Goal: Task Accomplishment & Management: Manage account settings

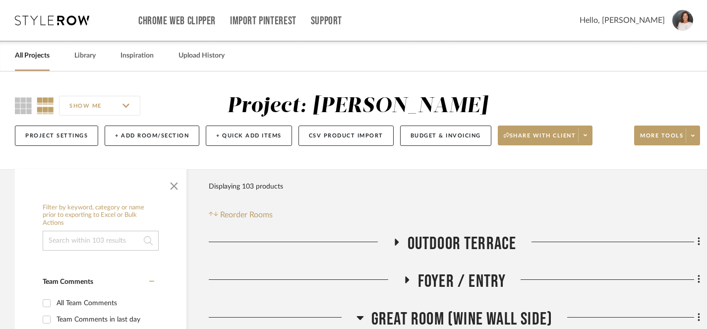
click at [40, 54] on link "All Projects" at bounding box center [32, 55] width 35 height 13
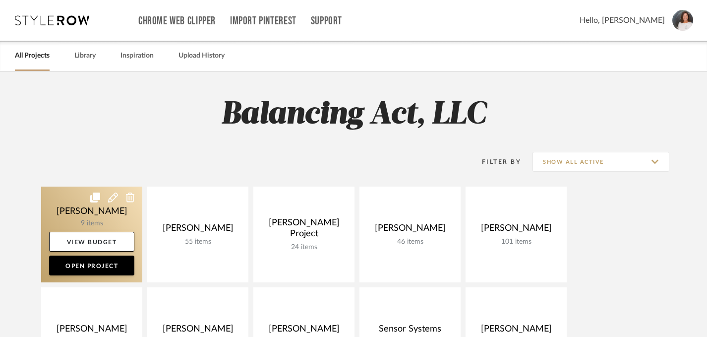
drag, startPoint x: 247, startPoint y: 232, endPoint x: 134, endPoint y: 238, distance: 113.2
click at [0, 0] on link at bounding box center [0, 0] width 0 height 0
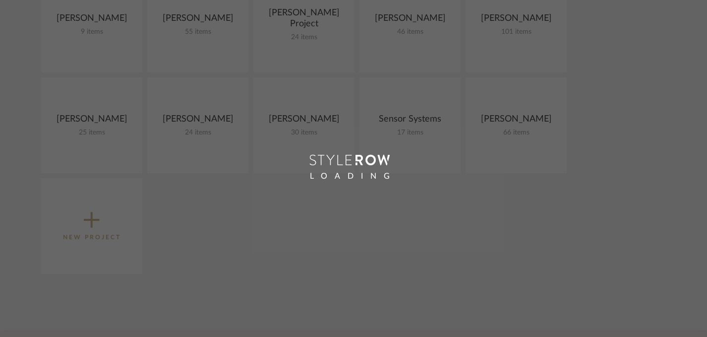
scroll to position [127, 0]
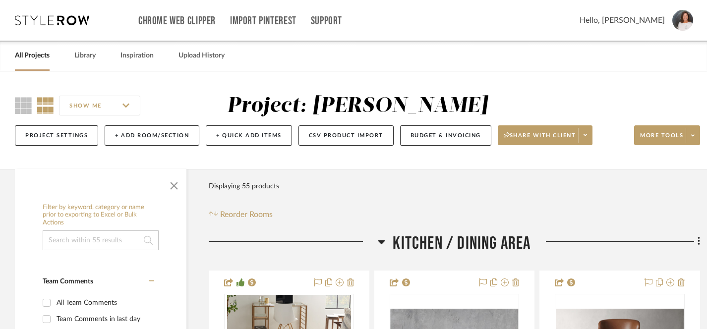
click at [27, 57] on link "All Projects" at bounding box center [32, 55] width 35 height 13
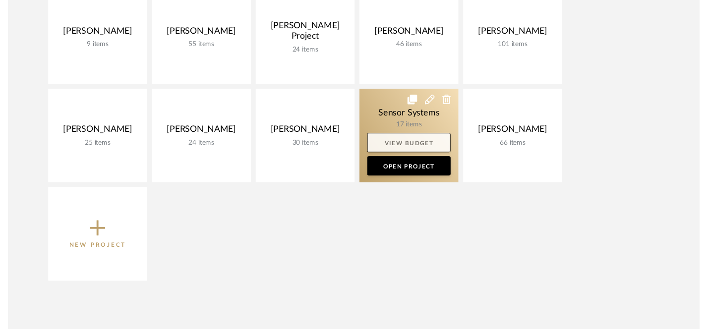
scroll to position [276, 0]
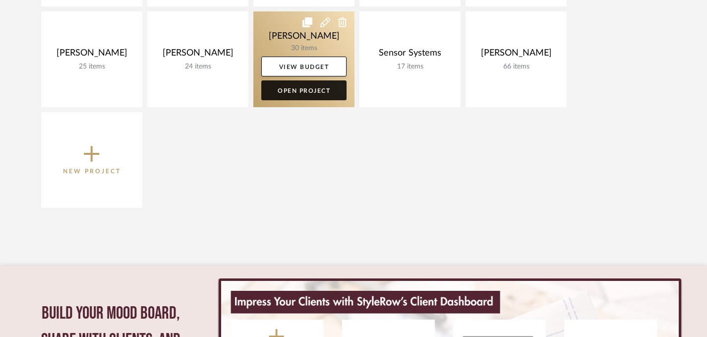
click at [308, 91] on link "Open Project" at bounding box center [303, 90] width 85 height 20
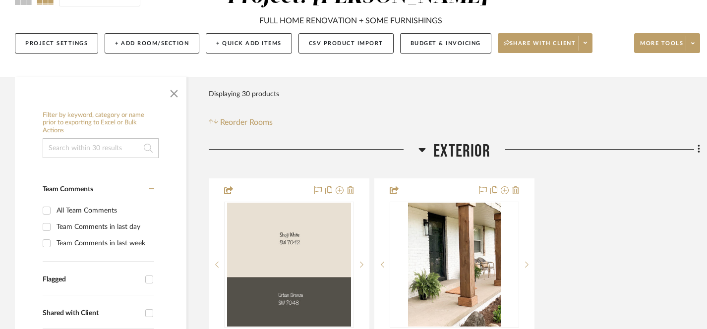
scroll to position [107, 0]
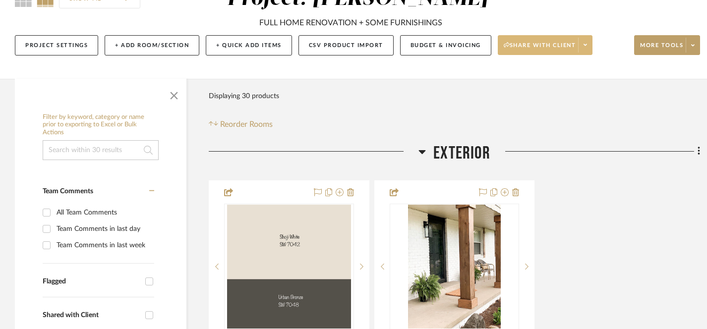
click at [565, 42] on span "Share with client" at bounding box center [540, 49] width 72 height 15
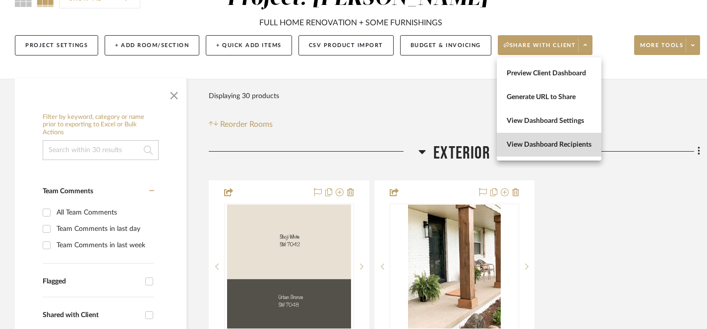
click at [559, 144] on span "View Dashboard Recipients" at bounding box center [549, 144] width 85 height 8
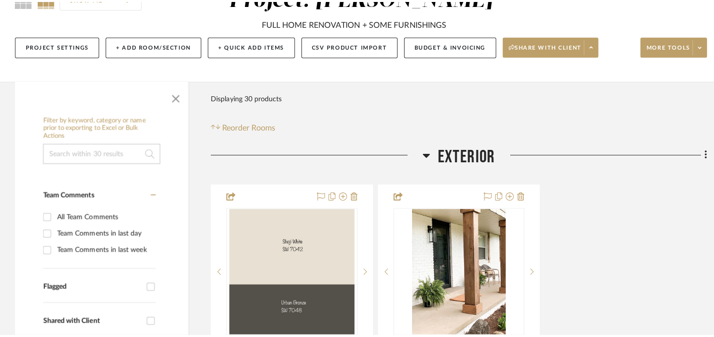
scroll to position [0, 0]
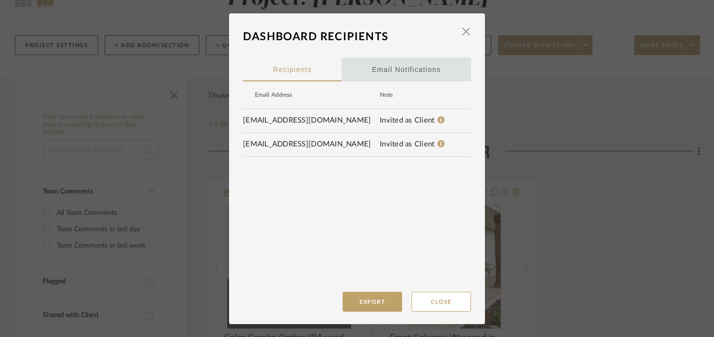
click at [403, 72] on div "Email Notifications" at bounding box center [406, 69] width 69 height 25
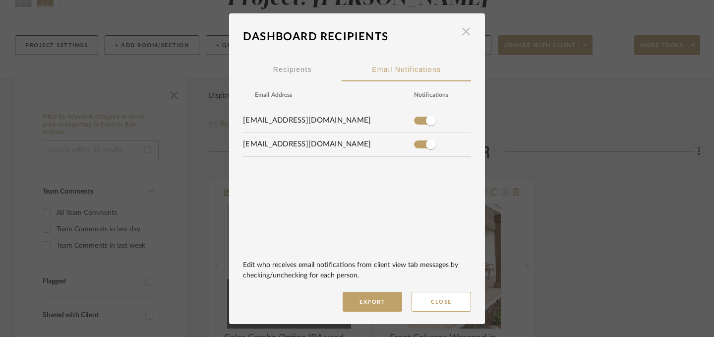
click at [461, 32] on span "button" at bounding box center [466, 32] width 20 height 20
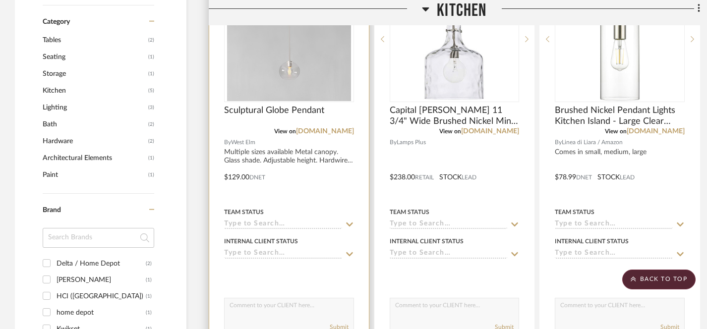
scroll to position [692, 0]
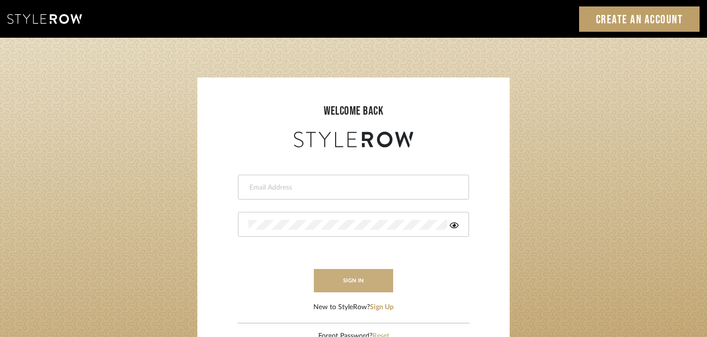
type input "peggy@balancingactlifestyle.com"
click at [361, 276] on button "sign in" at bounding box center [353, 280] width 79 height 23
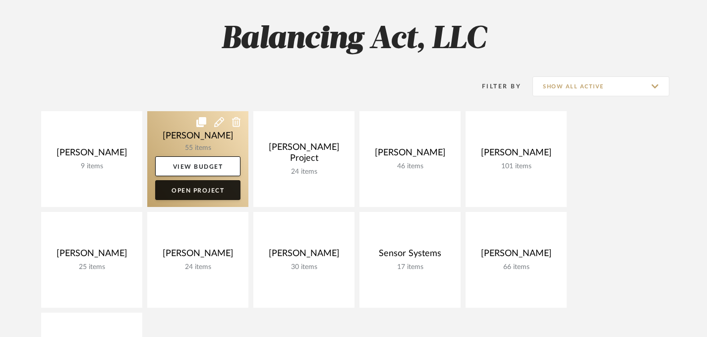
scroll to position [82, 0]
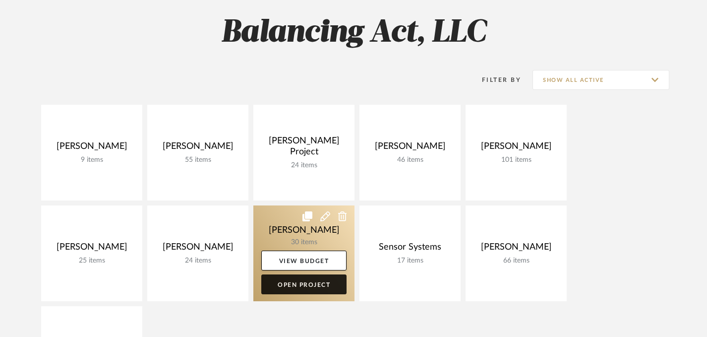
click at [309, 284] on link "Open Project" at bounding box center [303, 284] width 85 height 20
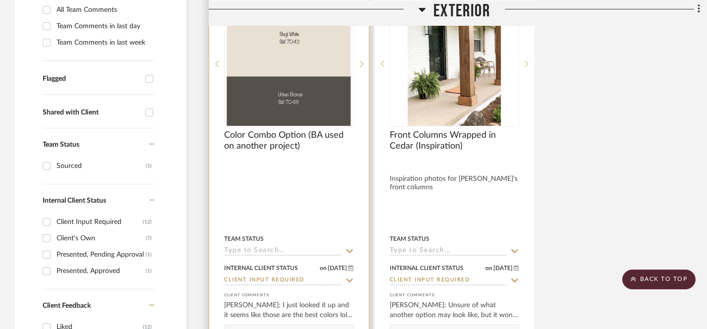
scroll to position [302, 0]
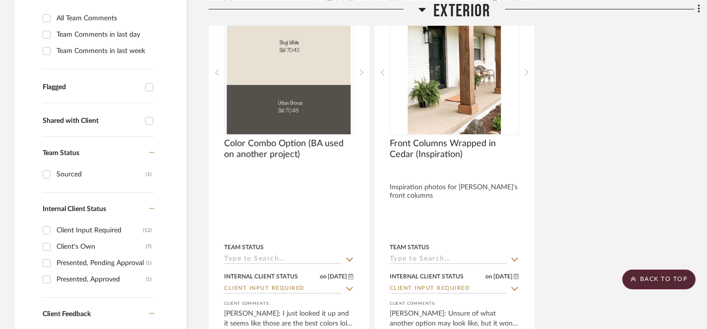
click at [699, 10] on icon at bounding box center [699, 8] width 3 height 11
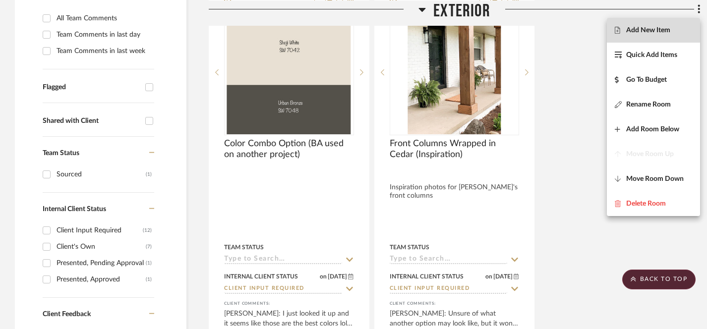
click at [638, 32] on span "Add New Item" at bounding box center [648, 30] width 44 height 8
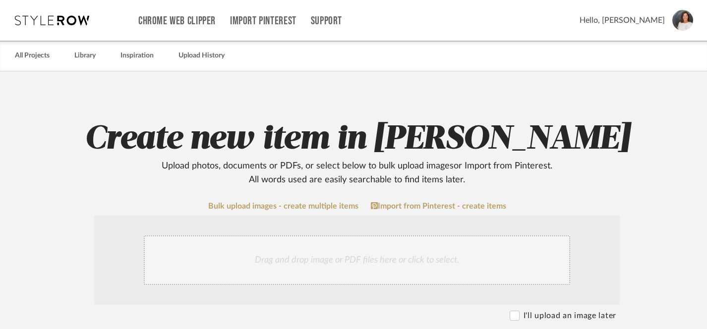
click at [337, 260] on div "Drag and drop image or PDF files here or click to select." at bounding box center [357, 261] width 426 height 50
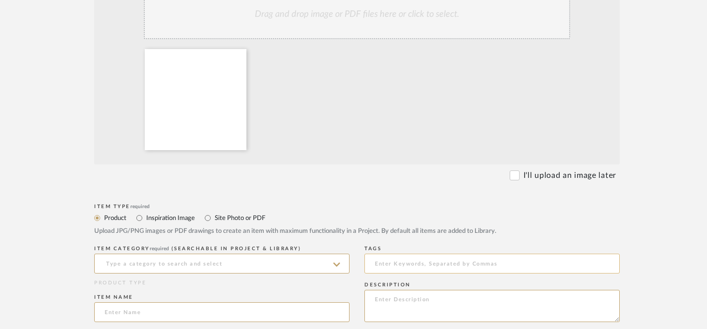
scroll to position [248, 0]
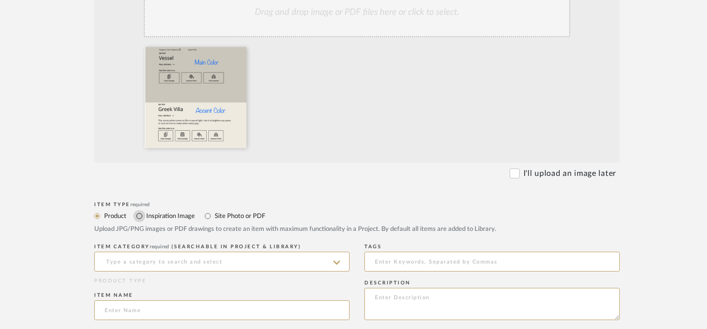
click at [138, 215] on input "Inspiration Image" at bounding box center [139, 216] width 12 height 12
radio input "true"
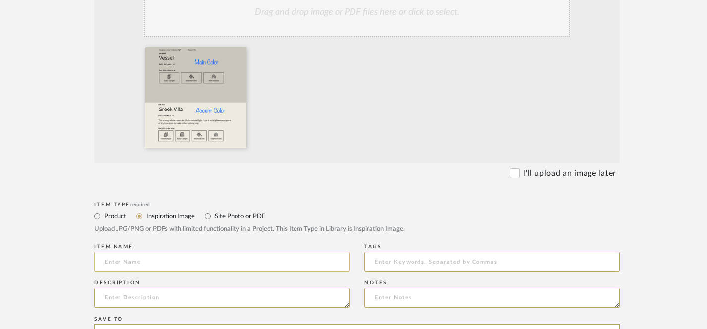
click at [171, 266] on input at bounding box center [221, 262] width 255 height 20
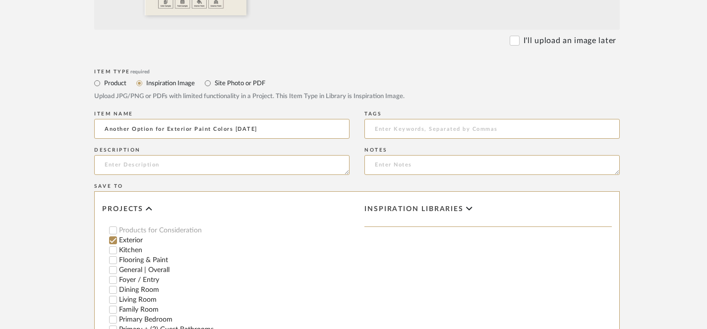
scroll to position [589, 0]
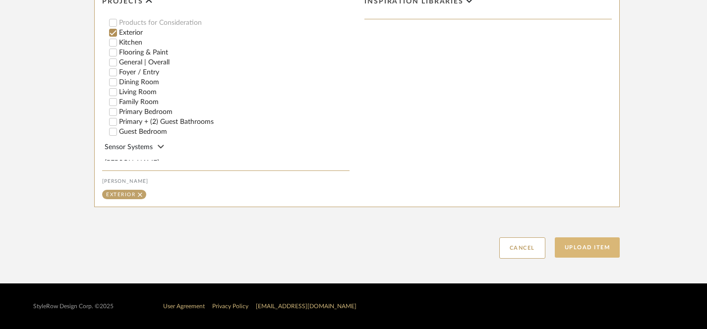
type input "Another Option for Exterior Paint Colors [DATE]"
click at [599, 250] on button "Upload Item" at bounding box center [587, 248] width 65 height 20
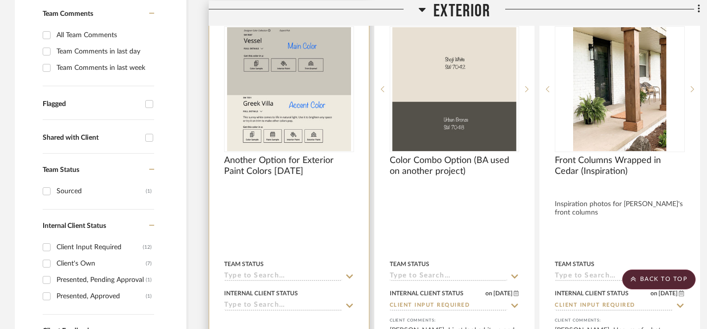
scroll to position [294, 0]
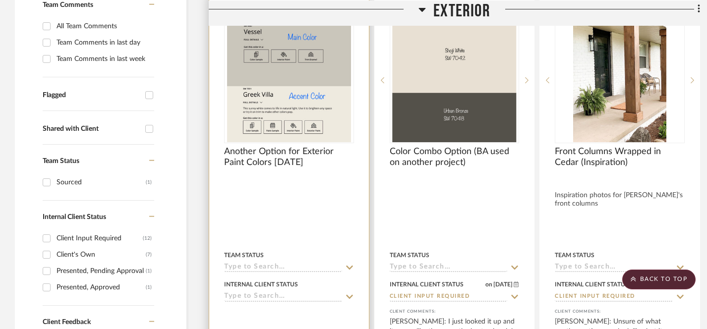
click at [349, 297] on icon at bounding box center [349, 297] width 7 height 4
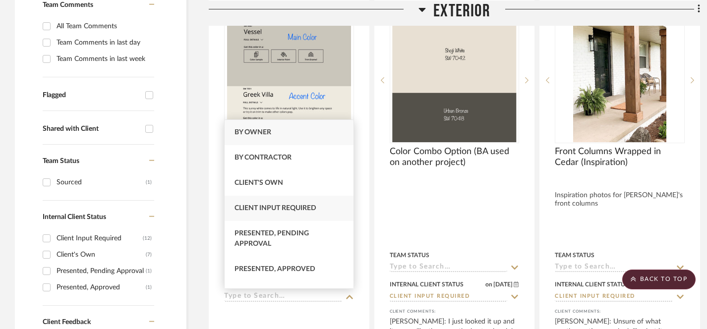
click at [293, 207] on span "Client Input Required" at bounding box center [276, 208] width 82 height 7
type input "[DATE]"
type input "Client Input Required"
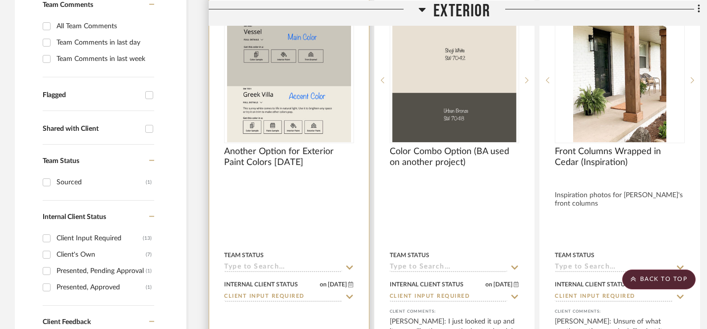
click at [300, 312] on div at bounding box center [289, 317] width 130 height 20
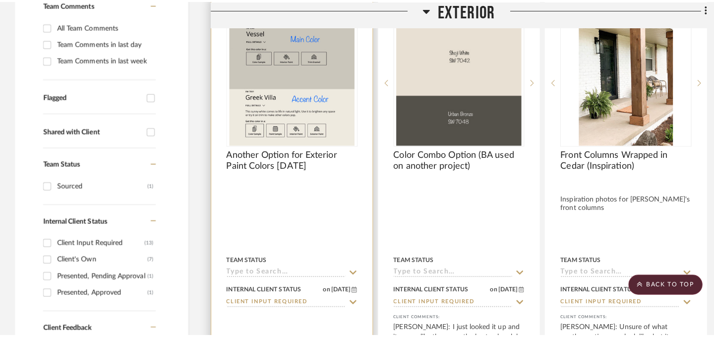
scroll to position [0, 0]
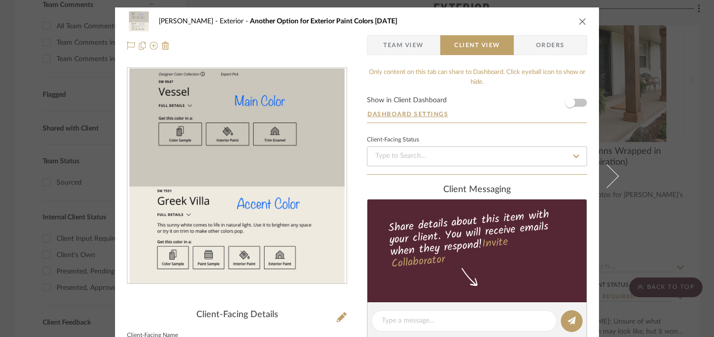
click at [579, 24] on icon "close" at bounding box center [583, 21] width 8 height 8
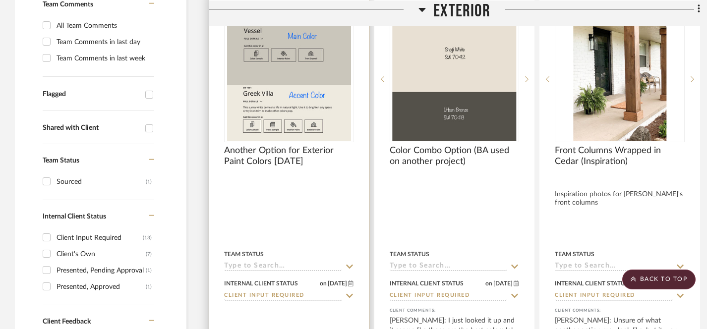
scroll to position [367, 0]
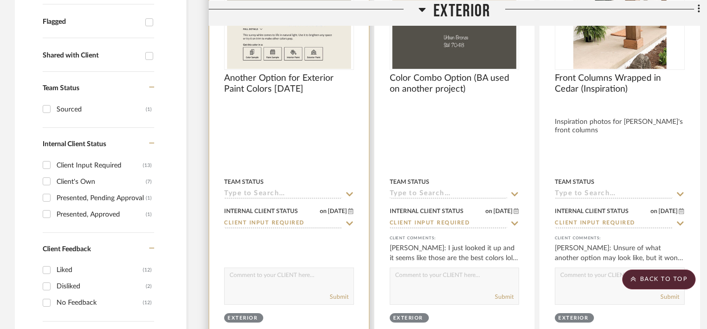
click at [302, 284] on textarea at bounding box center [289, 277] width 129 height 19
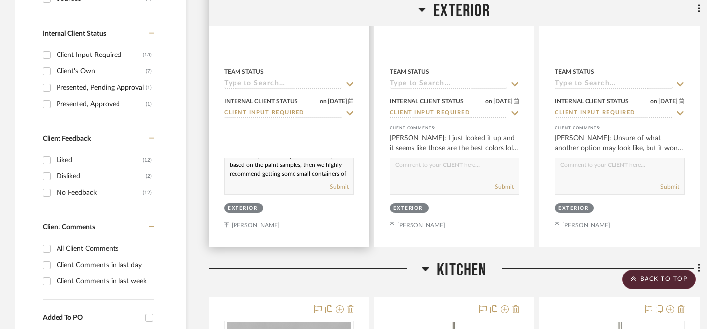
scroll to position [0, 0]
click at [229, 164] on textarea "Hi Mike, we really like this color combo for your exterior as well. The accent …" at bounding box center [289, 167] width 129 height 19
click at [229, 160] on textarea "Hi Mike, we really like this color combo for your exterior as well. The accent …" at bounding box center [289, 167] width 129 height 19
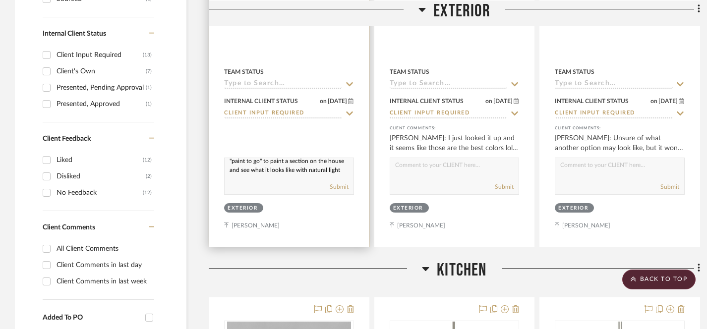
drag, startPoint x: 229, startPoint y: 160, endPoint x: 297, endPoint y: 180, distance: 70.2
click at [297, 180] on div "Hi Mike, we really like this color combo for your exterior as well. The accent …" at bounding box center [289, 176] width 130 height 37
paste textarea "We really like this color combination for your exterior as well! The accent col…"
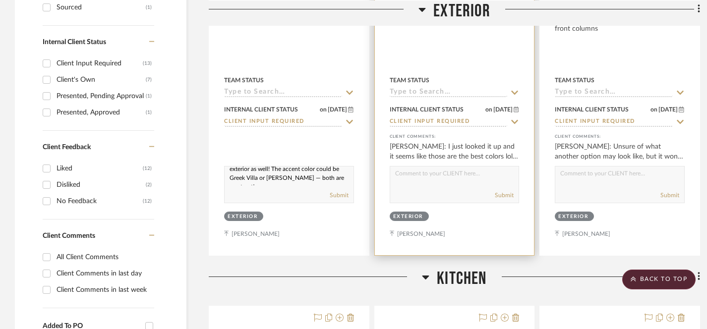
scroll to position [472, 0]
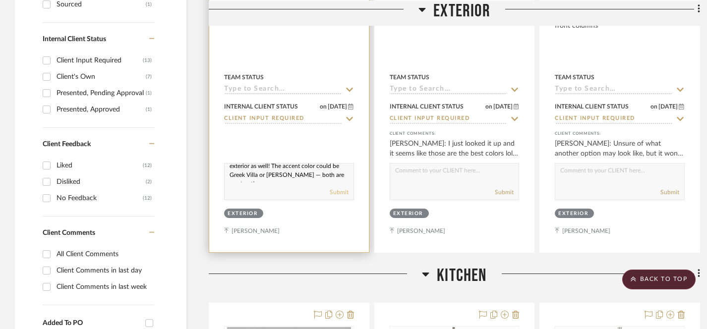
type textarea "We really like this color combination for your exterior as well! The accent col…"
click at [338, 192] on button "Submit" at bounding box center [339, 192] width 19 height 9
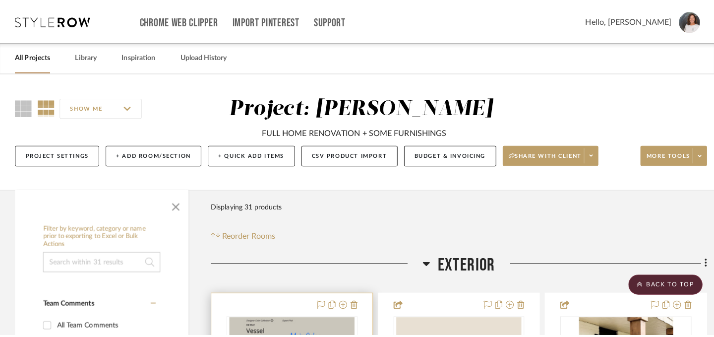
scroll to position [0, 0]
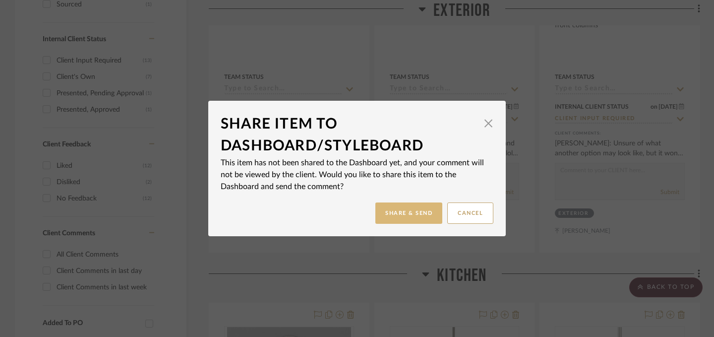
click at [405, 213] on button "Share & Send" at bounding box center [408, 212] width 67 height 21
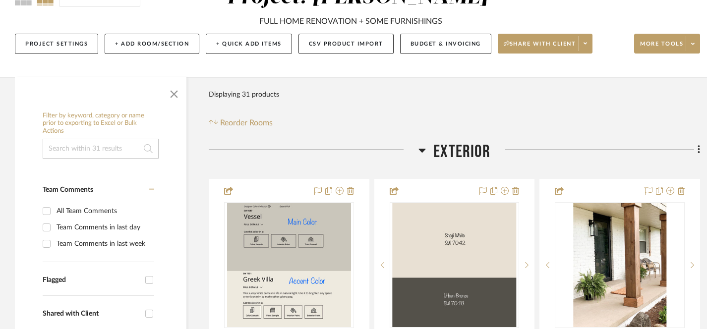
scroll to position [103, 0]
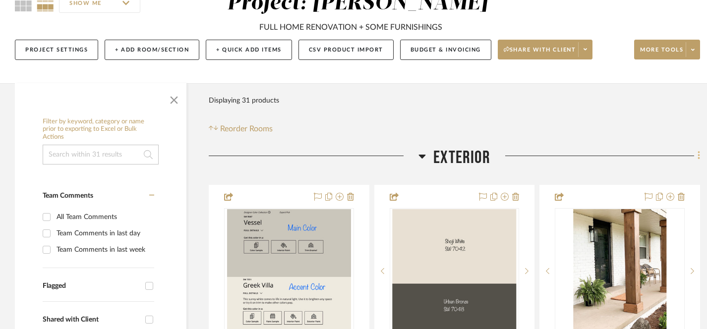
click at [697, 158] on fa-icon at bounding box center [697, 157] width 6 height 16
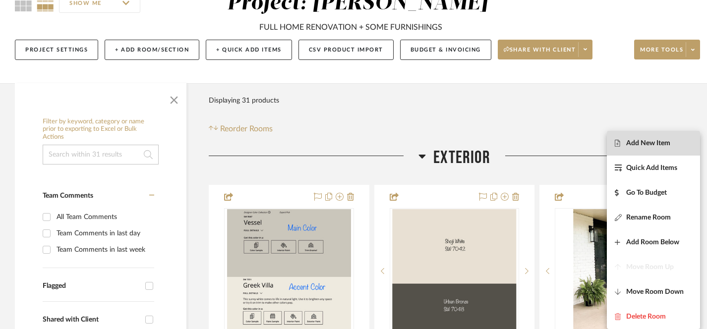
click at [638, 145] on span "Add New Item" at bounding box center [648, 143] width 44 height 8
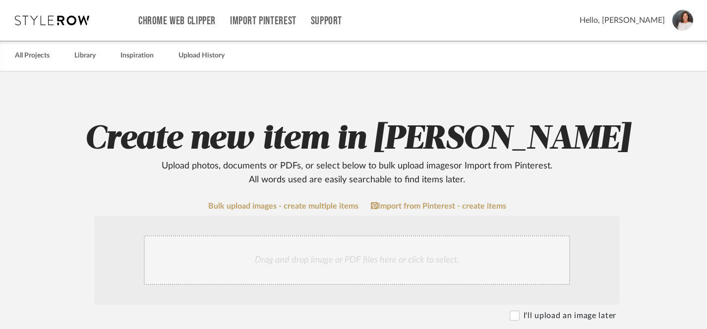
click at [303, 258] on div "Drag and drop image or PDF files here or click to select." at bounding box center [357, 261] width 426 height 50
click at [339, 259] on div "Drag and drop image or PDF files here or click to select." at bounding box center [357, 261] width 426 height 50
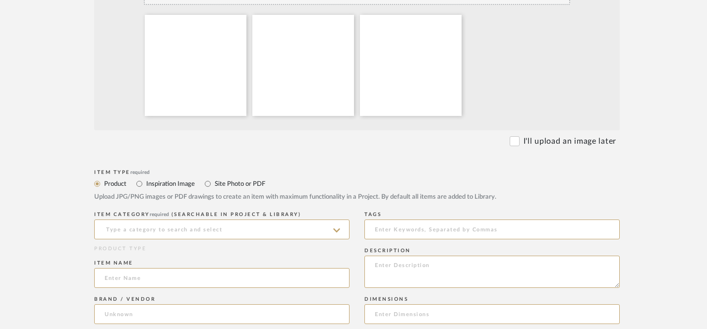
scroll to position [283, 0]
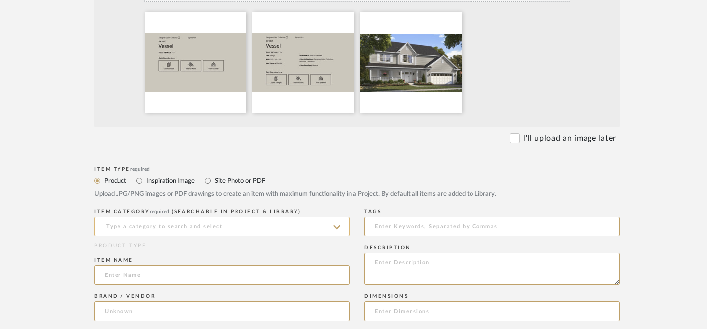
click at [167, 226] on input at bounding box center [221, 227] width 255 height 20
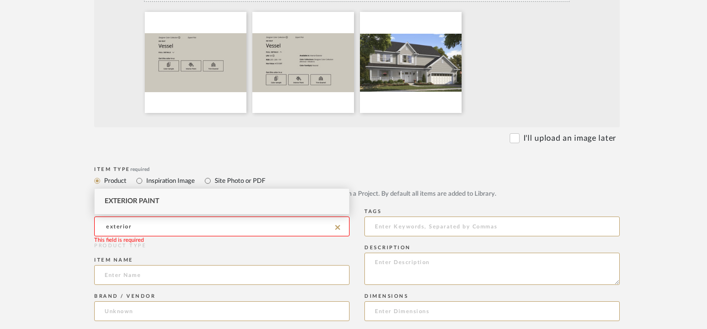
click at [111, 203] on span "Exterior Paint" at bounding box center [132, 201] width 55 height 7
type input "Exterior Paint"
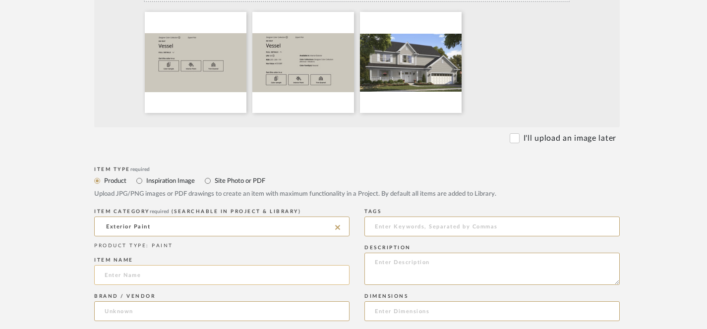
click at [175, 276] on input at bounding box center [221, 275] width 255 height 20
type input "Vessel SW"
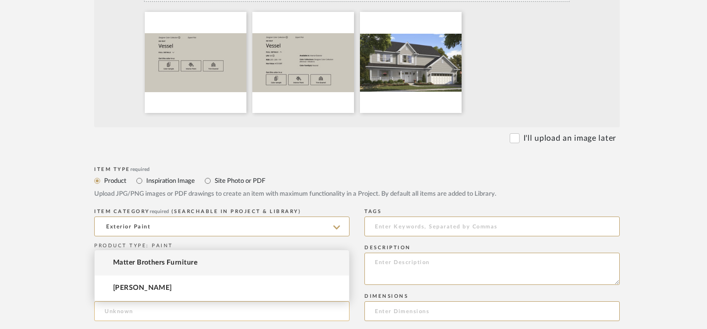
click at [241, 309] on input at bounding box center [221, 312] width 255 height 20
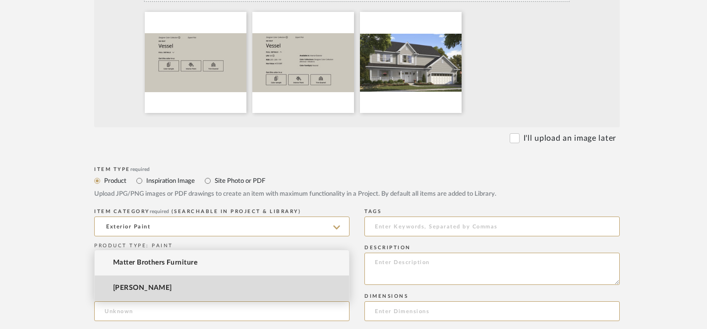
click at [234, 292] on mat-option "[PERSON_NAME]" at bounding box center [222, 288] width 254 height 25
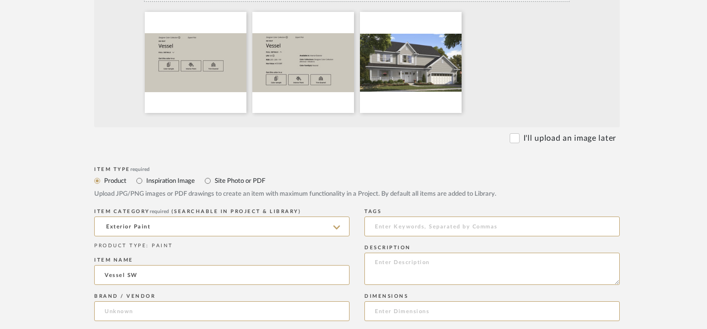
type input "[PERSON_NAME]"
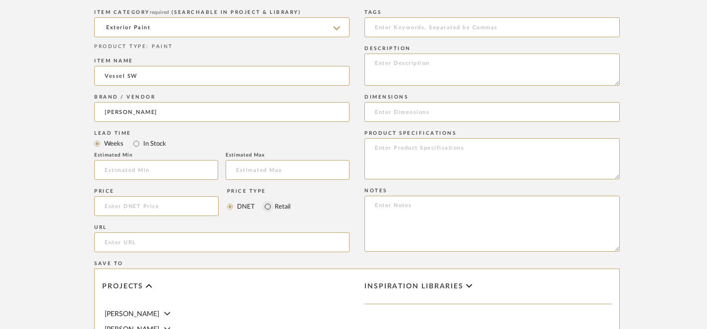
scroll to position [51, 0]
paste input "https://www.sherwin-williams.com/en-us/color/color-family/neutral-paint-colors/…"
type input "https://www.sherwin-williams.com/en-us/color/color-family/neutral-paint-colors/…"
click at [179, 80] on input "Vessel SW" at bounding box center [221, 76] width 255 height 20
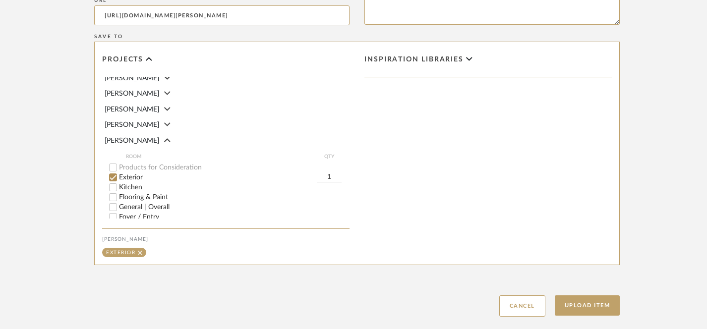
scroll to position [710, 0]
type input "Vessel SW 9547"
click at [592, 310] on button "Upload Item" at bounding box center [587, 306] width 65 height 20
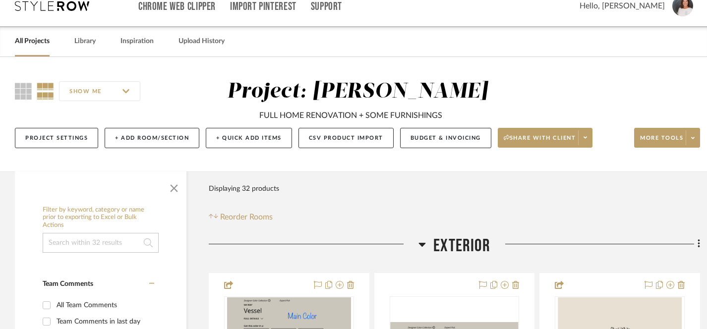
scroll to position [142, 0]
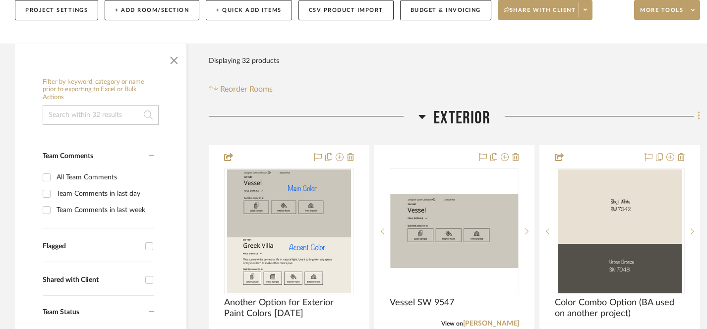
click at [698, 116] on icon at bounding box center [699, 116] width 3 height 11
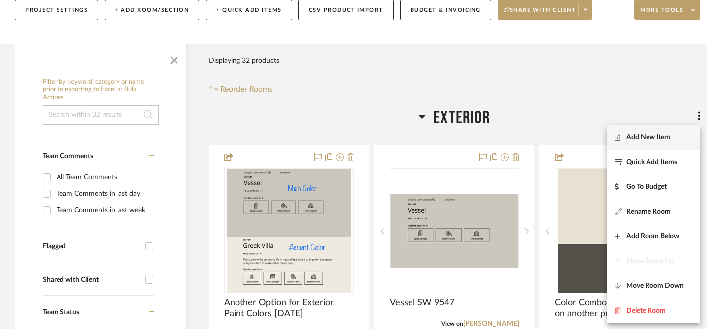
click at [635, 139] on span "Add New Item" at bounding box center [648, 137] width 44 height 8
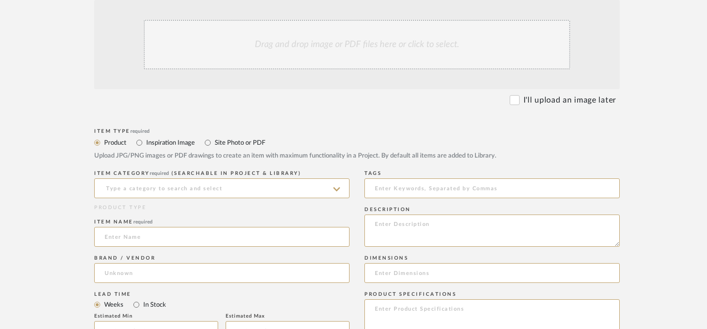
scroll to position [157, 0]
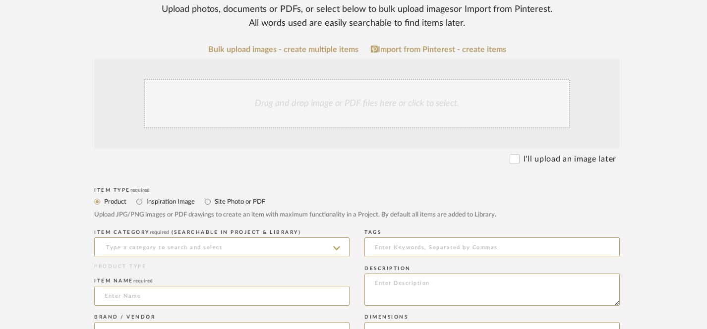
click at [340, 101] on div "Drag and drop image or PDF files here or click to select." at bounding box center [357, 104] width 426 height 50
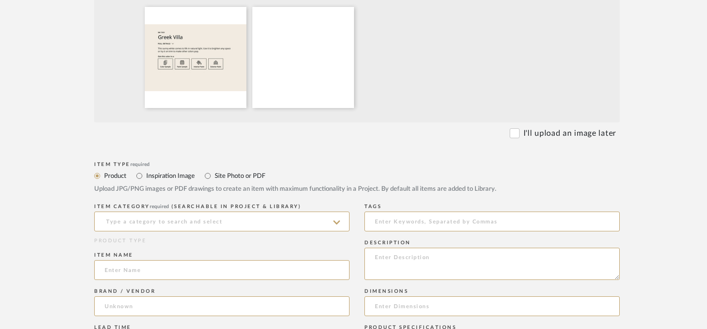
scroll to position [295, 0]
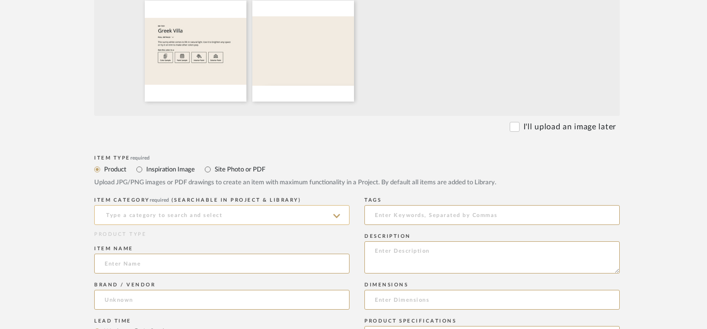
click at [181, 216] on input at bounding box center [221, 215] width 255 height 20
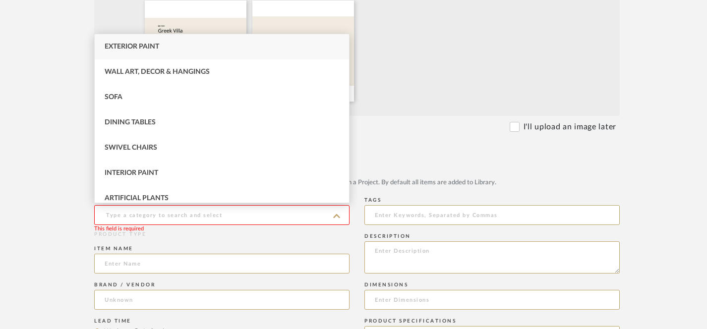
click at [129, 49] on span "Exterior Paint" at bounding box center [132, 46] width 55 height 7
type input "Exterior Paint"
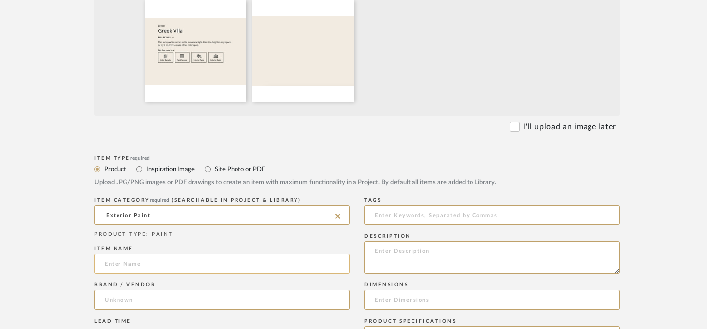
click at [276, 266] on input at bounding box center [221, 264] width 255 height 20
click at [330, 268] on input at bounding box center [221, 264] width 255 height 20
type input "Greek Villa SW"
click at [289, 300] on input at bounding box center [221, 300] width 255 height 20
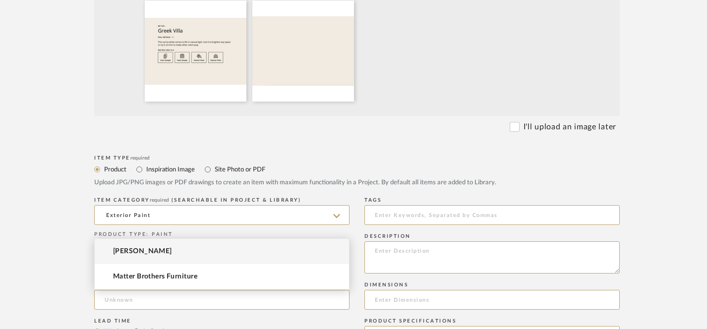
click at [254, 255] on mat-option "[PERSON_NAME]" at bounding box center [222, 251] width 254 height 25
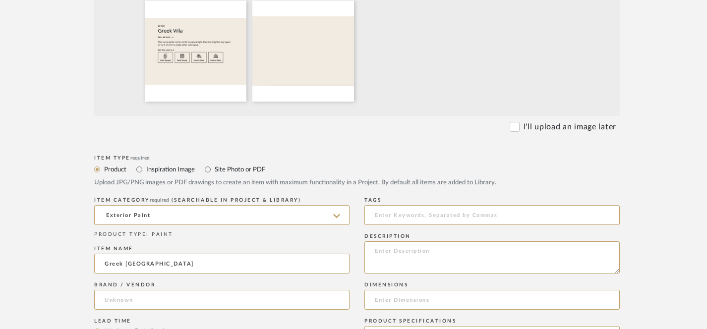
type input "[PERSON_NAME]"
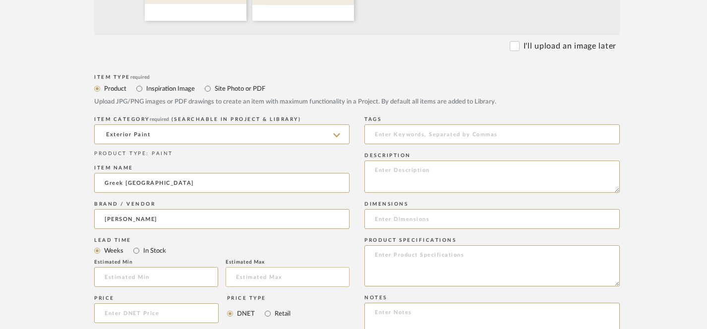
scroll to position [487, 0]
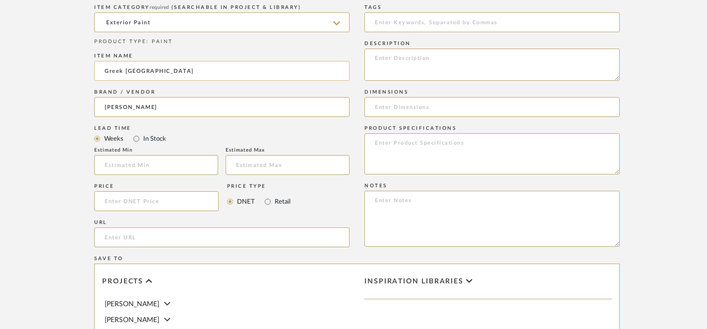
click at [190, 71] on input "Greek Villa SW" at bounding box center [221, 71] width 255 height 20
type input "Greek Villa SW 7551"
click at [133, 240] on input "url" at bounding box center [221, 238] width 255 height 20
paste input "https://www.sherwin-williams.com/en-us/color/color-family/white-paint-colors/SW…"
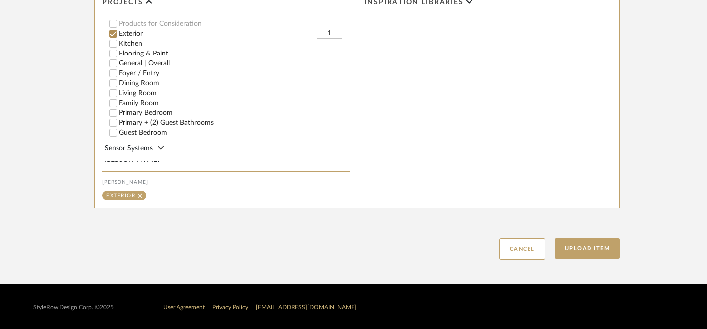
scroll to position [768, 0]
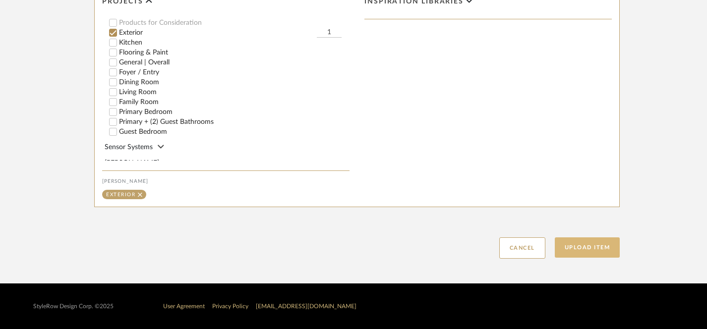
type input "https://www.sherwin-williams.com/en-us/color/color-family/white-paint-colors/SW…"
click at [584, 247] on button "Upload Item" at bounding box center [587, 248] width 65 height 20
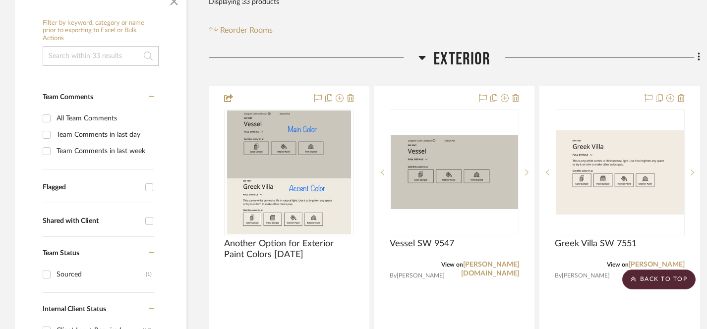
scroll to position [200, 0]
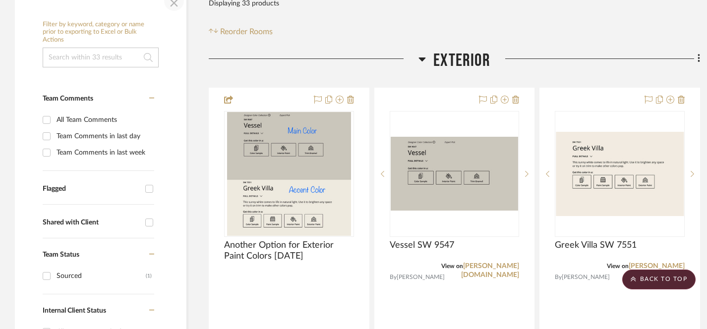
click at [173, 6] on span "button" at bounding box center [174, 1] width 24 height 24
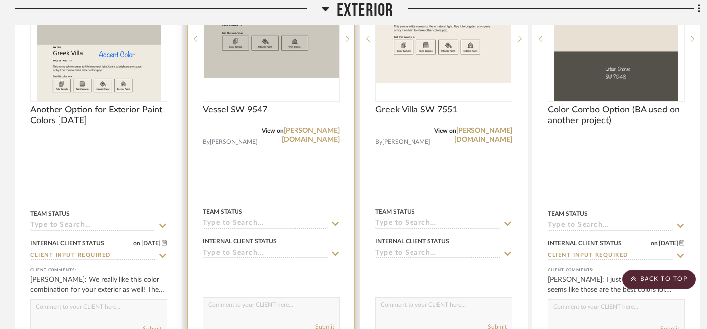
scroll to position [177, 0]
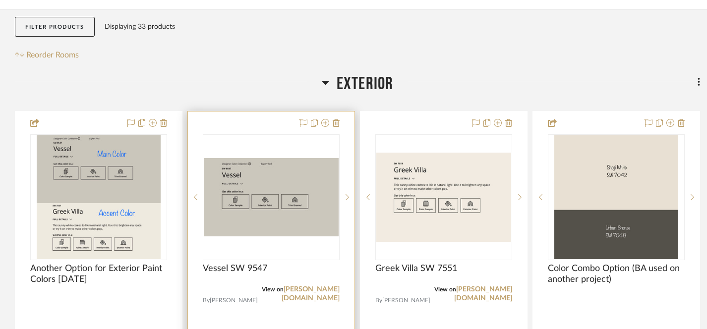
click at [309, 152] on div "0" at bounding box center [271, 197] width 136 height 125
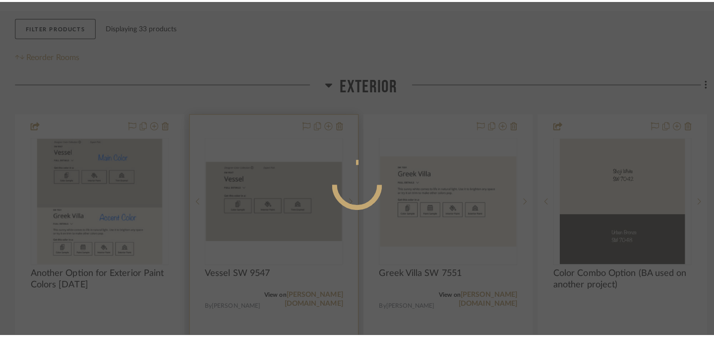
scroll to position [0, 0]
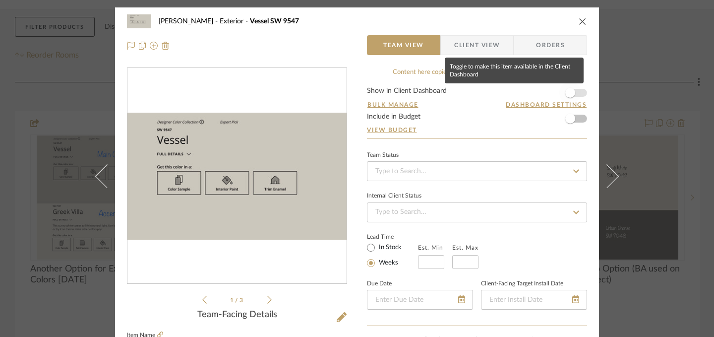
click at [571, 93] on span "button" at bounding box center [570, 93] width 10 height 10
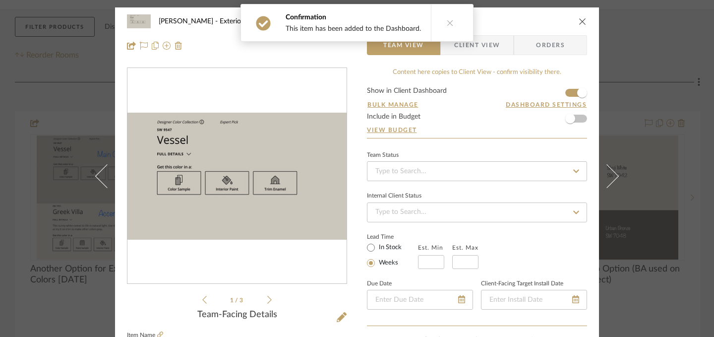
click at [579, 21] on icon "close" at bounding box center [583, 21] width 8 height 8
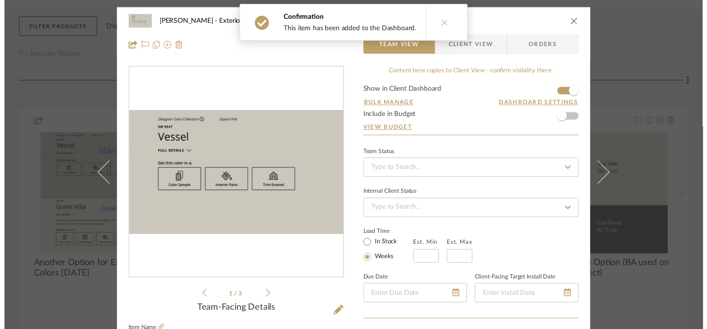
scroll to position [177, 0]
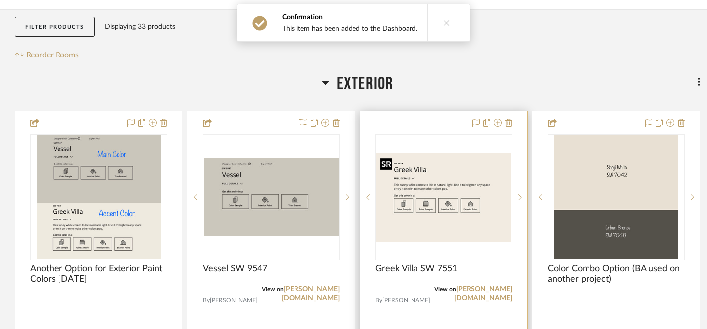
click at [473, 175] on img "0" at bounding box center [443, 197] width 135 height 89
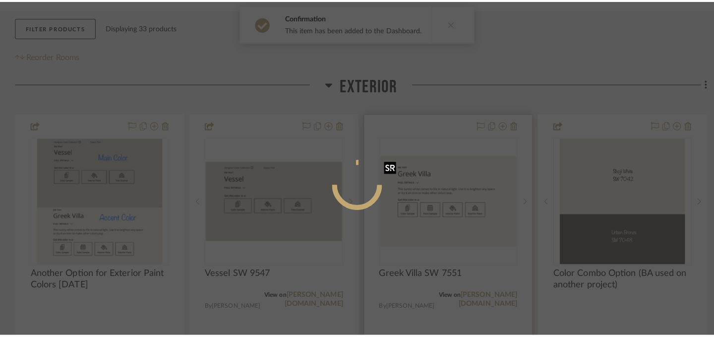
scroll to position [0, 0]
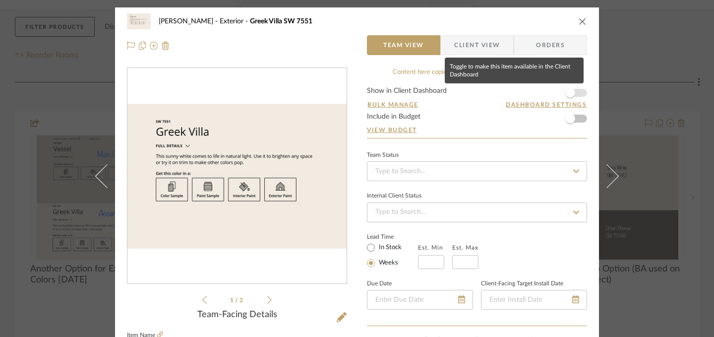
click at [571, 91] on span "button" at bounding box center [570, 93] width 22 height 22
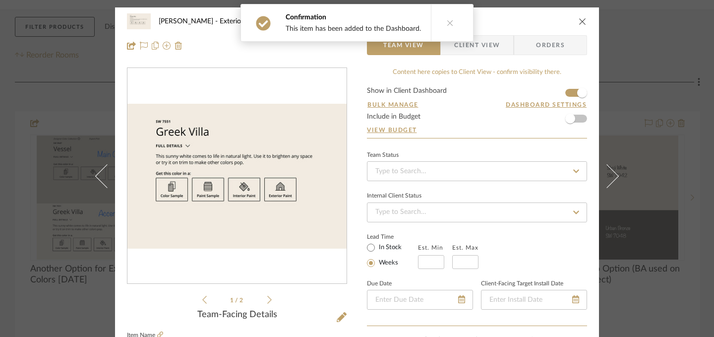
click at [579, 21] on icon "close" at bounding box center [583, 21] width 8 height 8
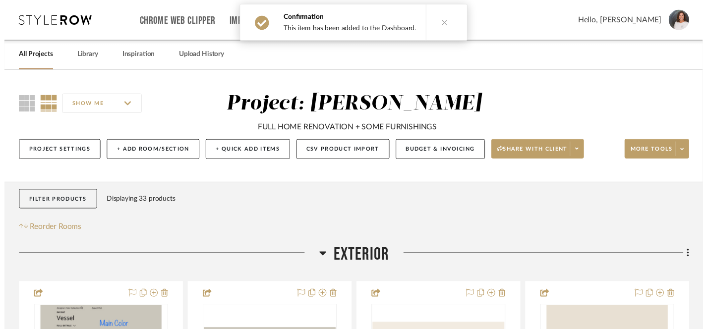
scroll to position [177, 0]
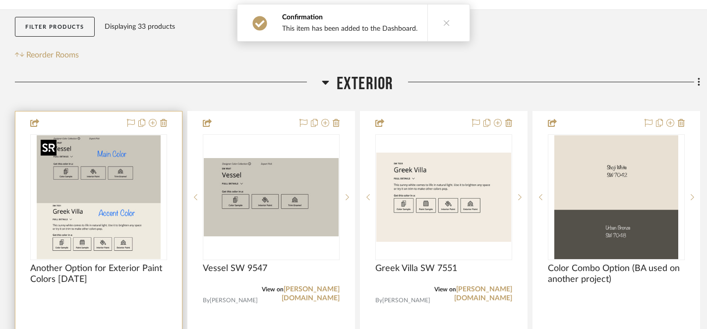
click at [127, 191] on img "0" at bounding box center [99, 197] width 124 height 124
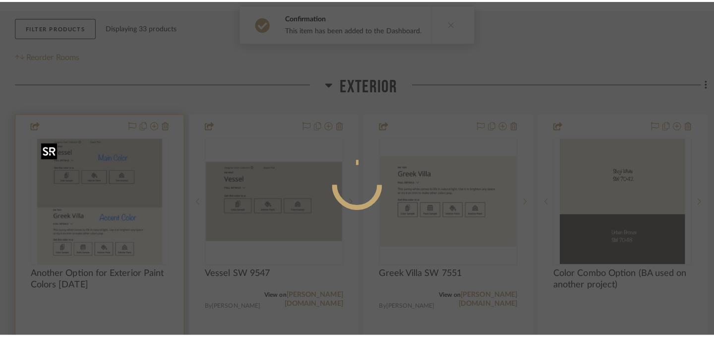
scroll to position [0, 0]
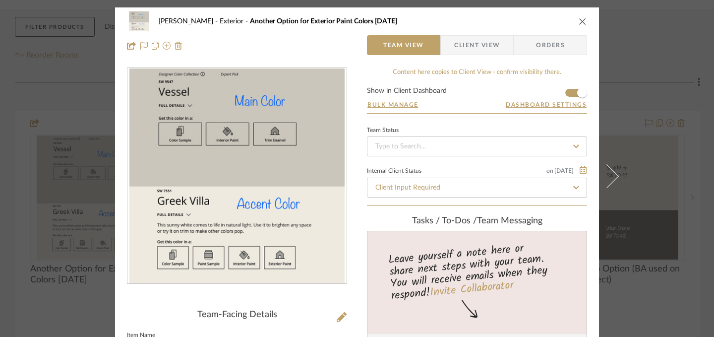
click at [579, 21] on icon "close" at bounding box center [583, 21] width 8 height 8
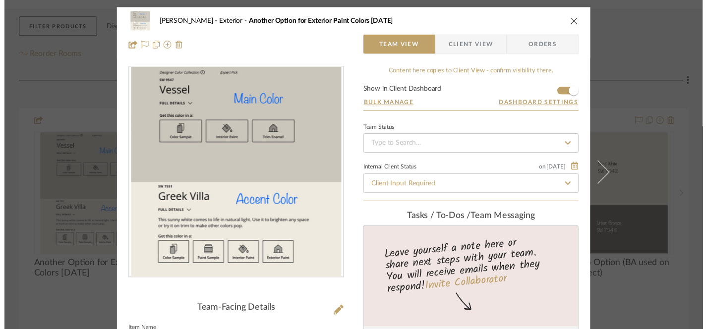
scroll to position [177, 0]
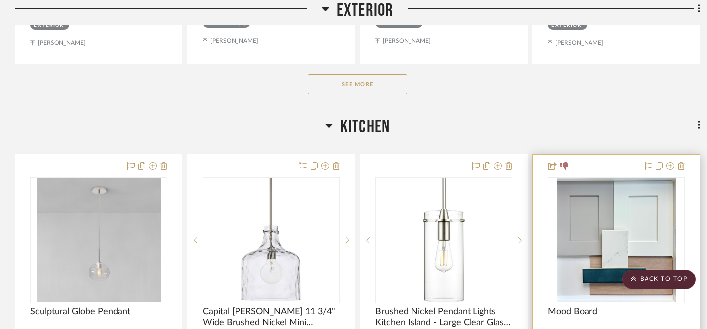
scroll to position [664, 0]
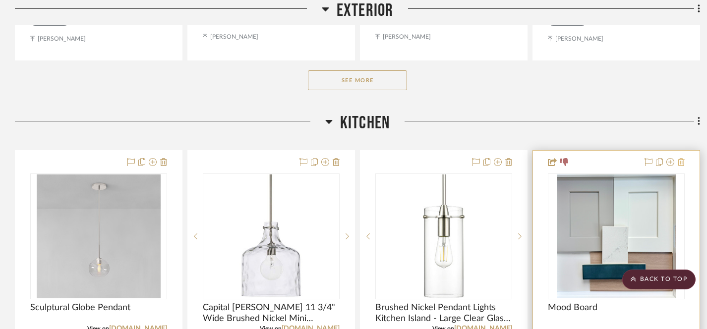
click at [681, 162] on icon at bounding box center [681, 162] width 7 height 8
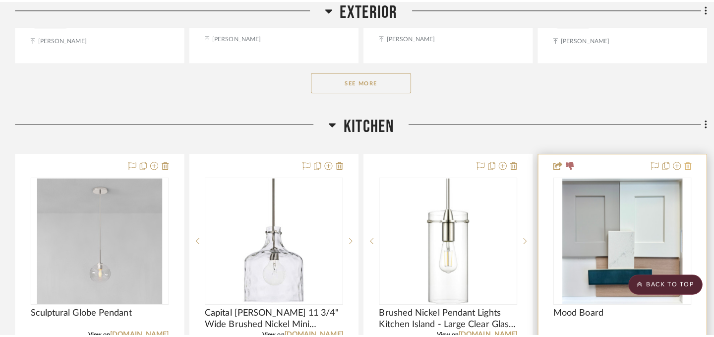
scroll to position [0, 0]
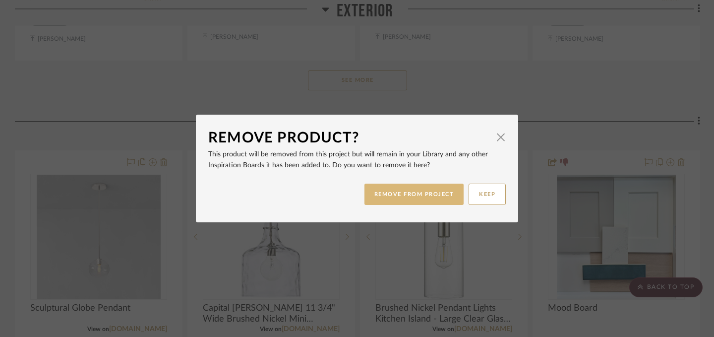
click at [417, 195] on button "REMOVE FROM PROJECT" at bounding box center [414, 193] width 100 height 21
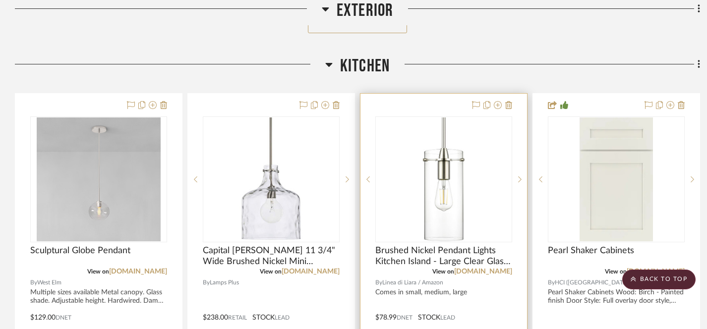
scroll to position [823, 0]
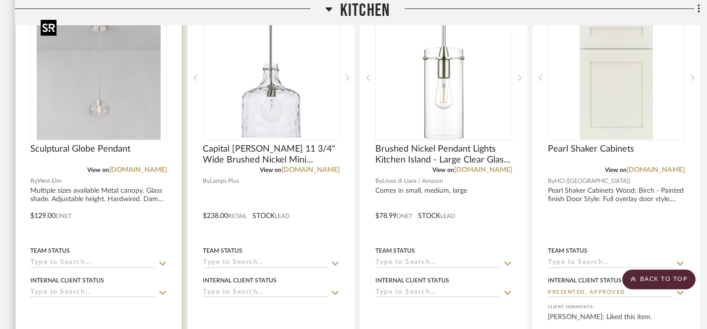
click at [118, 126] on img "0" at bounding box center [99, 78] width 124 height 124
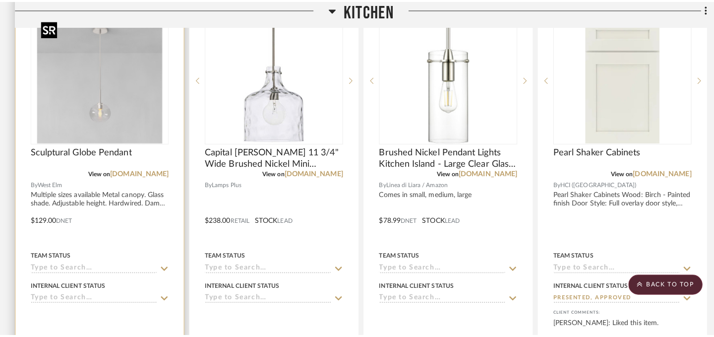
scroll to position [0, 0]
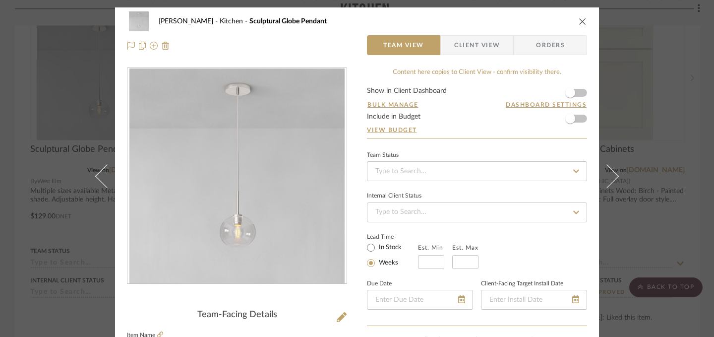
click at [579, 24] on icon "close" at bounding box center [583, 21] width 8 height 8
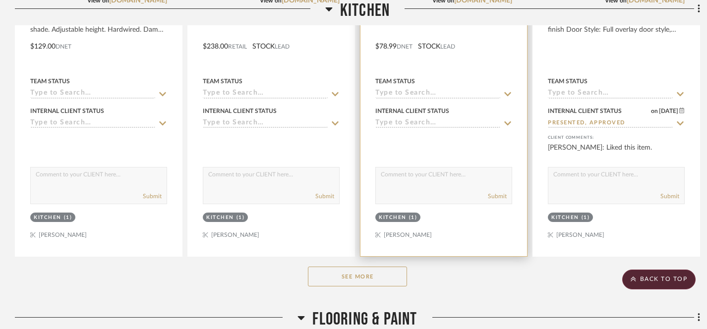
scroll to position [993, 0]
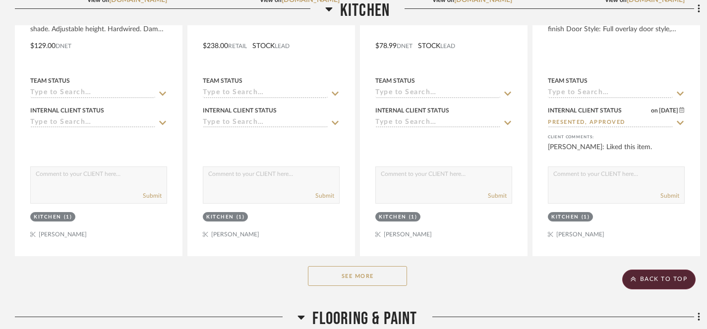
click at [340, 278] on button "See More" at bounding box center [357, 276] width 99 height 20
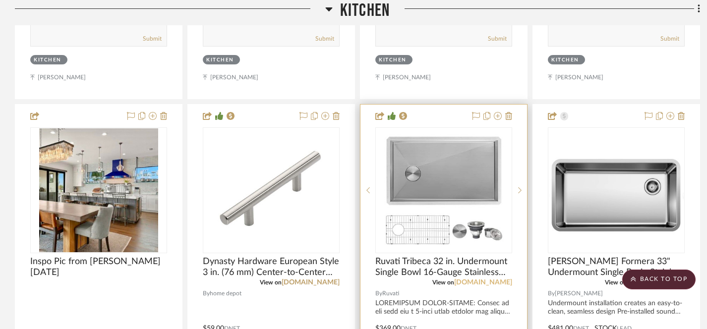
scroll to position [1583, 0]
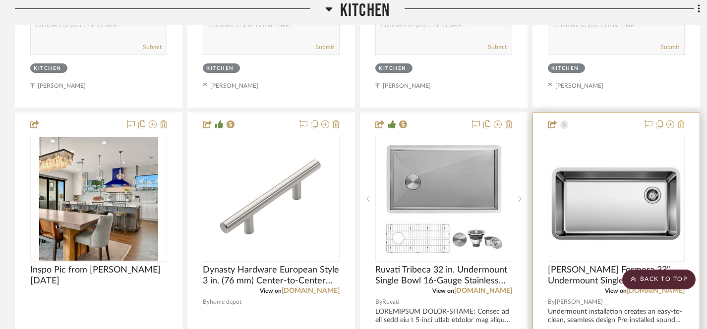
click at [681, 123] on icon at bounding box center [681, 125] width 7 height 8
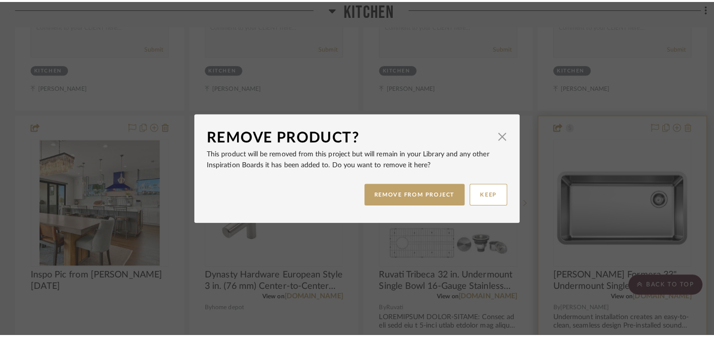
scroll to position [0, 0]
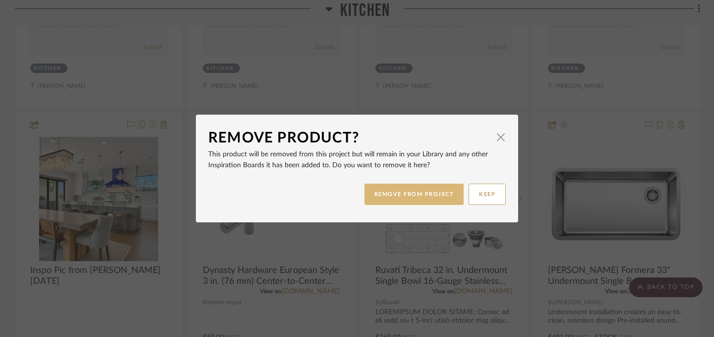
click at [415, 198] on button "REMOVE FROM PROJECT" at bounding box center [414, 193] width 100 height 21
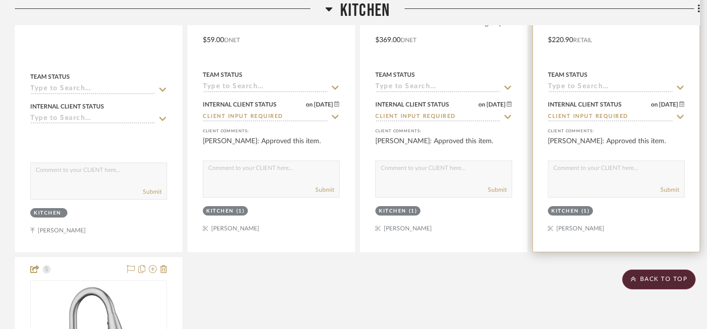
scroll to position [1978, 0]
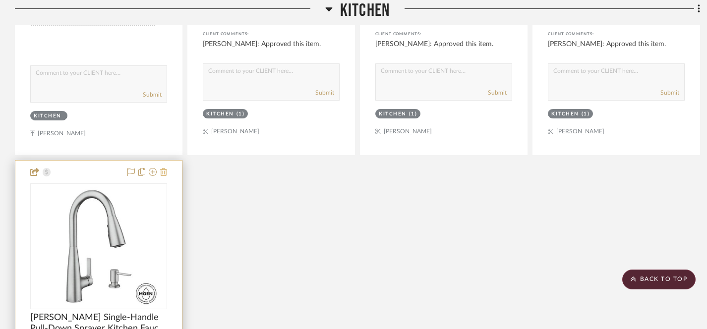
click at [164, 170] on icon at bounding box center [163, 172] width 7 height 8
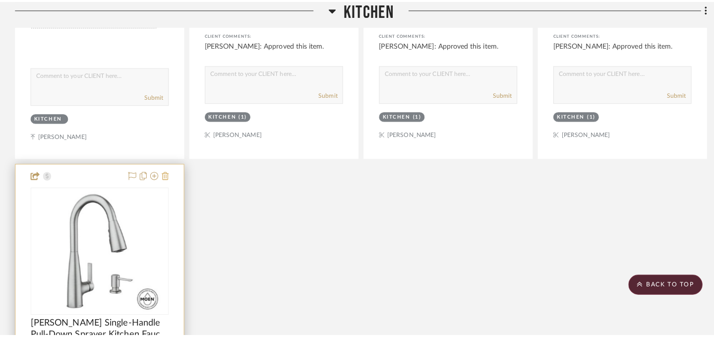
scroll to position [0, 0]
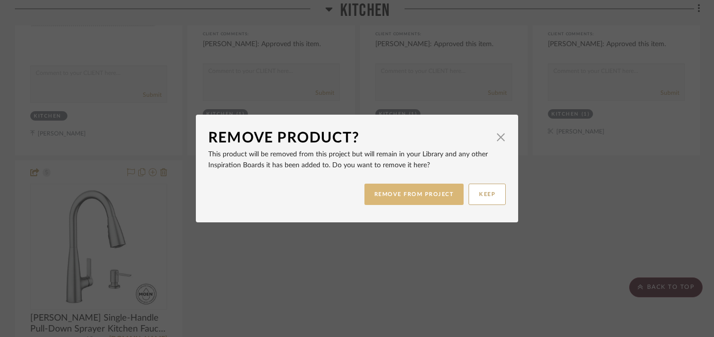
click at [387, 196] on button "REMOVE FROM PROJECT" at bounding box center [414, 193] width 100 height 21
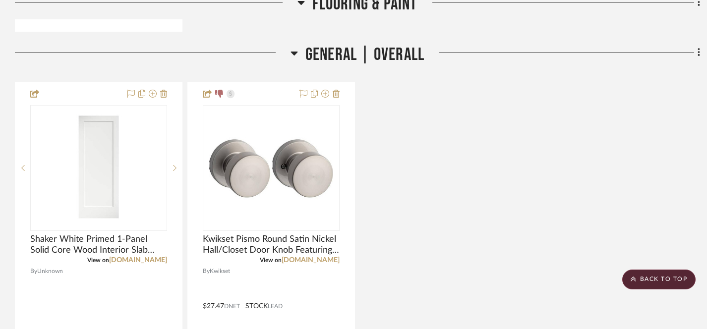
scroll to position [2566, 0]
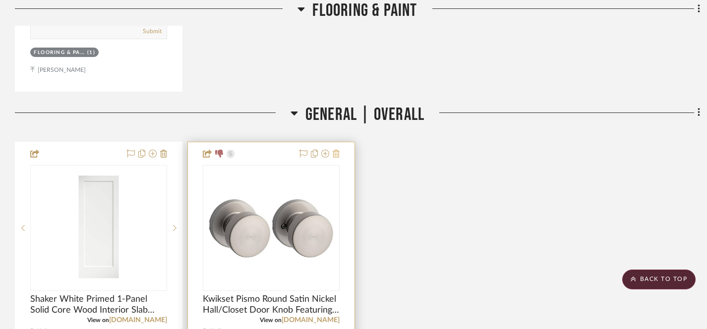
click at [336, 150] on icon at bounding box center [336, 154] width 7 height 8
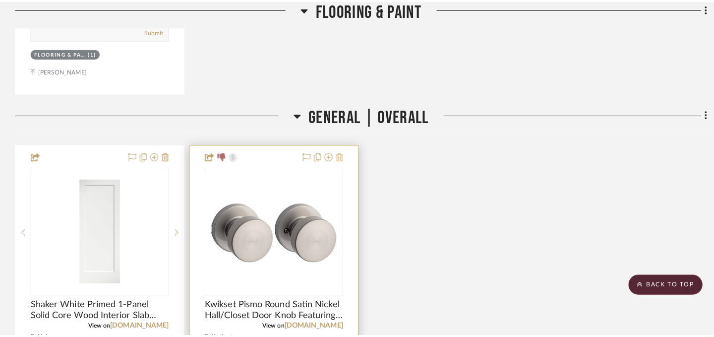
scroll to position [0, 0]
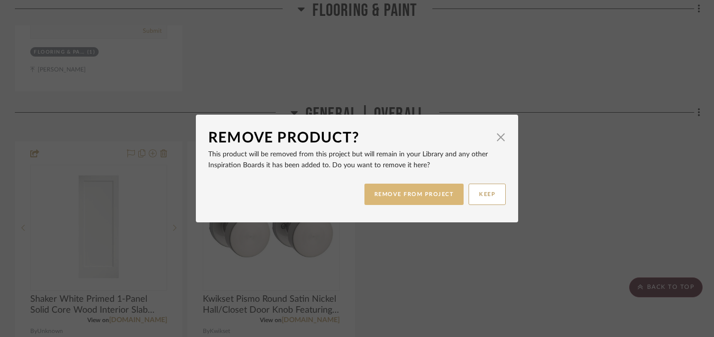
click at [415, 196] on button "REMOVE FROM PROJECT" at bounding box center [414, 193] width 100 height 21
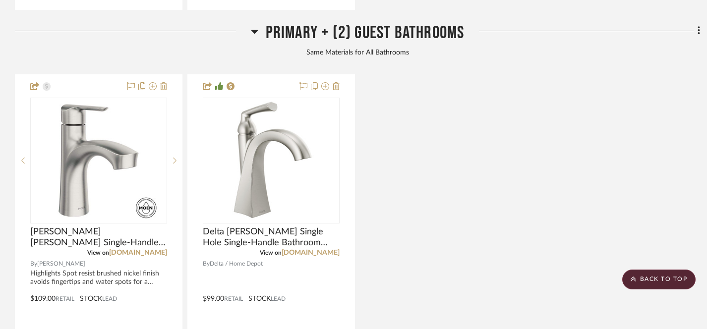
scroll to position [5190, 0]
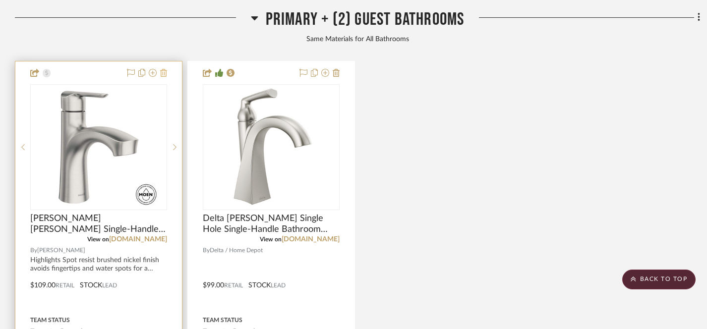
click at [164, 69] on icon at bounding box center [163, 73] width 7 height 8
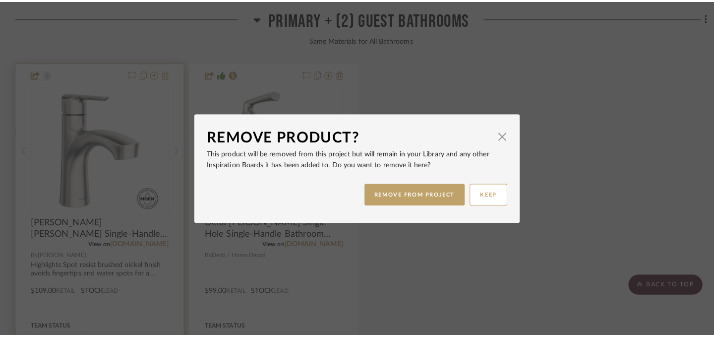
scroll to position [0, 0]
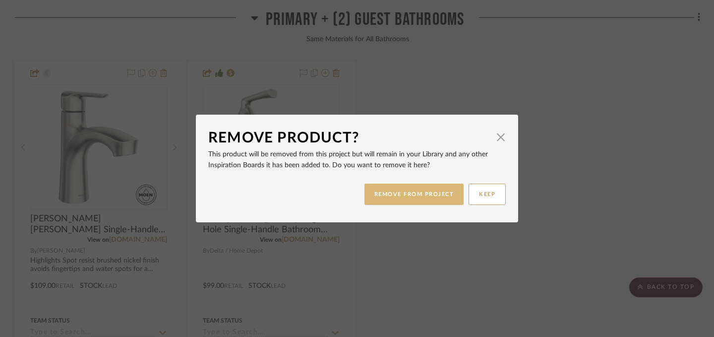
click at [401, 199] on button "REMOVE FROM PROJECT" at bounding box center [414, 193] width 100 height 21
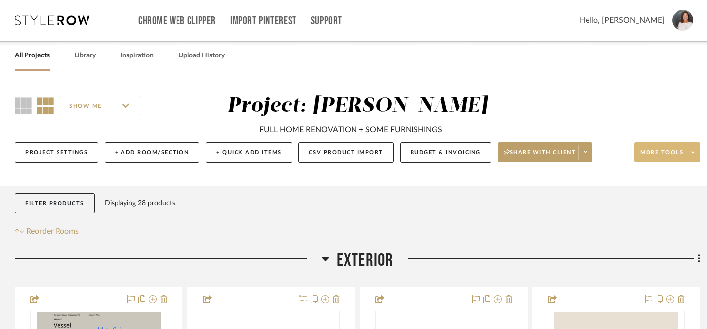
click at [676, 153] on span "More tools" at bounding box center [661, 156] width 43 height 15
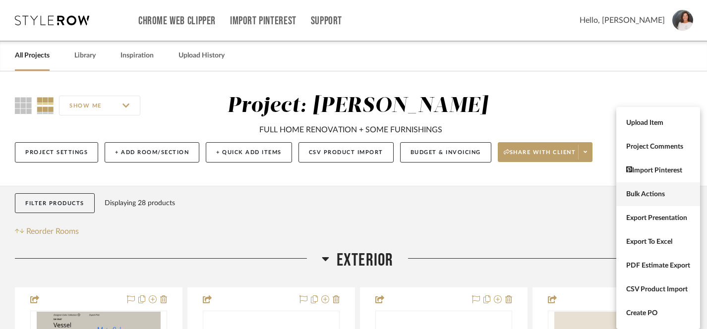
click at [638, 195] on span "Bulk Actions" at bounding box center [658, 194] width 64 height 8
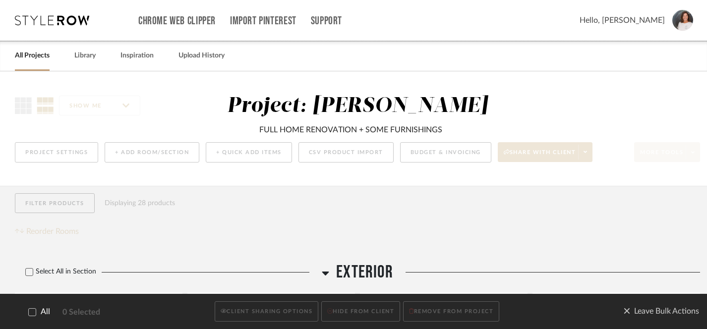
click at [30, 311] on icon at bounding box center [32, 312] width 7 height 7
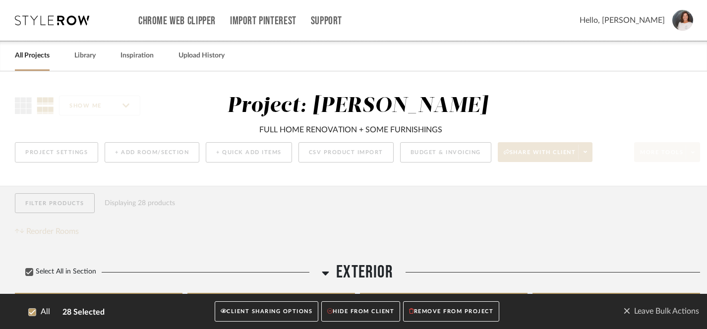
click at [258, 311] on button "CLIENT SHARING OPTIONS" at bounding box center [267, 312] width 104 height 20
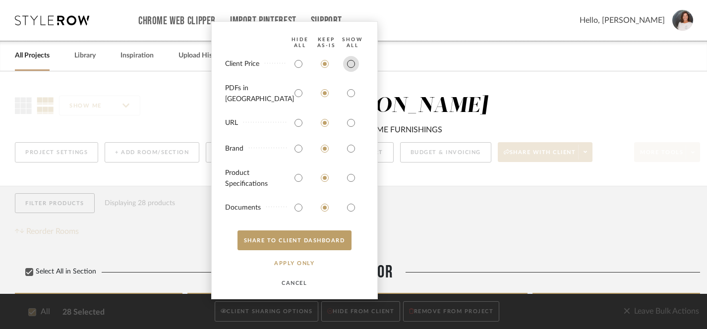
click at [351, 72] on input "radio" at bounding box center [351, 64] width 16 height 16
radio input "true"
click at [350, 98] on input "radio" at bounding box center [351, 93] width 16 height 16
radio input "true"
click at [350, 122] on input "radio" at bounding box center [351, 123] width 16 height 16
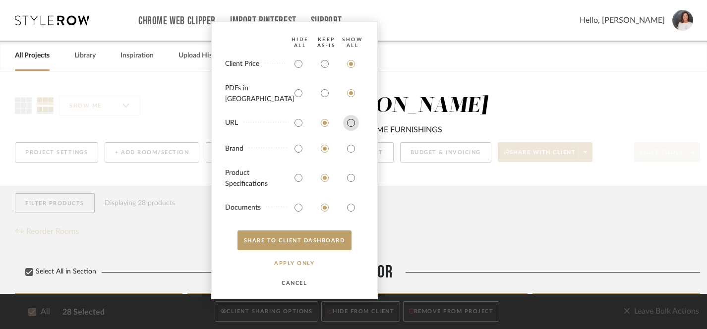
radio input "true"
click at [349, 149] on input "radio" at bounding box center [351, 149] width 16 height 16
radio input "true"
click at [350, 177] on input "radio" at bounding box center [351, 178] width 16 height 16
radio input "true"
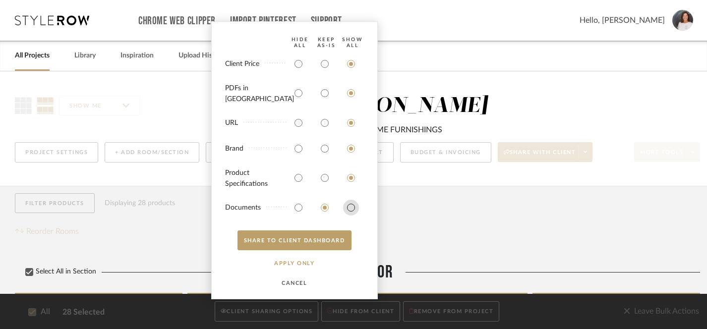
click at [351, 210] on input "radio" at bounding box center [351, 208] width 16 height 16
radio input "true"
click at [295, 239] on button "SHARE TO CLIENT Dashboard" at bounding box center [295, 241] width 114 height 20
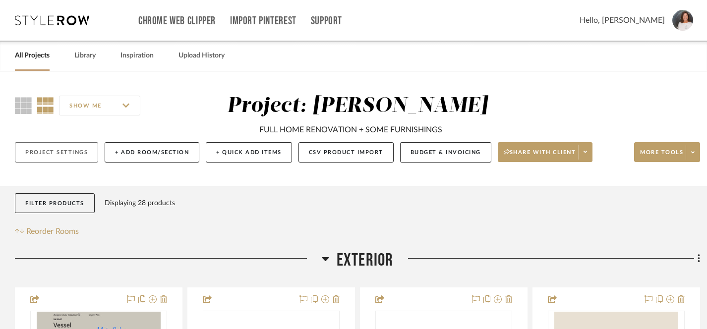
click at [53, 154] on button "Project Settings" at bounding box center [56, 152] width 83 height 20
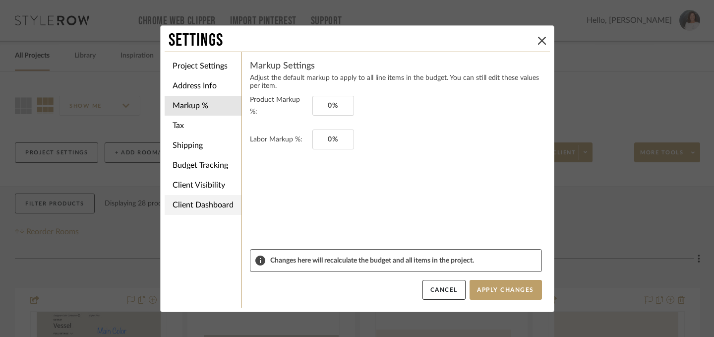
click at [199, 205] on li "Client Dashboard" at bounding box center [203, 205] width 77 height 20
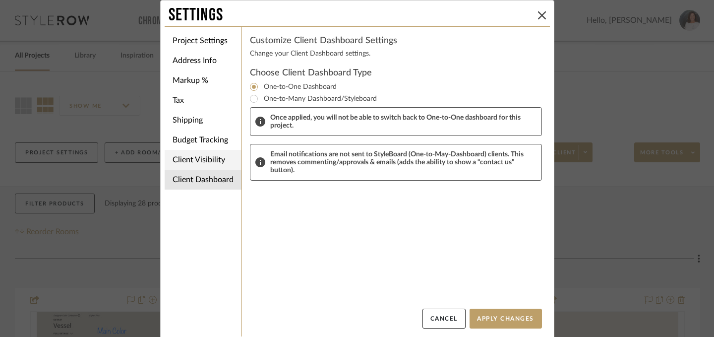
click at [201, 168] on li "Client Visibility" at bounding box center [203, 160] width 77 height 20
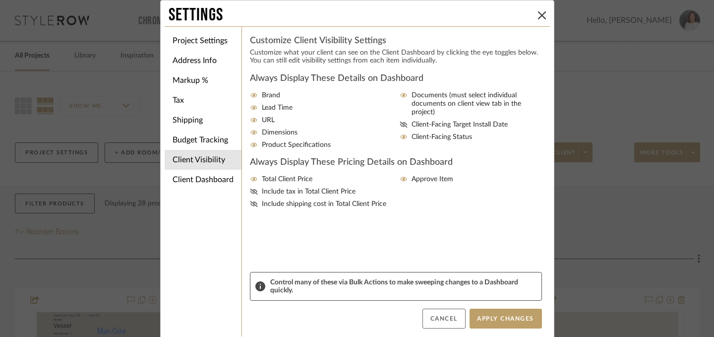
click at [441, 322] on button "Cancel" at bounding box center [443, 318] width 43 height 20
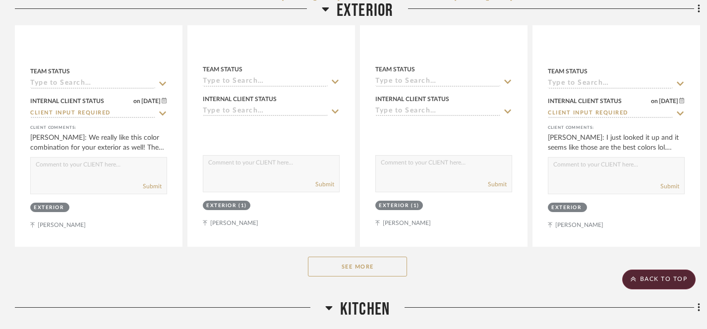
scroll to position [478, 0]
click at [349, 266] on button "See More" at bounding box center [357, 267] width 99 height 20
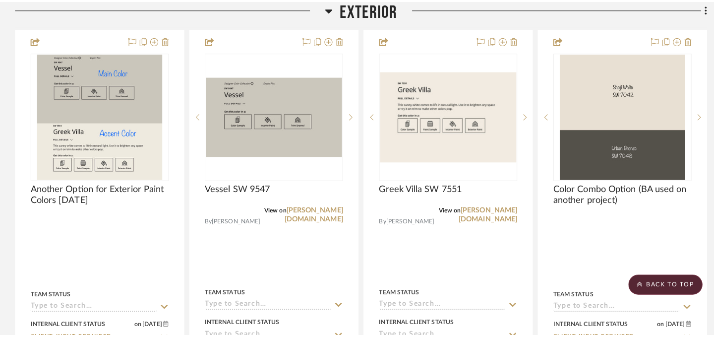
scroll to position [0, 0]
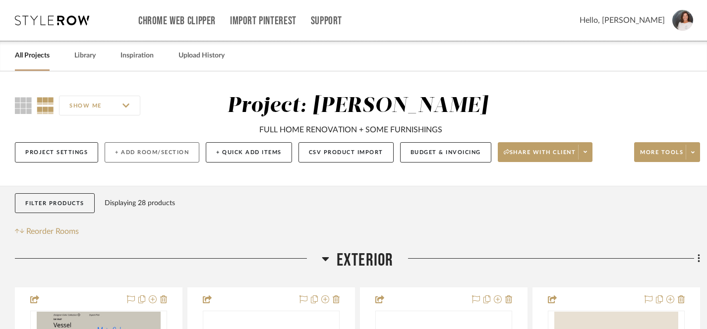
click at [149, 156] on button "+ Add Room/Section" at bounding box center [152, 152] width 95 height 20
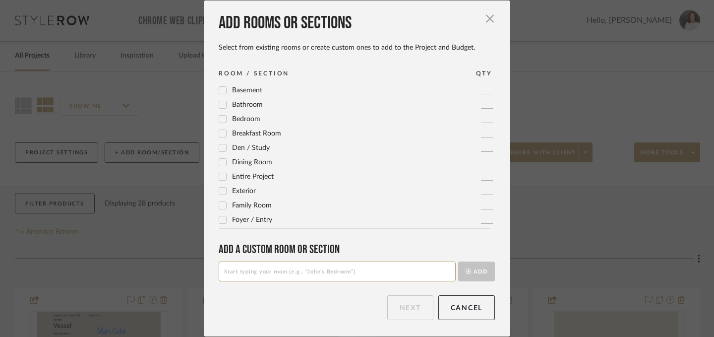
click at [241, 274] on input at bounding box center [337, 271] width 237 height 20
type input "Inspiration Photos, Mood Boards & Layouts"
click at [473, 270] on button "Add" at bounding box center [476, 271] width 37 height 20
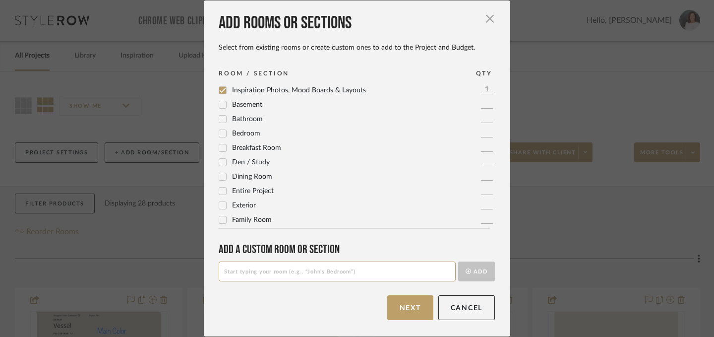
click at [398, 309] on button "Next" at bounding box center [410, 307] width 46 height 25
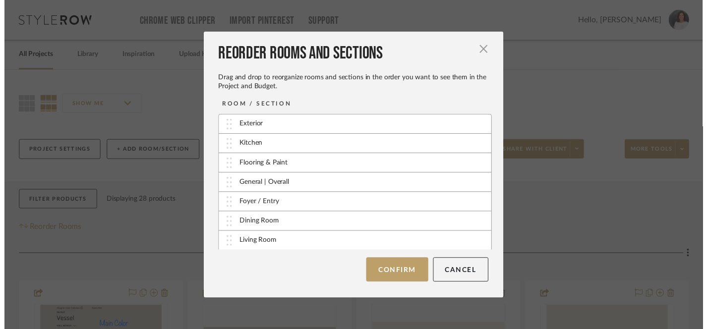
scroll to position [100, 0]
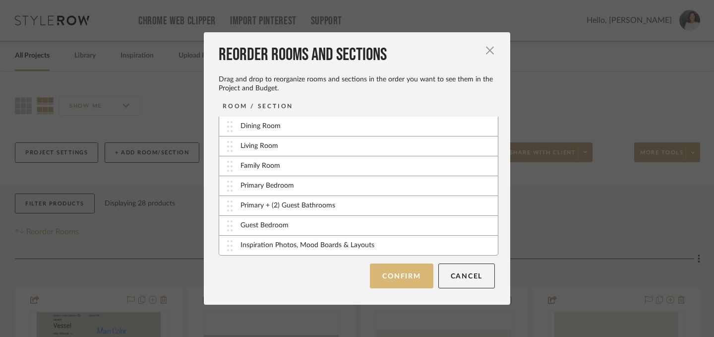
click at [407, 277] on button "Confirm" at bounding box center [401, 275] width 63 height 25
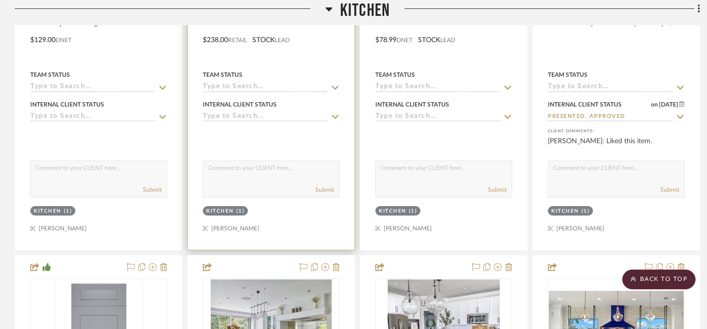
scroll to position [1601, 0]
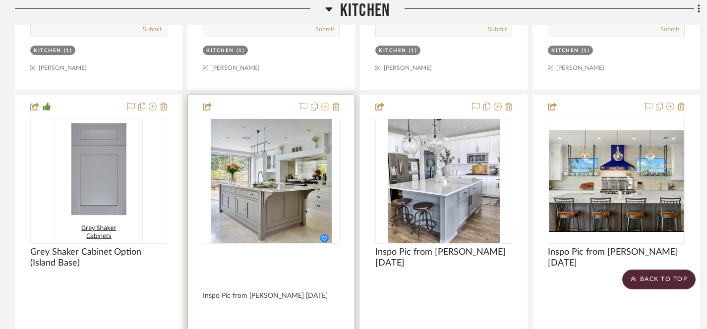
click at [326, 106] on icon at bounding box center [325, 107] width 8 height 8
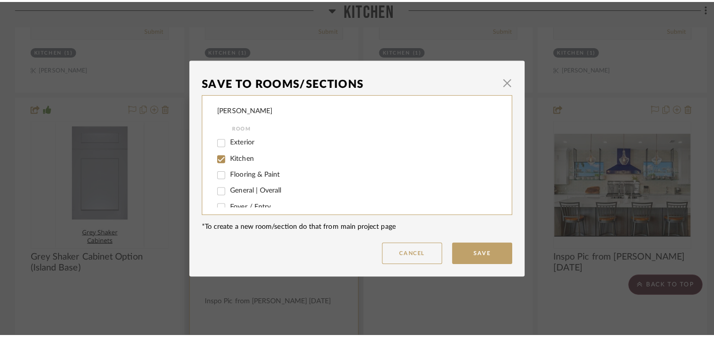
scroll to position [0, 0]
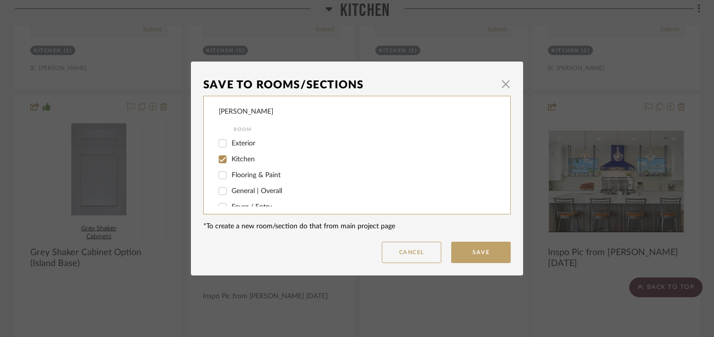
click at [217, 155] on input "Kitchen" at bounding box center [223, 159] width 16 height 16
checkbox input "false"
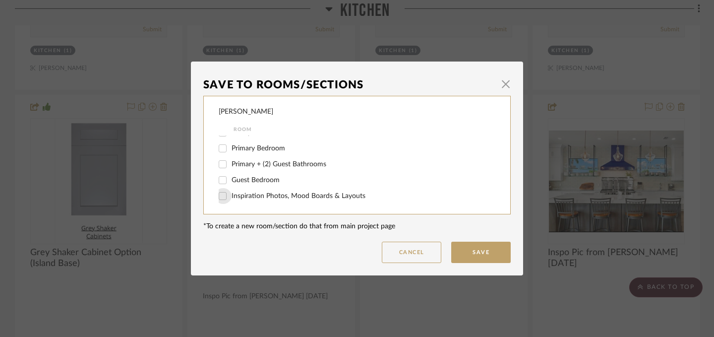
click at [217, 197] on input "Inspiration Photos, Mood Boards & Layouts" at bounding box center [223, 196] width 16 height 16
checkbox input "true"
click at [474, 253] on button "Save" at bounding box center [481, 251] width 60 height 21
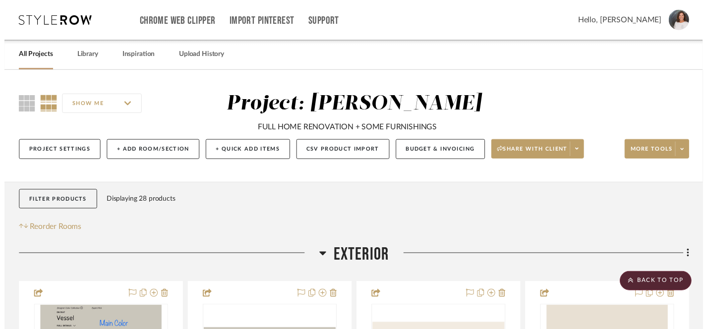
scroll to position [1601, 0]
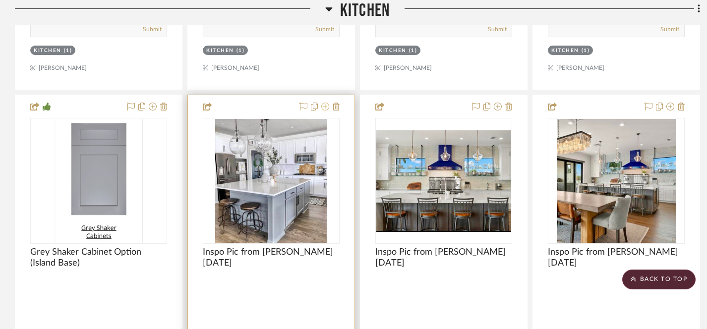
click at [326, 106] on icon at bounding box center [325, 107] width 8 height 8
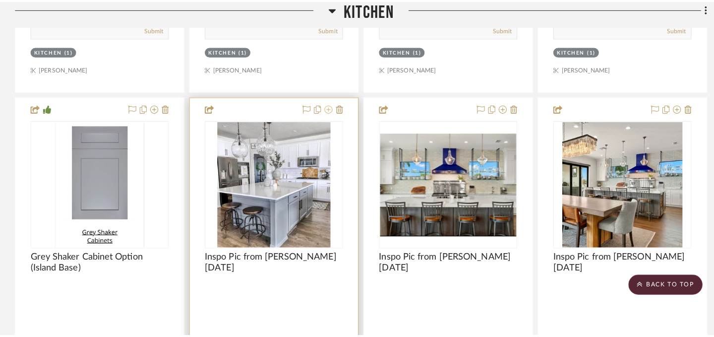
scroll to position [0, 0]
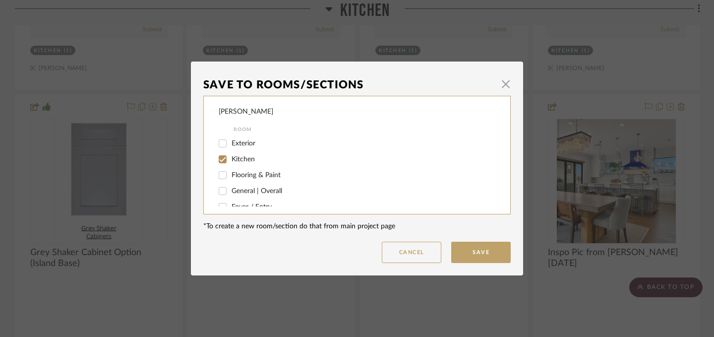
click at [218, 158] on input "Kitchen" at bounding box center [223, 159] width 16 height 16
checkbox input "false"
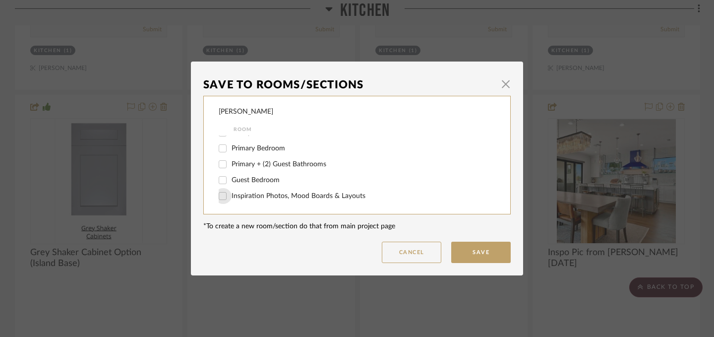
click at [218, 196] on input "Inspiration Photos, Mood Boards & Layouts" at bounding box center [223, 196] width 16 height 16
checkbox input "true"
click at [476, 254] on button "Save" at bounding box center [481, 251] width 60 height 21
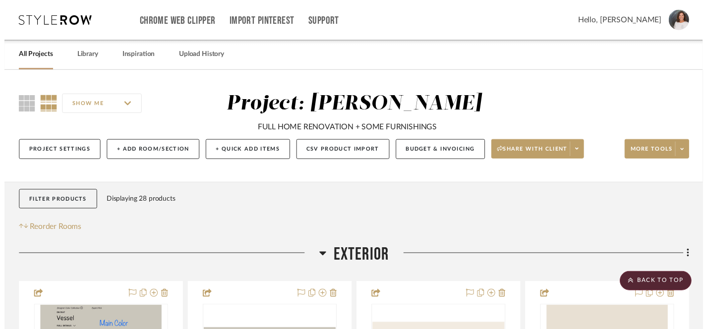
scroll to position [1601, 0]
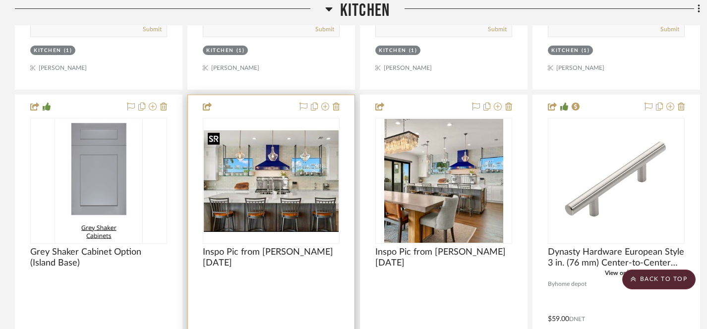
click at [279, 184] on img "0" at bounding box center [271, 181] width 135 height 102
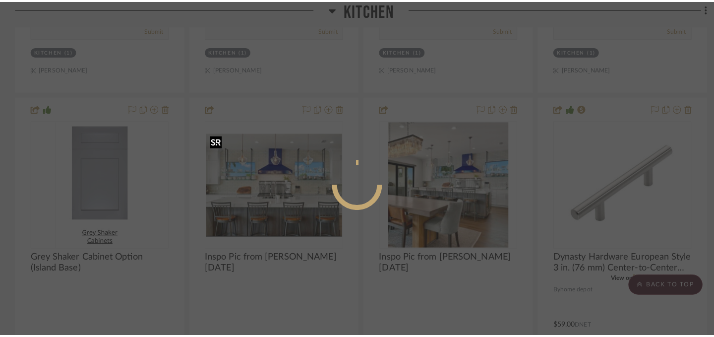
scroll to position [0, 0]
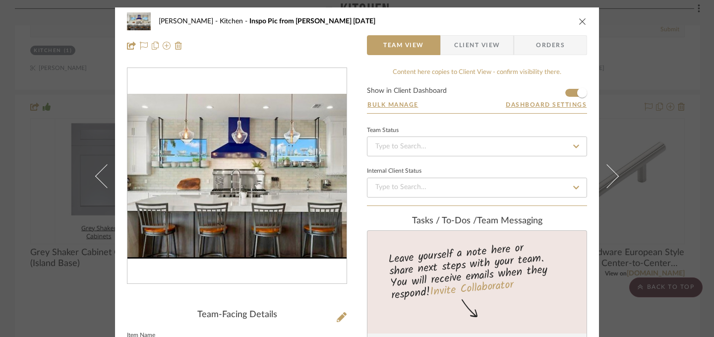
click at [580, 18] on icon "close" at bounding box center [583, 21] width 8 height 8
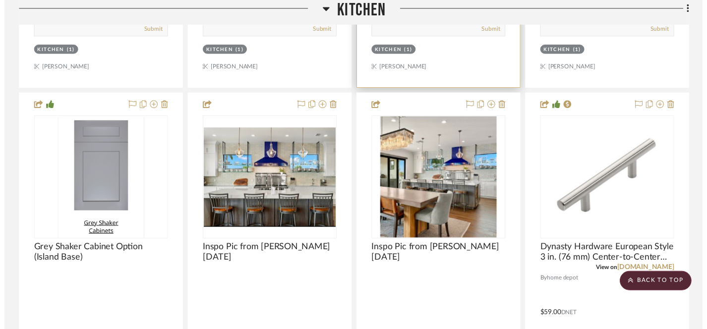
scroll to position [1601, 0]
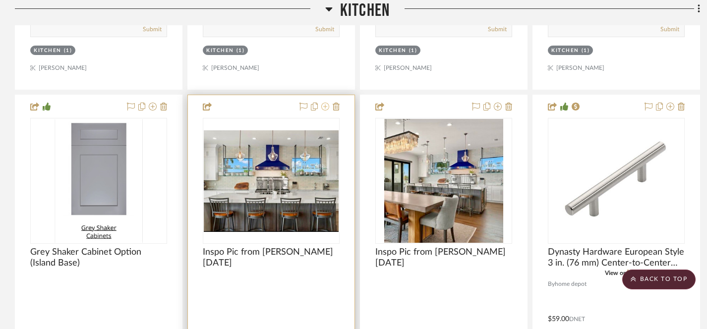
click at [325, 105] on icon at bounding box center [325, 107] width 8 height 8
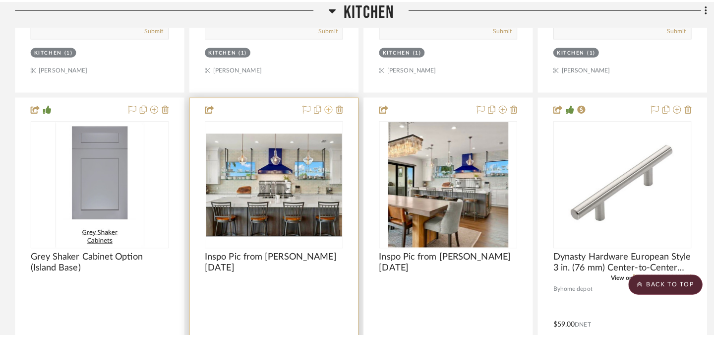
scroll to position [0, 0]
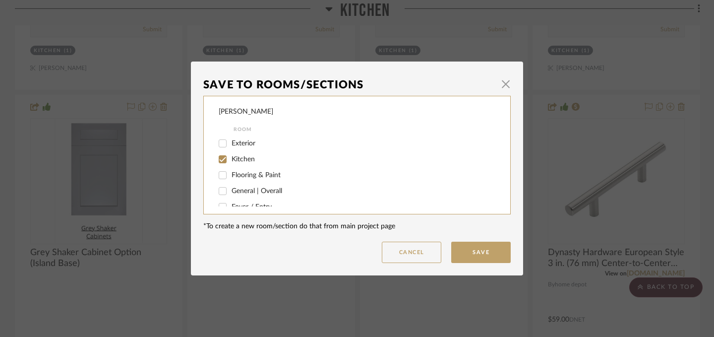
click at [219, 158] on input "Kitchen" at bounding box center [223, 159] width 16 height 16
checkbox input "false"
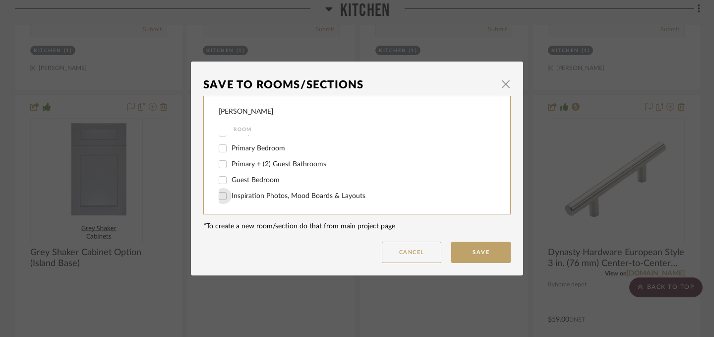
click at [220, 197] on input "Inspiration Photos, Mood Boards & Layouts" at bounding box center [223, 196] width 16 height 16
checkbox input "true"
click at [474, 253] on button "Save" at bounding box center [481, 251] width 60 height 21
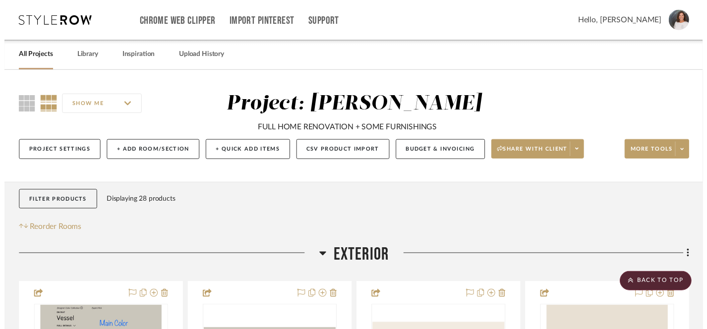
scroll to position [1601, 0]
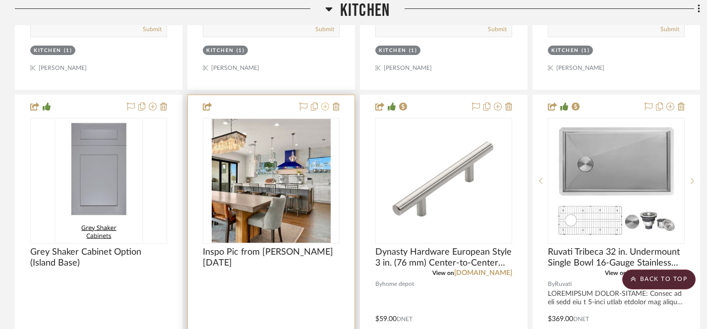
click at [324, 106] on icon at bounding box center [325, 107] width 8 height 8
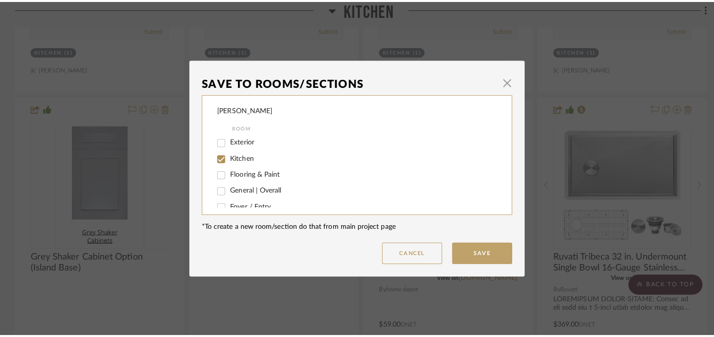
scroll to position [0, 0]
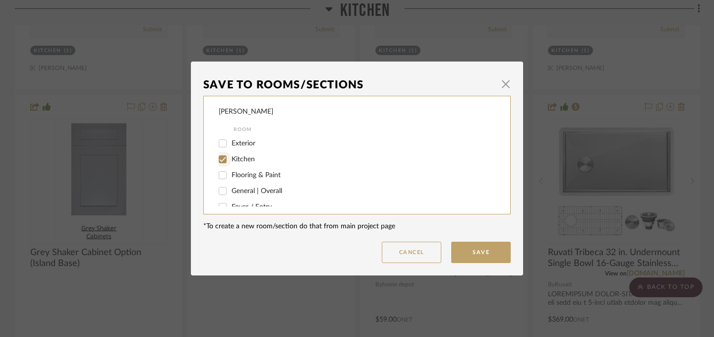
click at [219, 159] on input "Kitchen" at bounding box center [223, 159] width 16 height 16
checkbox input "false"
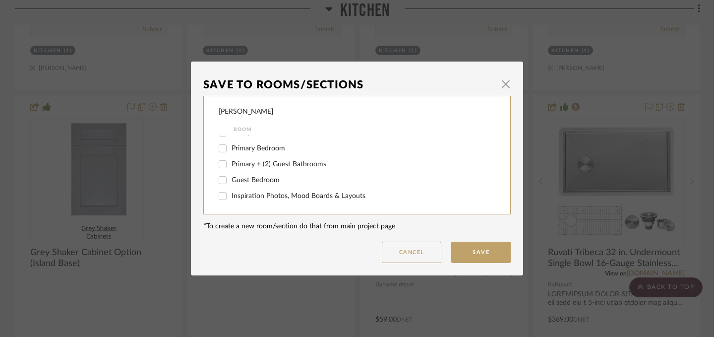
click at [222, 197] on input "Inspiration Photos, Mood Boards & Layouts" at bounding box center [223, 196] width 16 height 16
checkbox input "true"
click at [481, 255] on button "Save" at bounding box center [481, 251] width 60 height 21
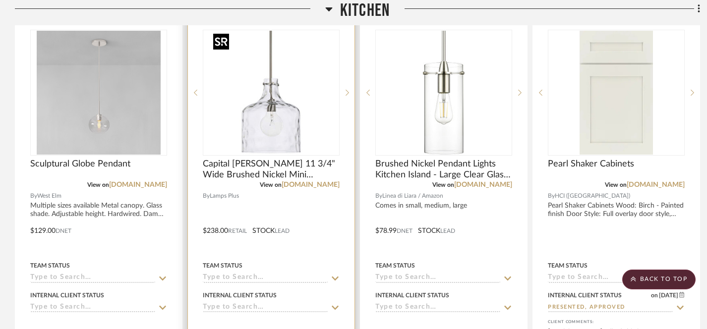
scroll to position [1366, 0]
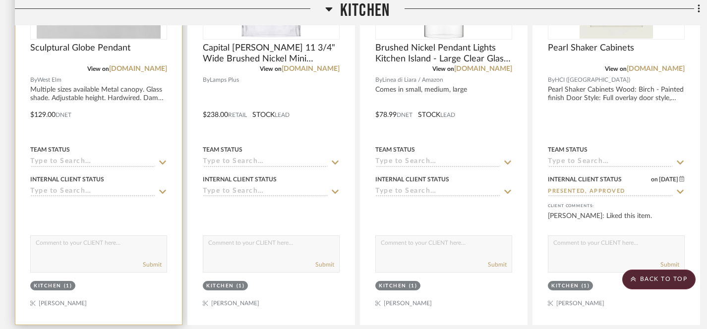
click at [162, 191] on icon at bounding box center [162, 192] width 7 height 4
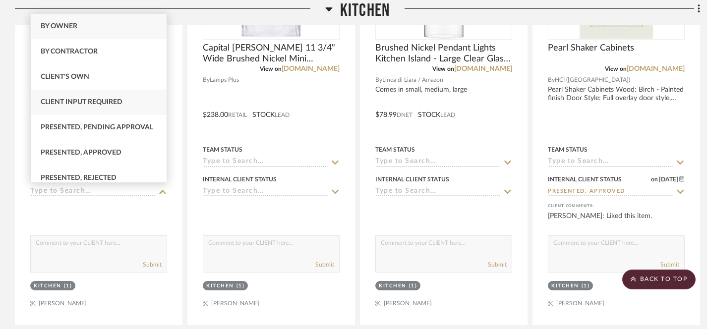
click at [88, 102] on span "Client Input Required" at bounding box center [82, 102] width 82 height 7
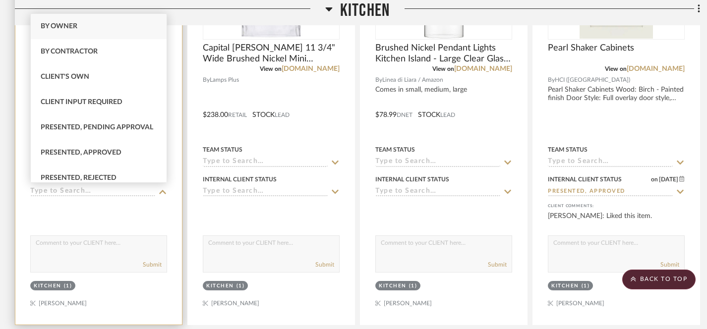
type input "[DATE]"
type input "Client Input Required"
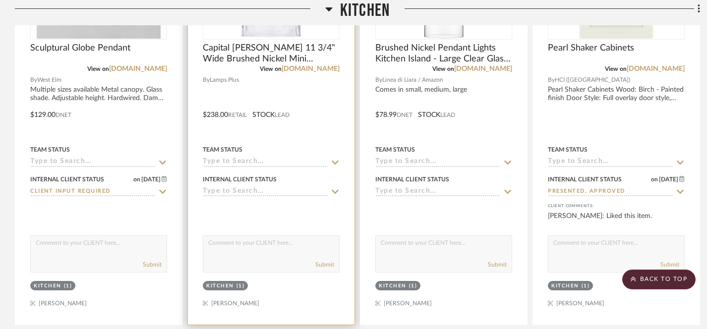
click at [335, 190] on icon at bounding box center [335, 192] width 9 height 8
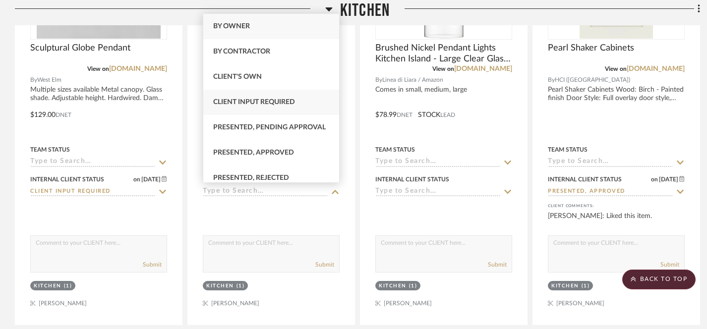
click at [257, 105] on span "Client Input Required" at bounding box center [254, 102] width 82 height 7
type input "[DATE]"
type input "Client Input Required"
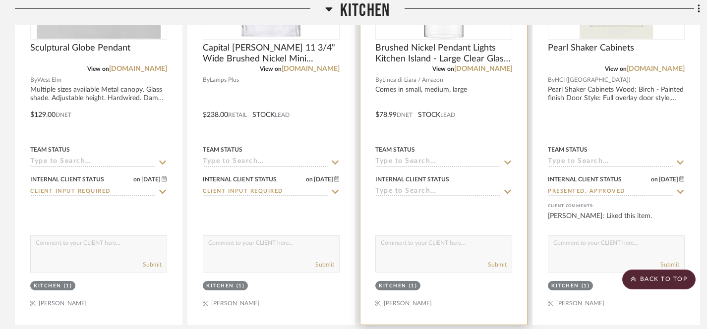
click at [508, 191] on icon at bounding box center [507, 192] width 7 height 4
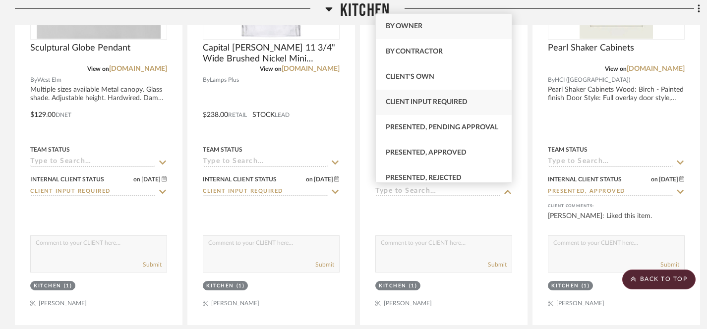
click at [406, 100] on span "Client Input Required" at bounding box center [427, 102] width 82 height 7
type input "[DATE]"
type input "Client Input Required"
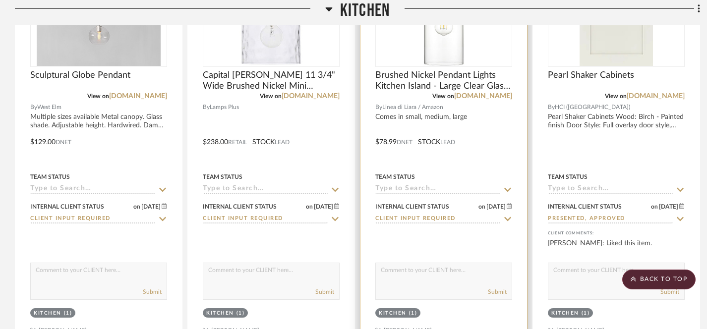
scroll to position [1280, 0]
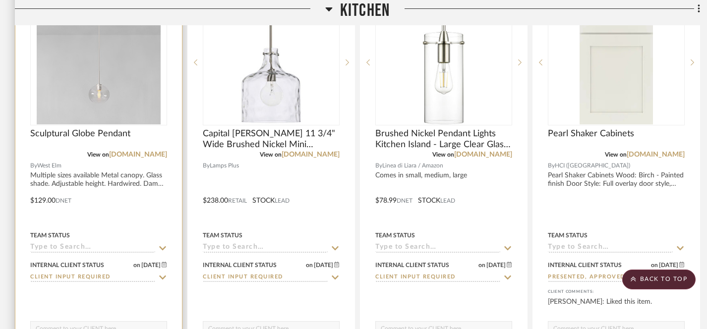
click at [163, 247] on icon at bounding box center [162, 248] width 7 height 4
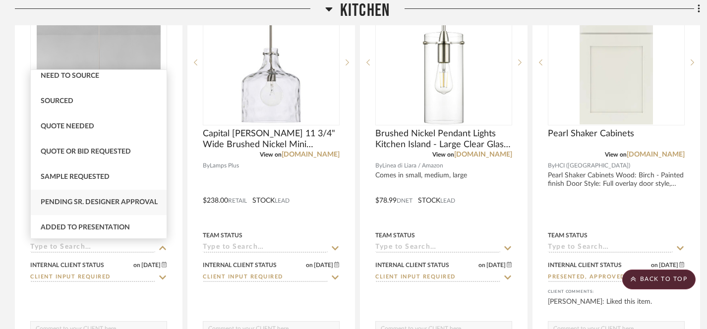
scroll to position [300, 0]
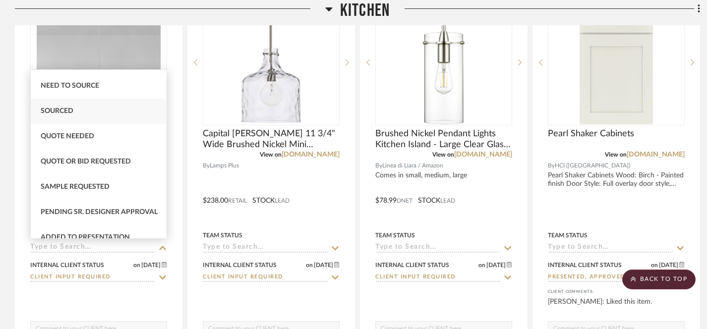
click at [67, 114] on span "Sourced" at bounding box center [57, 111] width 33 height 7
type input "[DATE]"
type input "Sourced"
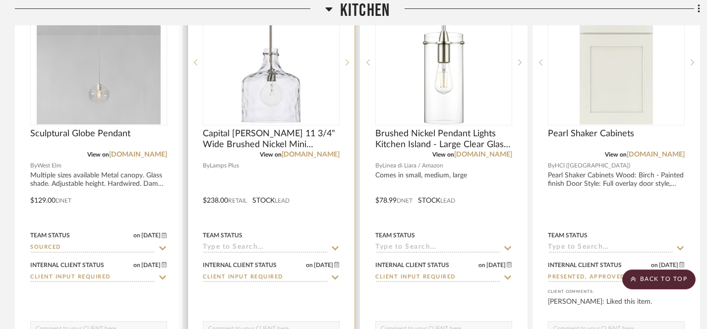
click at [335, 246] on icon at bounding box center [335, 248] width 9 height 8
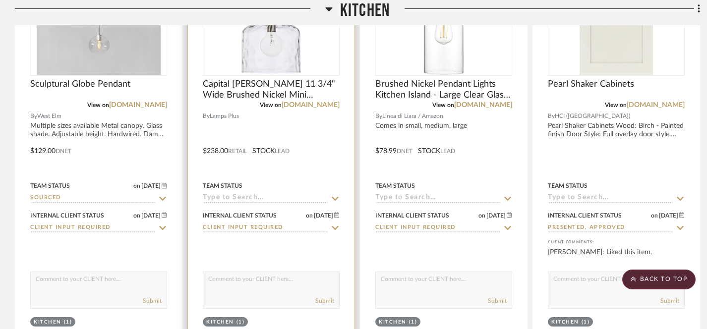
scroll to position [1333, 0]
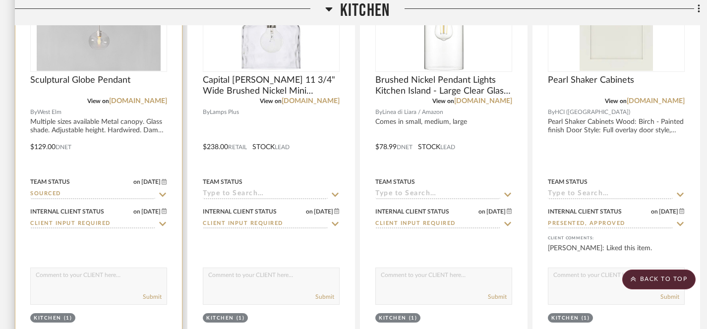
click at [65, 124] on div at bounding box center [98, 140] width 167 height 434
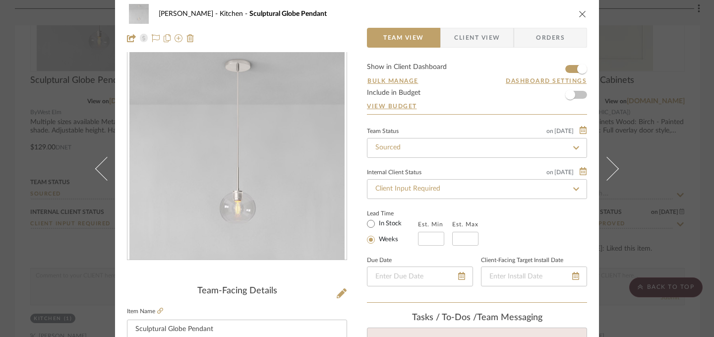
scroll to position [0, 0]
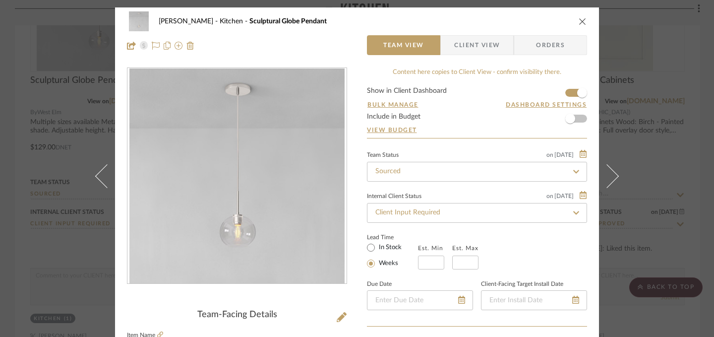
click at [580, 23] on icon "close" at bounding box center [583, 21] width 8 height 8
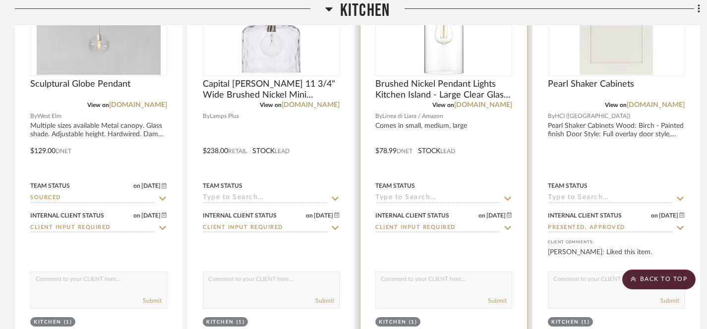
scroll to position [1335, 0]
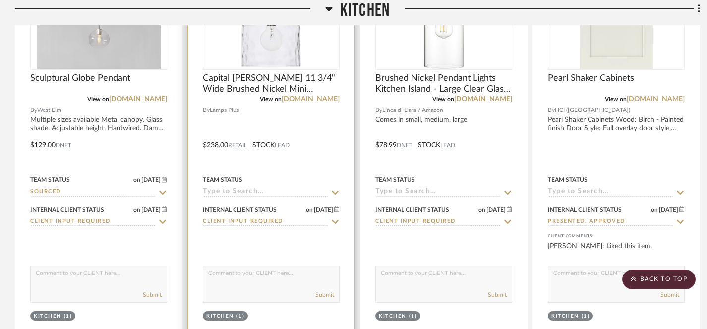
click at [333, 190] on icon at bounding box center [335, 192] width 7 height 4
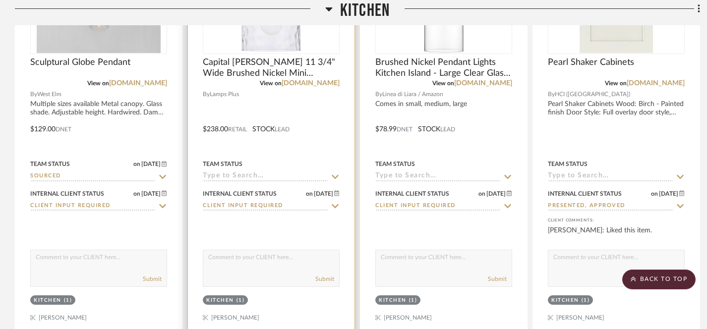
scroll to position [1356, 0]
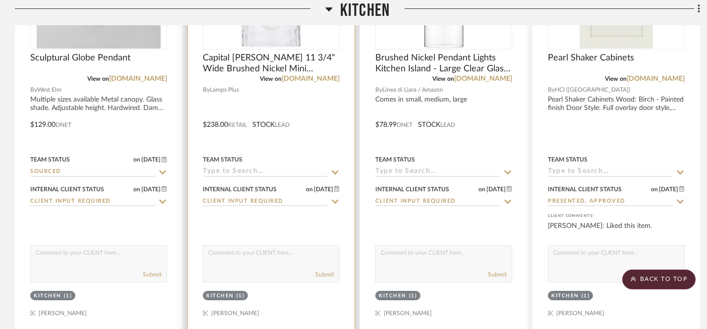
click at [335, 169] on icon at bounding box center [335, 173] width 9 height 8
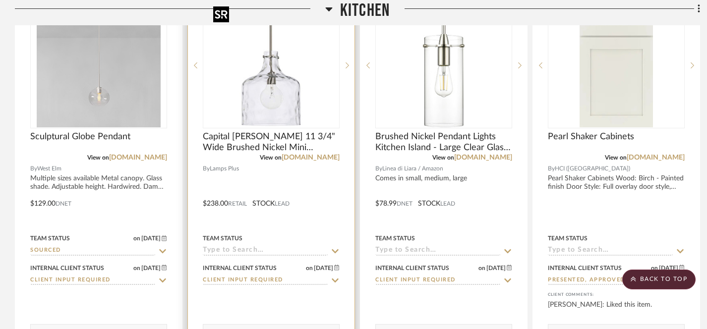
scroll to position [1277, 0]
click at [335, 247] on icon at bounding box center [335, 251] width 9 height 8
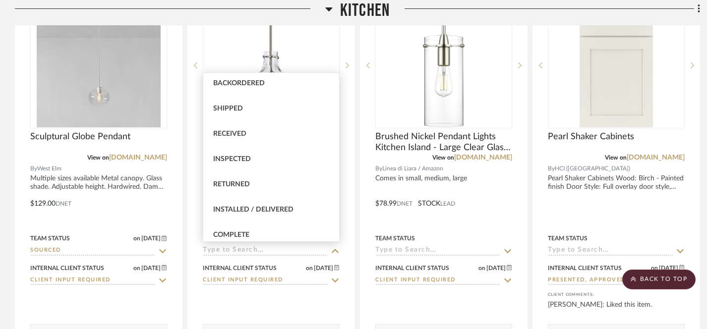
scroll to position [198, 0]
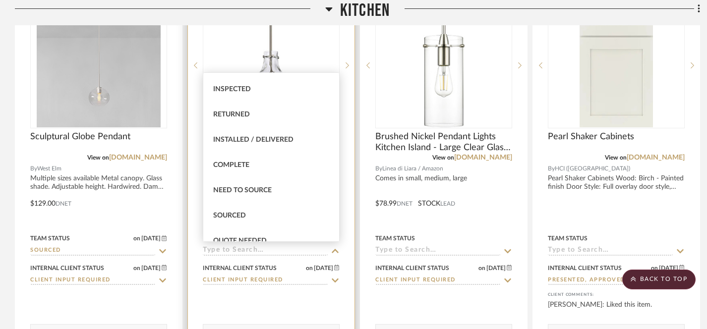
click at [231, 216] on span "Sourced" at bounding box center [229, 215] width 33 height 7
type input "[DATE]"
type input "Sourced"
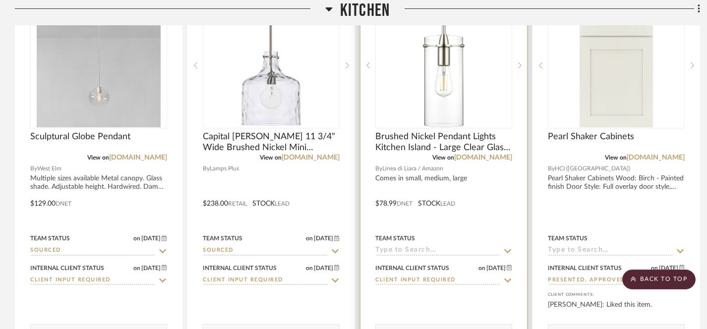
click at [507, 250] on icon at bounding box center [507, 251] width 7 height 4
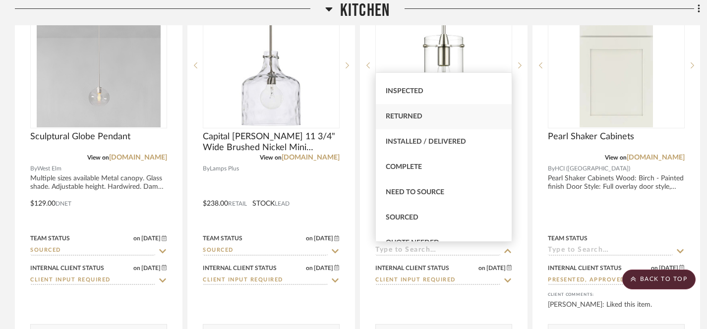
scroll to position [197, 0]
click at [404, 213] on span "Sourced" at bounding box center [402, 216] width 33 height 7
type input "[DATE]"
type input "Sourced"
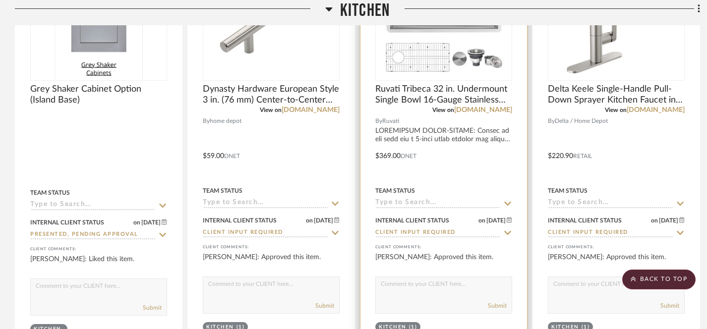
scroll to position [1764, 0]
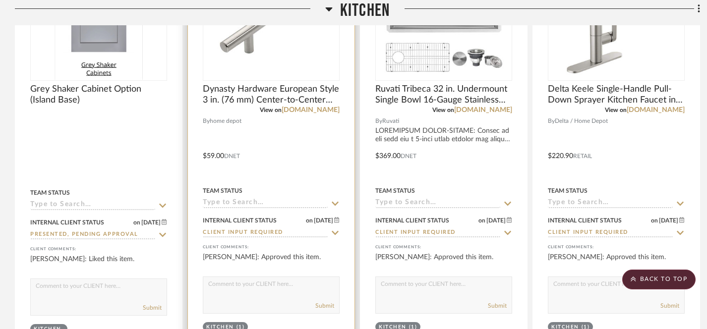
click at [334, 230] on icon at bounding box center [335, 233] width 9 height 8
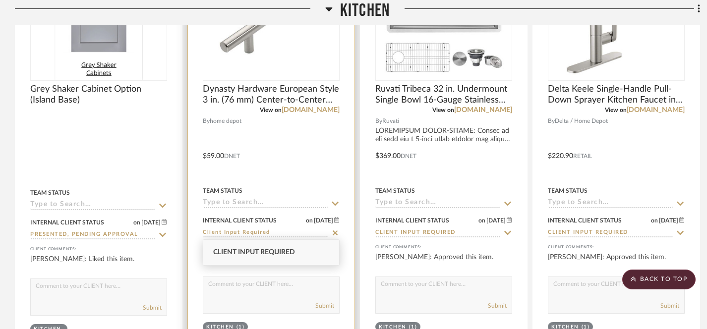
click at [335, 230] on icon at bounding box center [335, 233] width 9 height 8
type input "[DATE]"
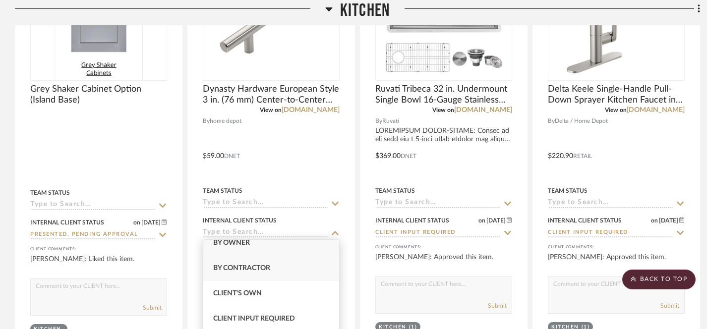
scroll to position [123, 0]
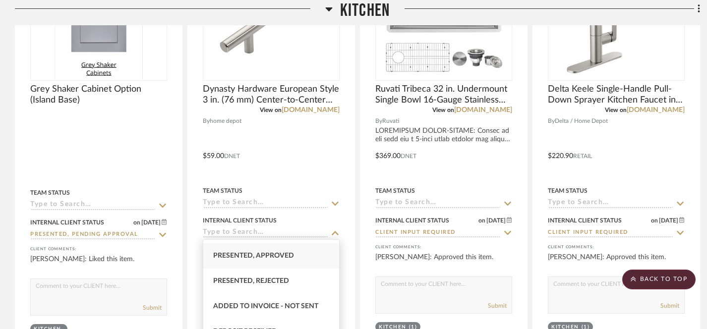
click at [282, 254] on span "Presented, Approved" at bounding box center [253, 255] width 81 height 7
type input "Presented, Approved"
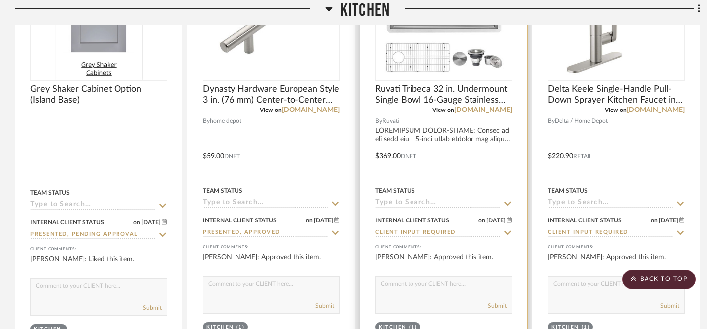
click at [508, 231] on icon at bounding box center [507, 233] width 9 height 8
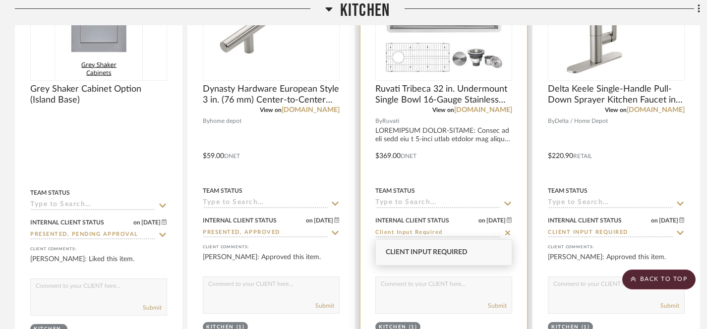
click at [508, 231] on icon at bounding box center [507, 233] width 5 height 5
type input "[DATE]"
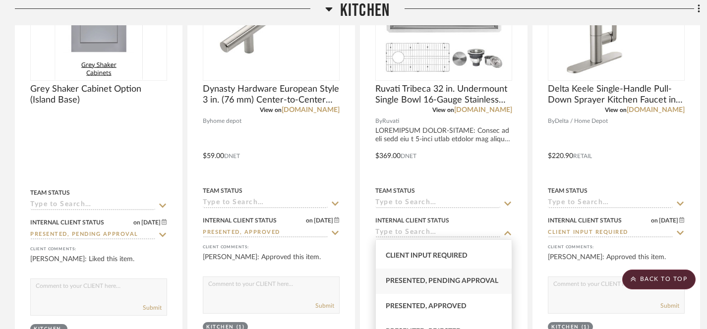
scroll to position [74, 0]
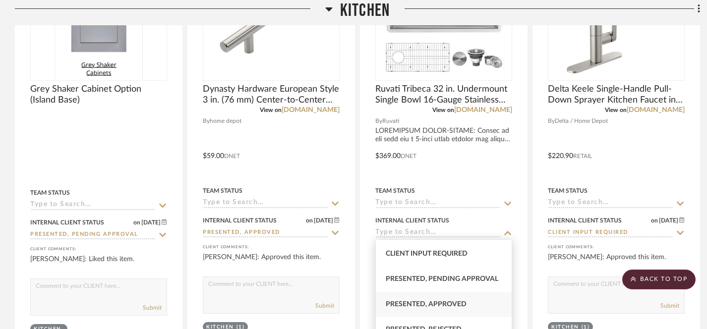
click at [433, 306] on span "Presented, Approved" at bounding box center [426, 304] width 81 height 7
type input "Presented, Approved"
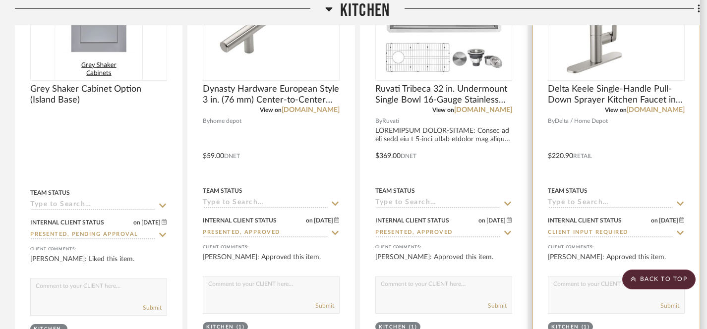
click at [678, 230] on icon at bounding box center [680, 233] width 9 height 8
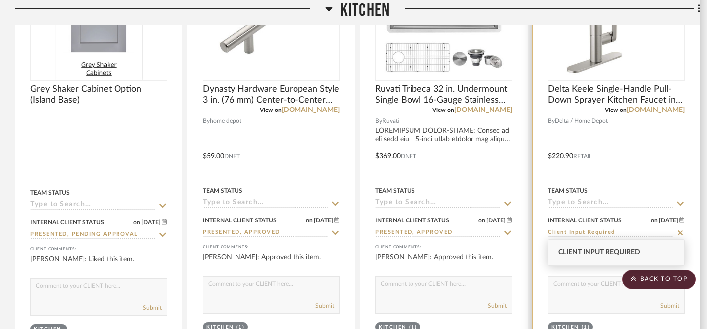
click at [678, 231] on icon at bounding box center [680, 233] width 5 height 5
type input "[DATE]"
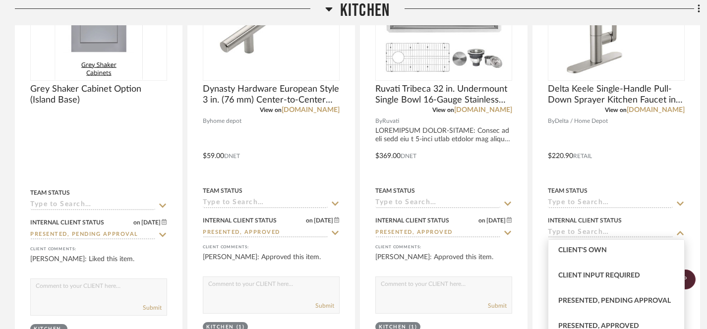
scroll to position [104, 0]
click at [599, 277] on span "Presented, Approved" at bounding box center [598, 275] width 81 height 7
type input "Presented, Approved"
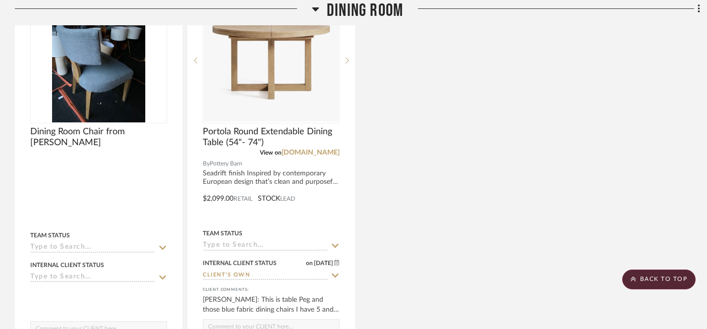
scroll to position [3390, 0]
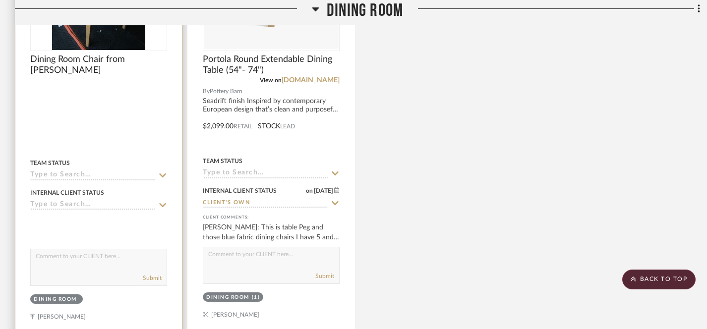
click at [163, 203] on icon at bounding box center [162, 205] width 7 height 4
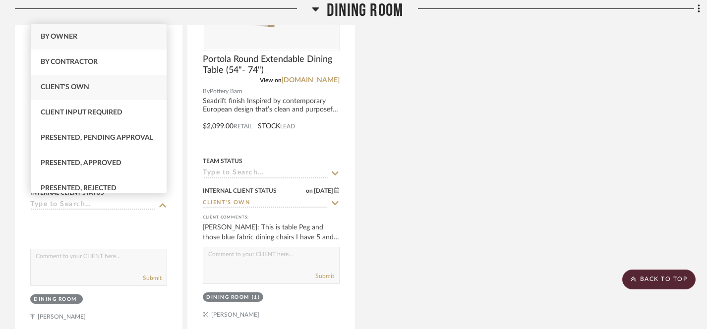
click at [80, 91] on span "Client's Own" at bounding box center [65, 87] width 49 height 7
type input "[DATE]"
type input "Client's Own"
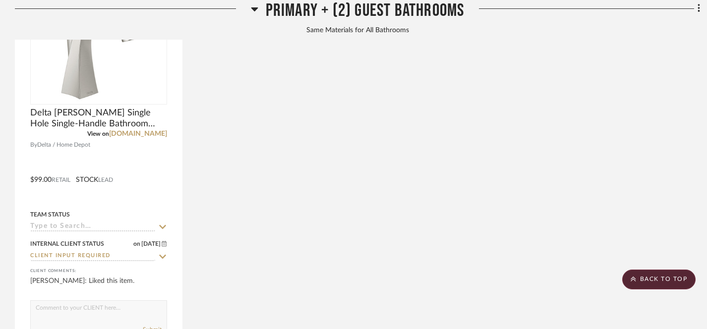
scroll to position [5300, 0]
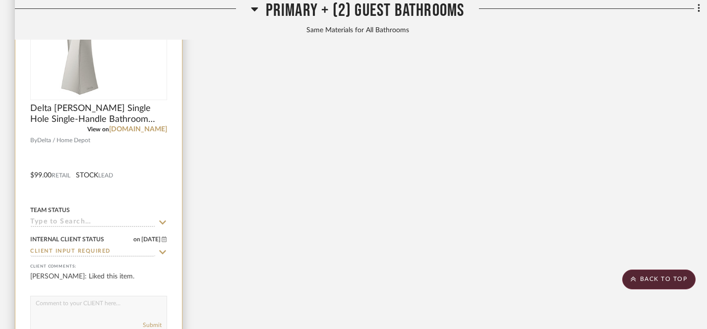
click at [161, 248] on icon at bounding box center [162, 252] width 9 height 8
click at [161, 250] on icon at bounding box center [162, 252] width 5 height 5
type input "[DATE]"
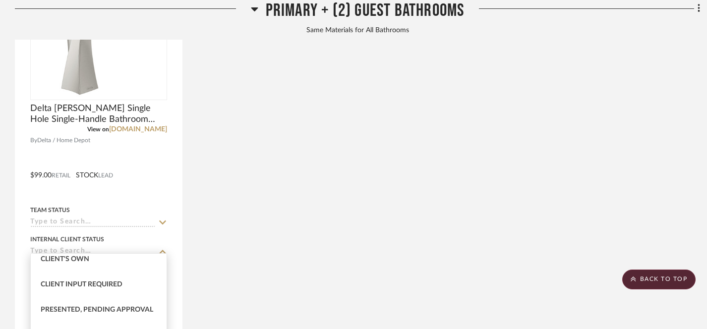
scroll to position [101, 0]
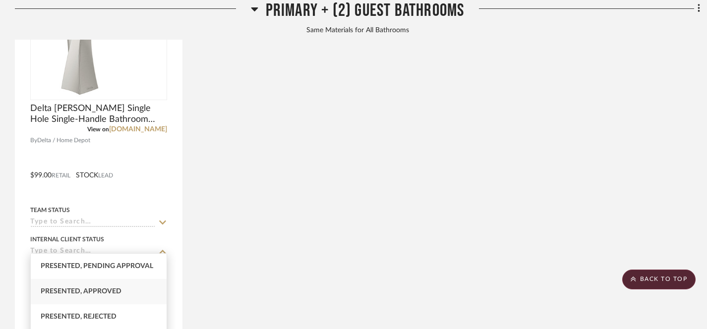
click at [99, 289] on span "Presented, Approved" at bounding box center [81, 291] width 81 height 7
type input "Presented, Approved"
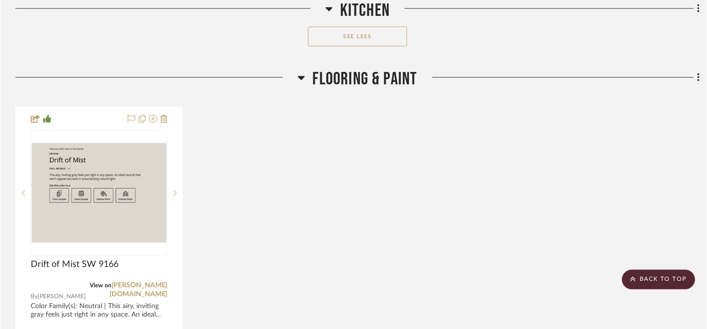
scroll to position [2110, 0]
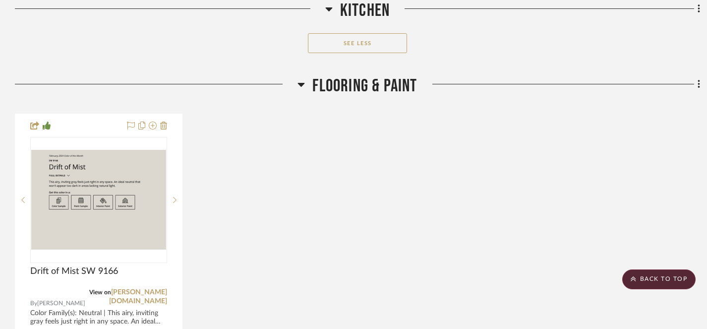
click at [259, 235] on div "Drift of Mist SW 9166 View on sherwin-williams.com By Sherwin-Williams Color Fa…" at bounding box center [357, 331] width 685 height 435
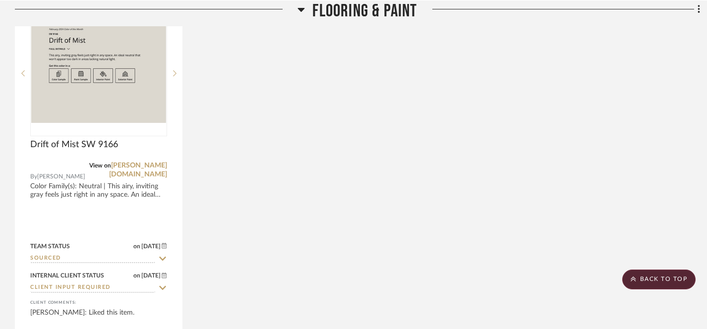
scroll to position [2295, 0]
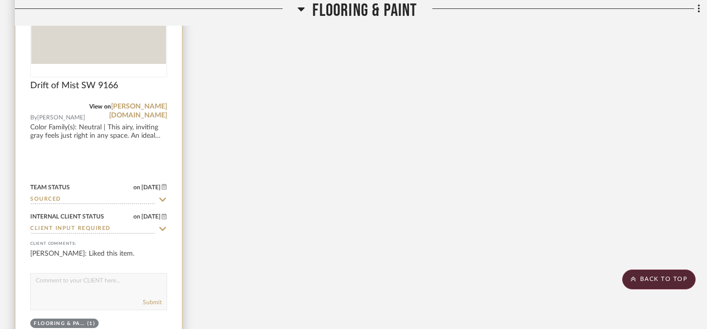
click at [162, 226] on icon at bounding box center [162, 229] width 9 height 8
click at [162, 227] on icon at bounding box center [162, 229] width 5 height 5
type input "[DATE]"
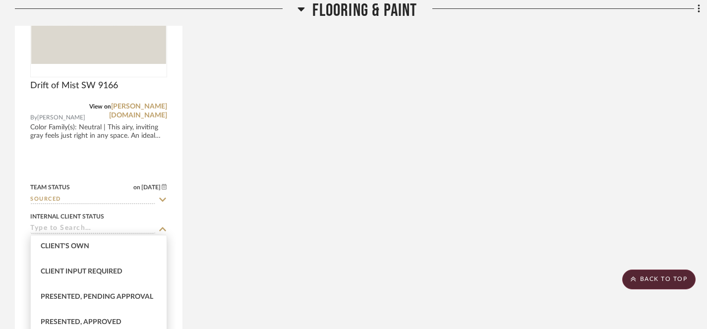
scroll to position [54, 0]
click at [338, 252] on div "Drift of Mist SW 9166 View on sherwin-williams.com By Sherwin-Williams Color Fa…" at bounding box center [357, 145] width 685 height 435
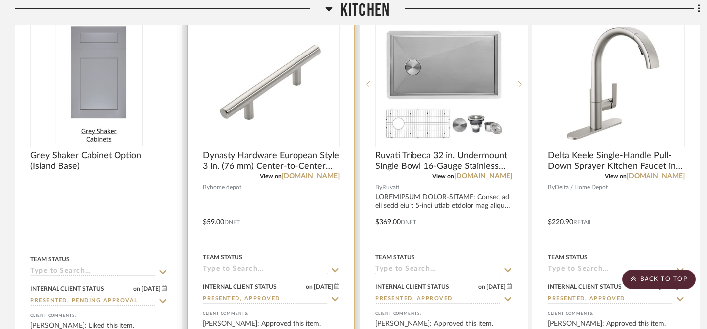
scroll to position [1696, 0]
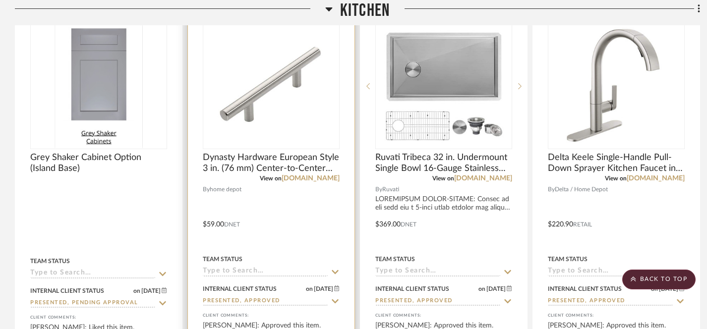
click at [273, 102] on img "0" at bounding box center [271, 86] width 124 height 124
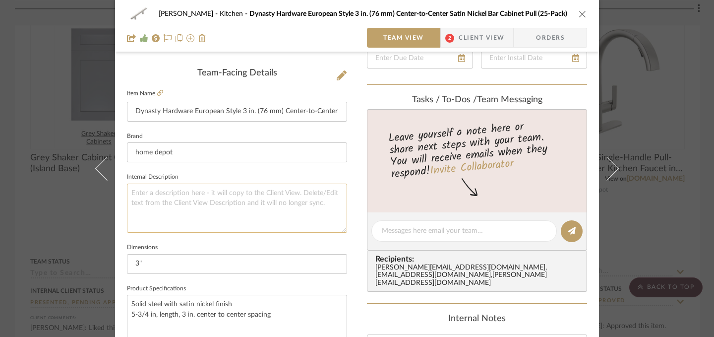
scroll to position [242, 0]
click at [580, 14] on icon "close" at bounding box center [583, 14] width 8 height 8
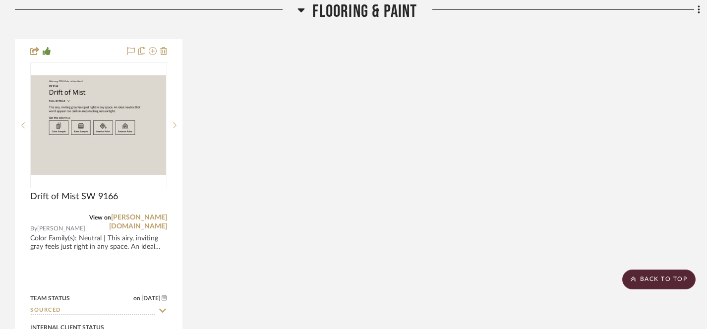
scroll to position [2183, 0]
click at [700, 8] on icon at bounding box center [699, 10] width 3 height 11
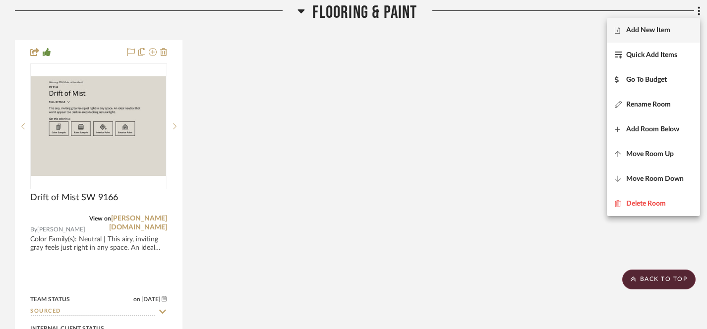
click at [641, 31] on span "Add New Item" at bounding box center [648, 30] width 44 height 8
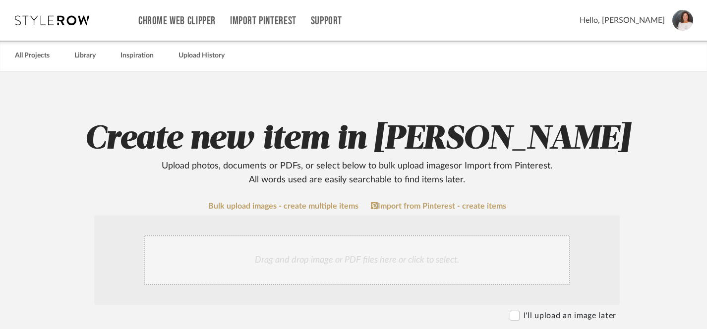
click at [320, 260] on div "Drag and drop image or PDF files here or click to select." at bounding box center [357, 261] width 426 height 50
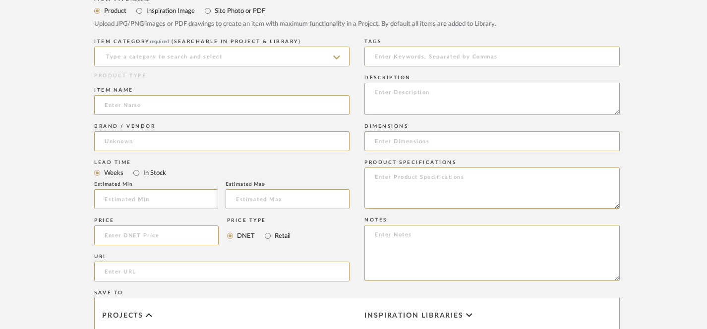
scroll to position [454, 0]
click at [247, 267] on input "url" at bounding box center [221, 271] width 255 height 20
paste input "https://www.sherwin-williams.com/en-us/color/color-family/neutral-paint-colors/…"
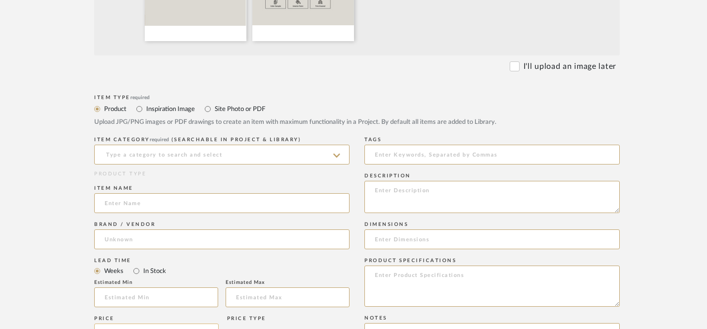
scroll to position [353, 0]
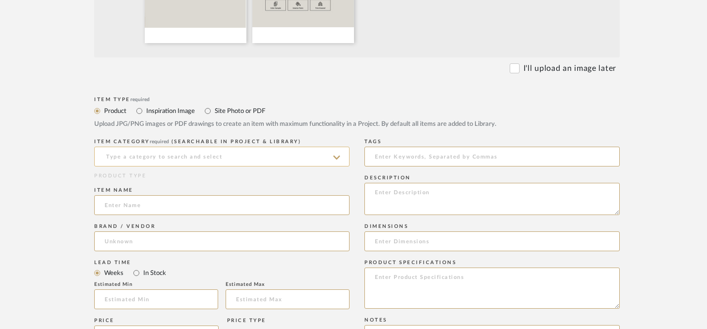
type input "https://www.sherwin-williams.com/en-us/color/color-family/neutral-paint-colors/…"
click at [237, 159] on input at bounding box center [221, 157] width 255 height 20
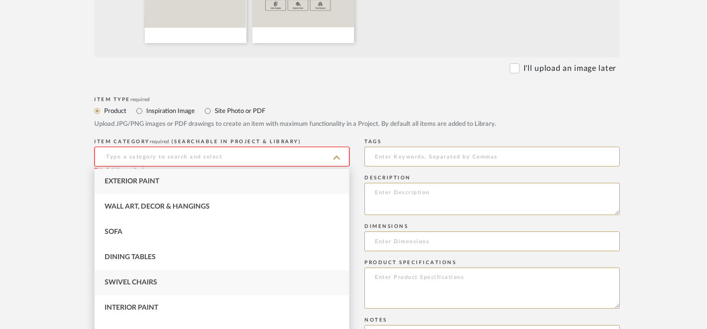
scroll to position [34, 0]
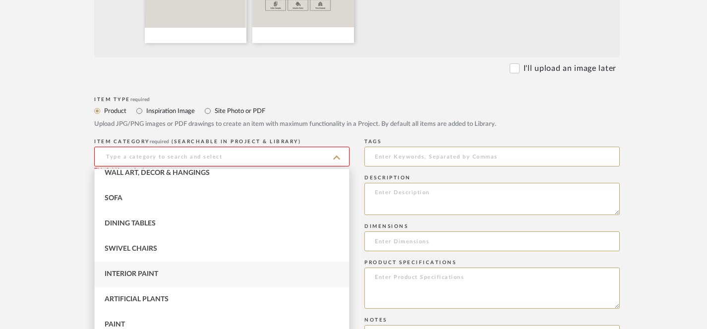
click at [165, 278] on div "Interior Paint" at bounding box center [222, 274] width 254 height 25
type input "Interior Paint"
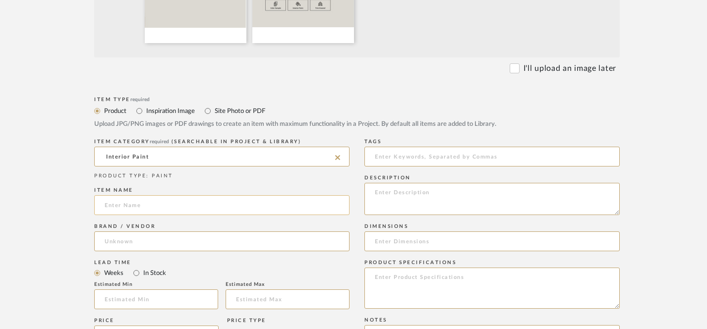
click at [210, 210] on input at bounding box center [221, 205] width 255 height 20
type input "Solstice SW 9571"
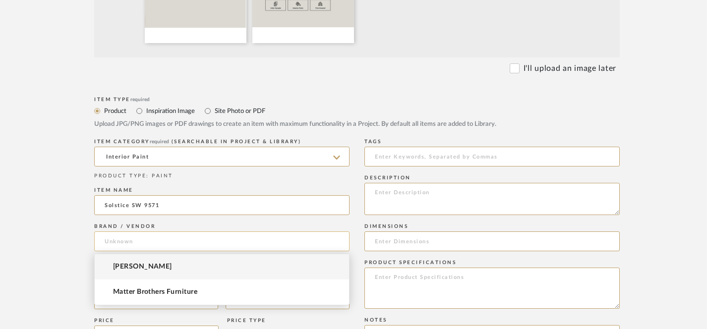
click at [222, 245] on input at bounding box center [221, 242] width 255 height 20
click at [205, 266] on mat-option "[PERSON_NAME]" at bounding box center [222, 266] width 254 height 25
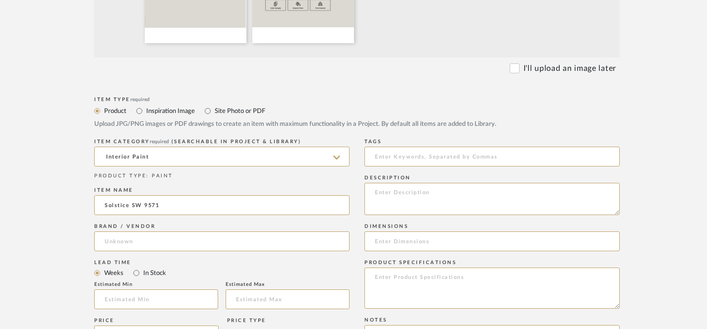
type input "[PERSON_NAME]"
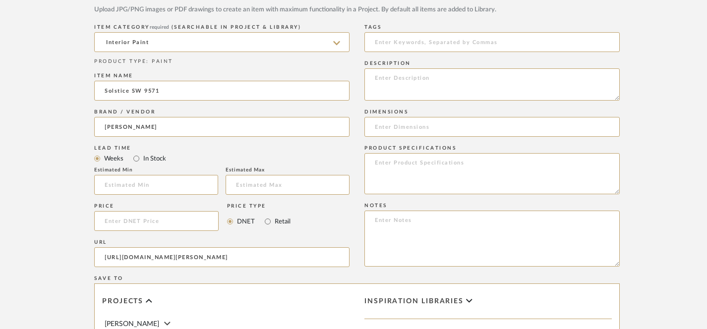
scroll to position [464, 0]
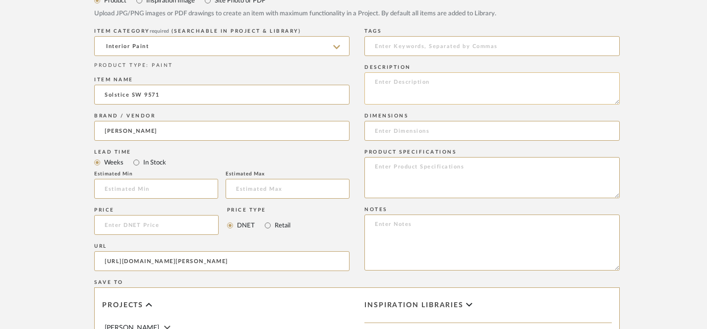
click at [392, 82] on textarea at bounding box center [491, 88] width 255 height 32
paste textarea "Available in: Interior Color Collections: Designer Color Collection (Minimal + …"
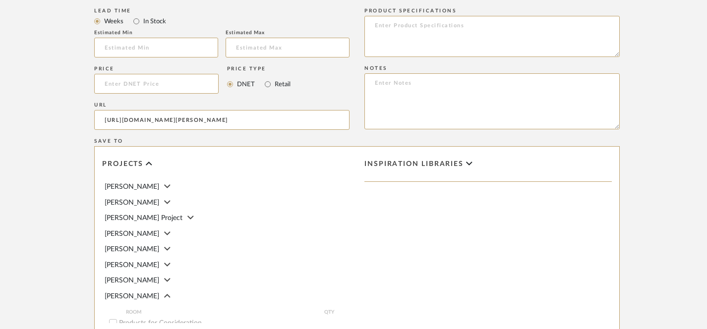
scroll to position [768, 0]
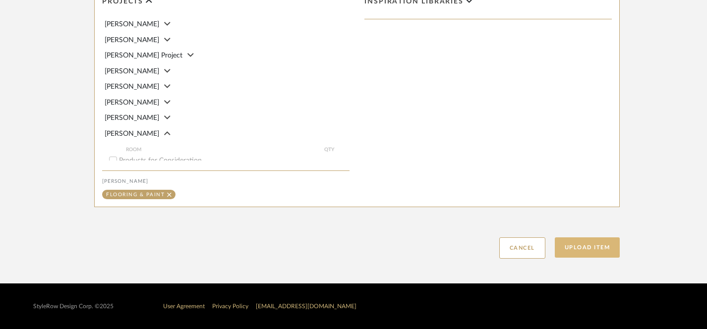
type textarea "Available in: Interior Color Collections: Designer Color Collection (Minimal + …"
click at [595, 252] on button "Upload Item" at bounding box center [587, 248] width 65 height 20
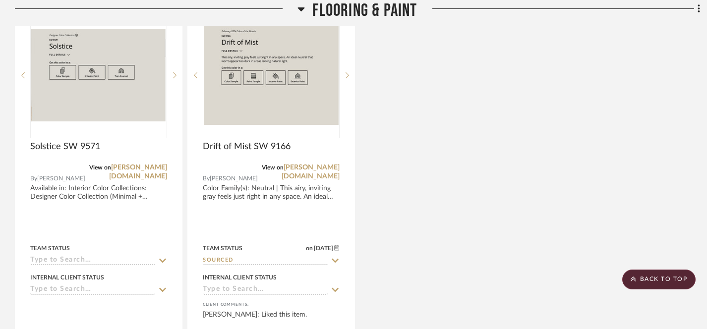
scroll to position [1489, 0]
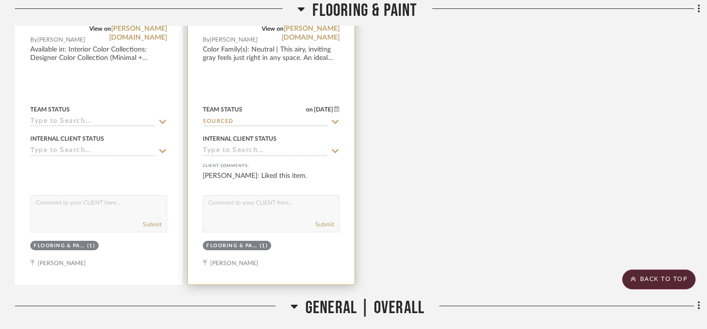
click at [336, 151] on icon at bounding box center [335, 151] width 7 height 4
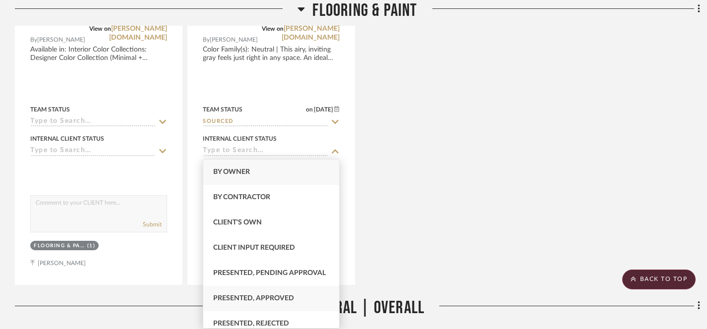
click at [246, 296] on span "Presented, Approved" at bounding box center [253, 298] width 81 height 7
type input "[DATE]"
type input "Presented, Approved"
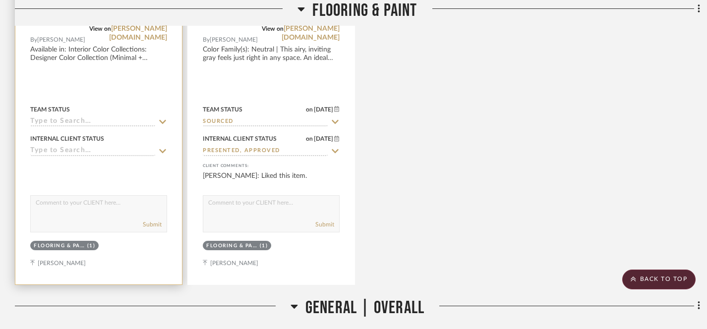
click at [161, 150] on icon at bounding box center [162, 151] width 9 height 8
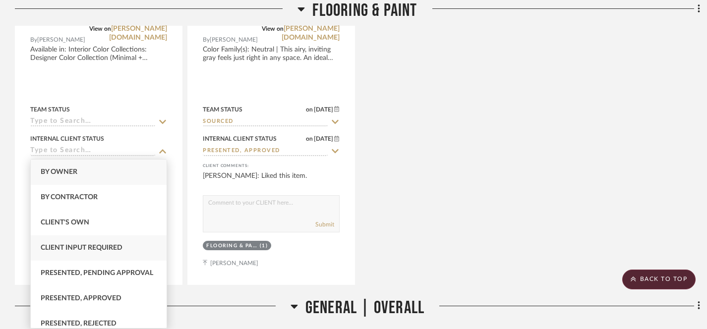
click at [111, 247] on span "Client Input Required" at bounding box center [82, 247] width 82 height 7
type input "[DATE]"
type input "Client Input Required"
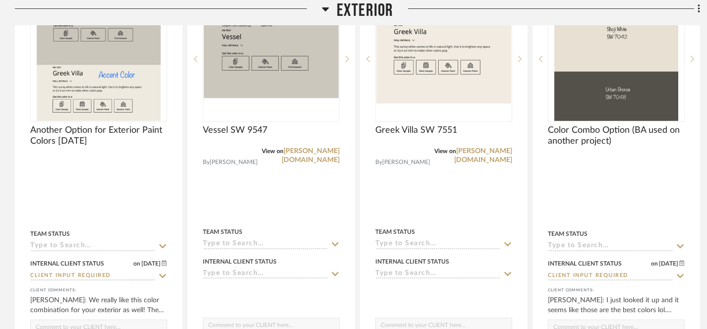
scroll to position [319, 0]
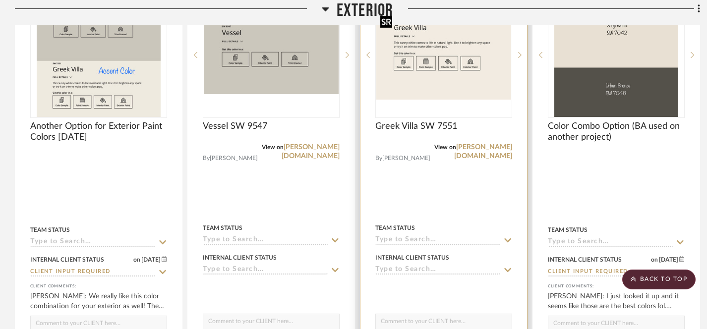
click at [467, 86] on img "0" at bounding box center [443, 54] width 135 height 89
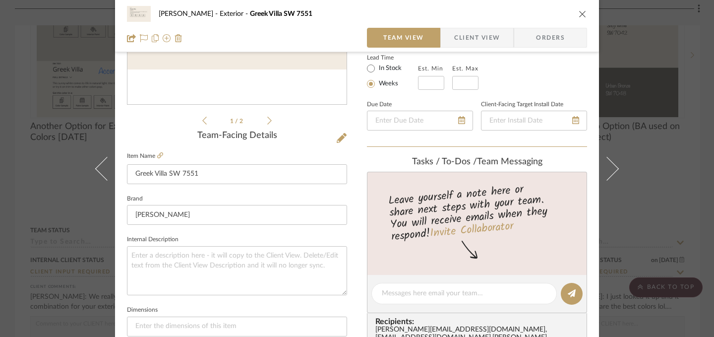
scroll to position [179, 0]
click at [231, 258] on textarea at bounding box center [237, 270] width 220 height 49
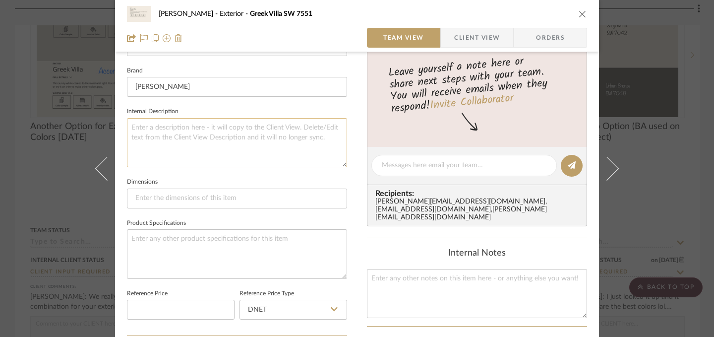
scroll to position [233, 0]
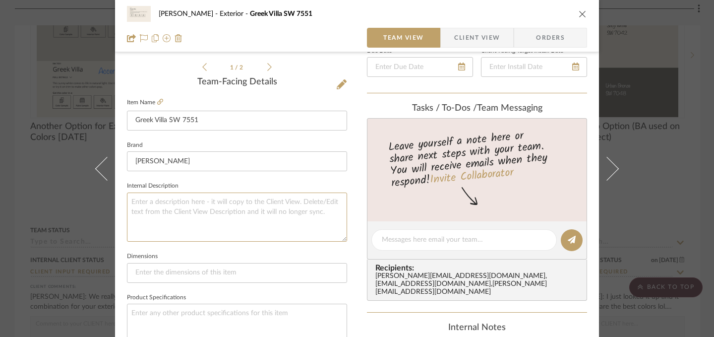
paste textarea "This sunny white comes to life in natural light. Use it to brighten any space o…"
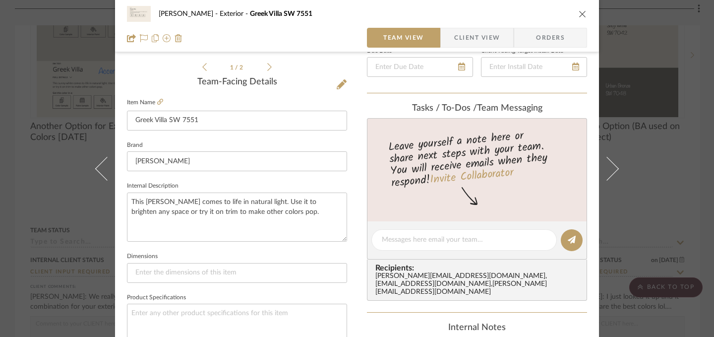
type textarea "This sunny white comes to life in natural light. Use it to brighten any space o…"
click at [197, 229] on textarea "This sunny white comes to life in natural light. Use it to brighten any space o…" at bounding box center [237, 216] width 220 height 49
paste textarea "Available in: Interior/Exterior Color Collections: Color ID (Free Spirit), Colo…"
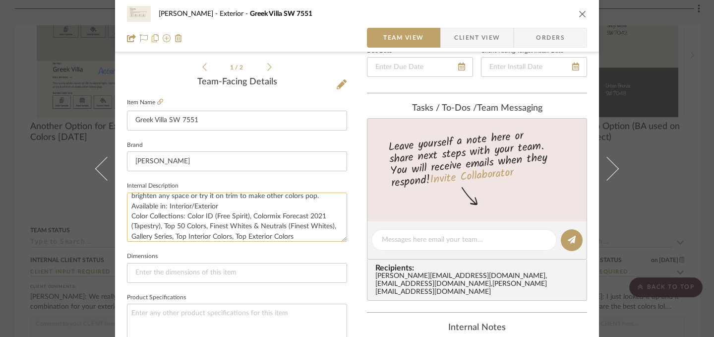
scroll to position [30, 0]
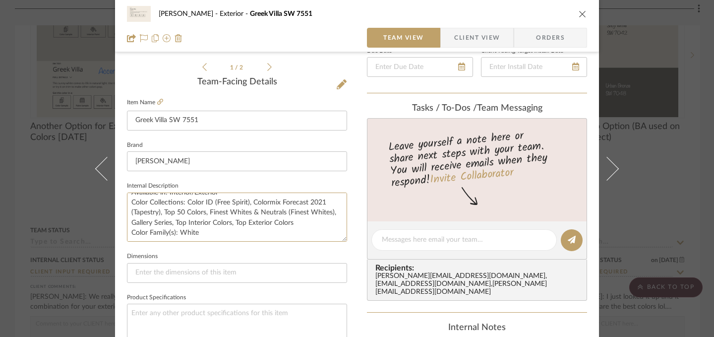
type textarea "This [PERSON_NAME] comes to life in natural light. Use it to brighten any space…"
click at [579, 17] on icon "close" at bounding box center [583, 14] width 8 height 8
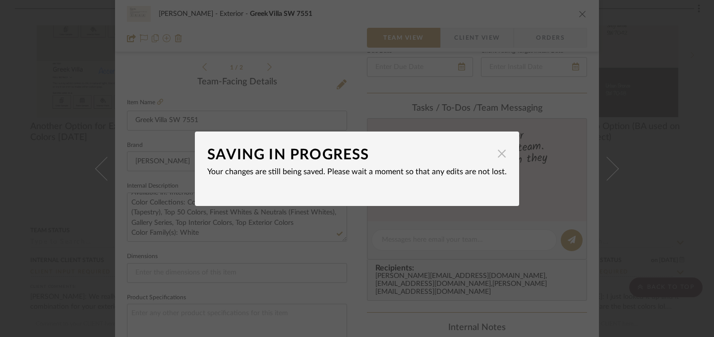
click at [496, 155] on span "button" at bounding box center [502, 154] width 20 height 20
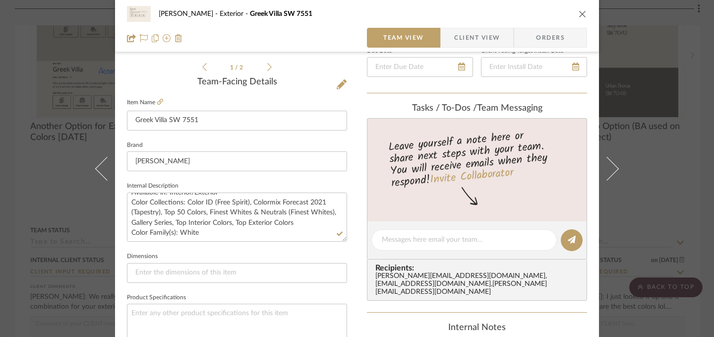
click at [580, 13] on icon "close" at bounding box center [583, 14] width 8 height 8
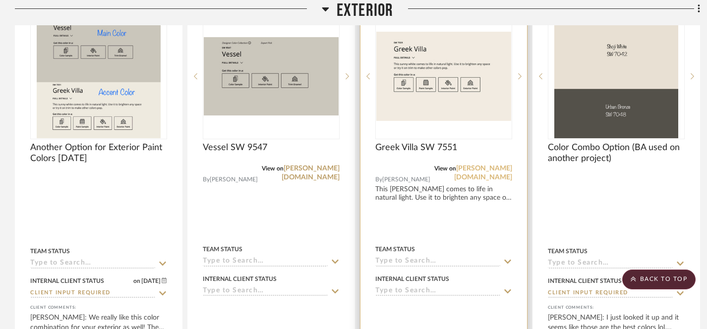
scroll to position [298, 0]
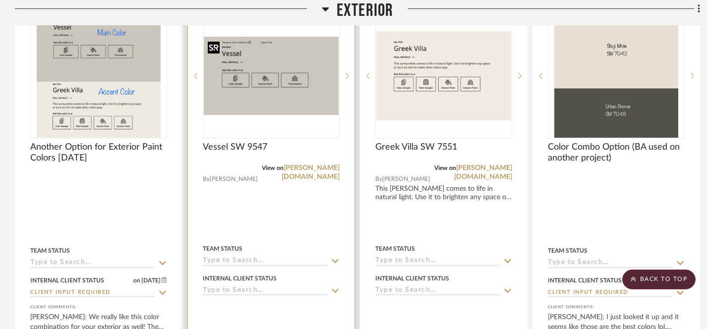
click at [312, 108] on img "0" at bounding box center [271, 76] width 135 height 78
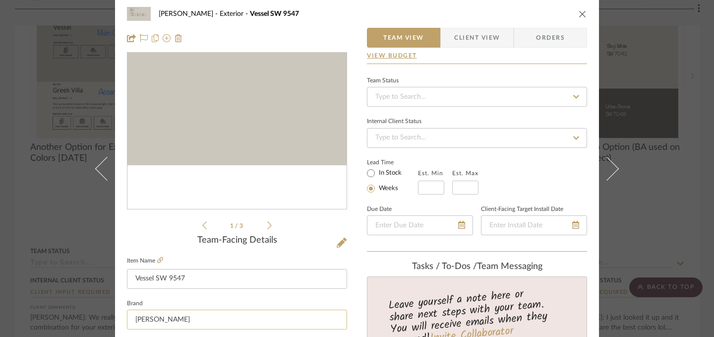
scroll to position [195, 0]
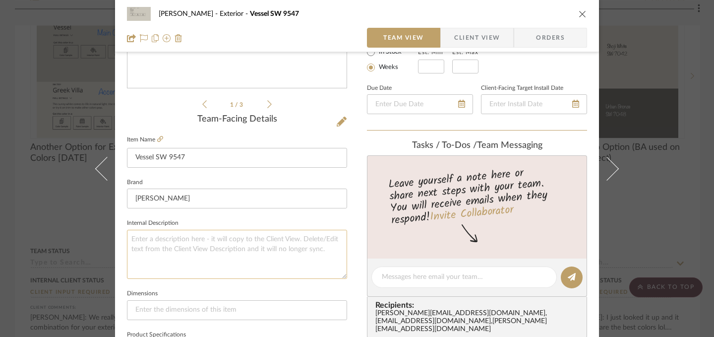
click at [162, 239] on textarea at bounding box center [237, 254] width 220 height 49
paste textarea "Available in: Interior/Exterior Color Collections: Designer Color Collection (M…"
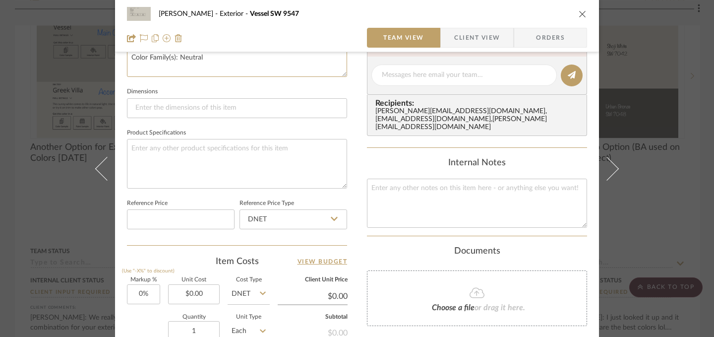
scroll to position [585, 0]
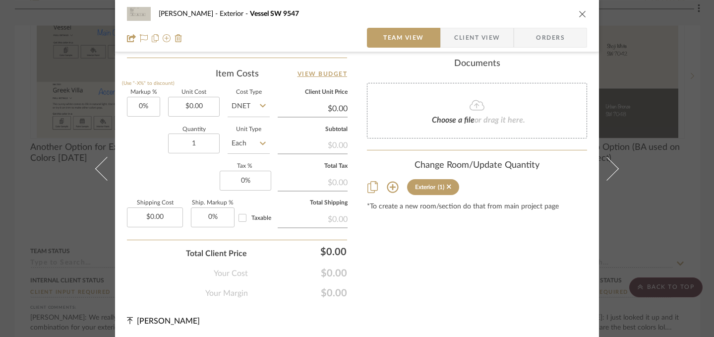
type textarea "Available in: Interior/Exterior Color Collections: Designer Color Collection (M…"
click at [580, 15] on icon "close" at bounding box center [583, 14] width 8 height 8
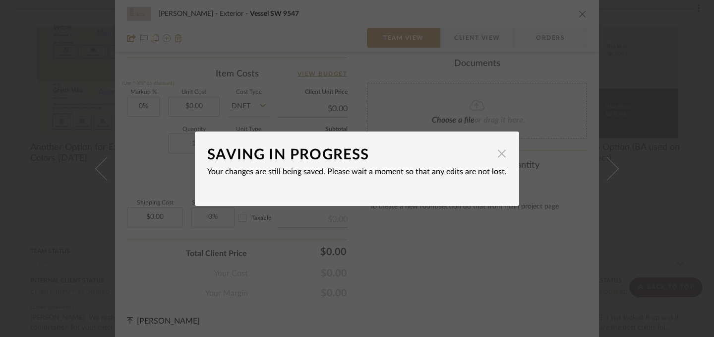
click at [498, 159] on span "button" at bounding box center [502, 154] width 20 height 20
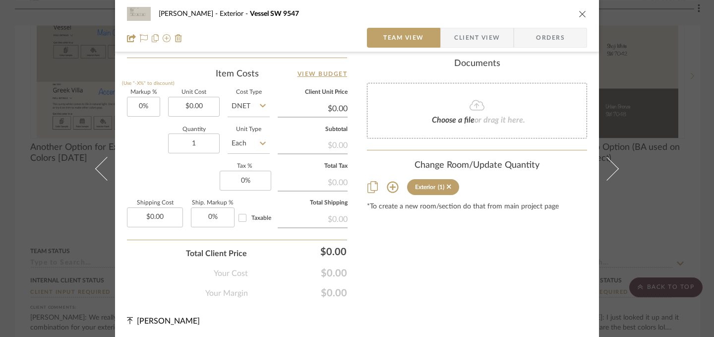
click at [579, 14] on icon "close" at bounding box center [583, 14] width 8 height 8
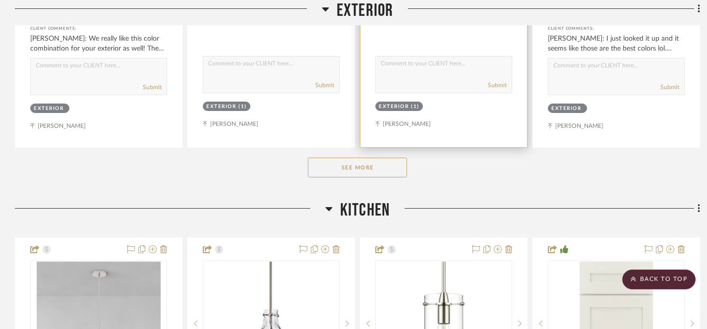
scroll to position [575, 0]
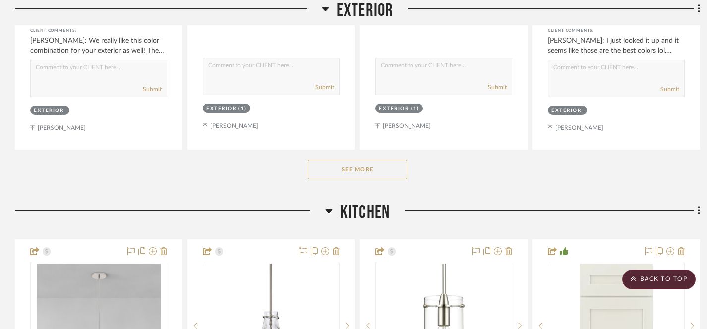
click at [362, 172] on button "See More" at bounding box center [357, 170] width 99 height 20
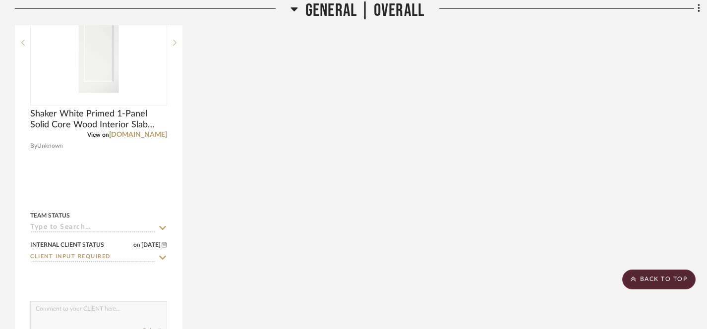
scroll to position [2312, 0]
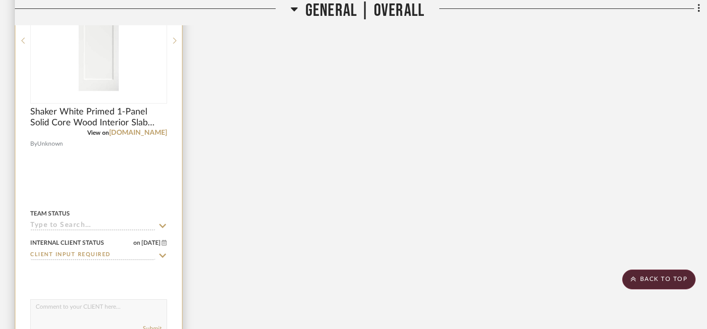
click at [0, 0] on img at bounding box center [0, 0] width 0 height 0
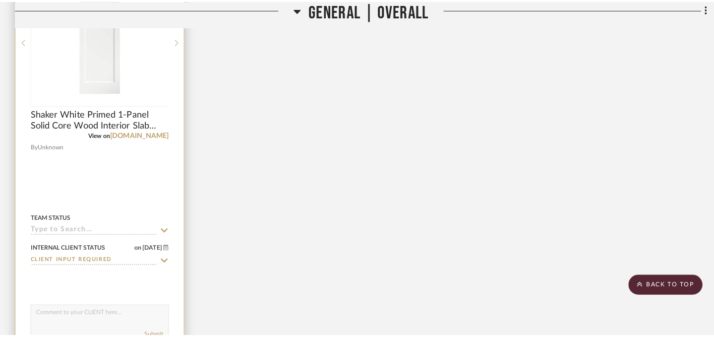
scroll to position [0, 0]
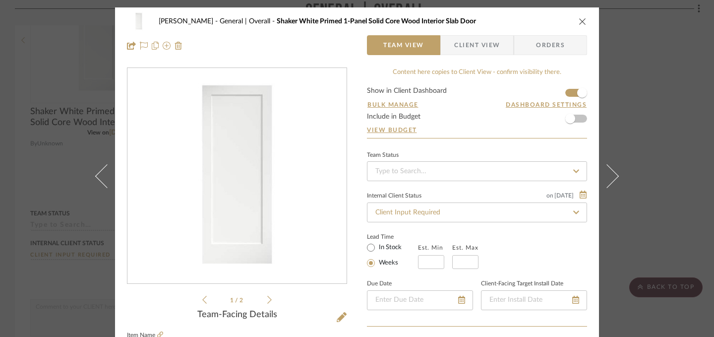
click at [580, 19] on icon "close" at bounding box center [583, 21] width 8 height 8
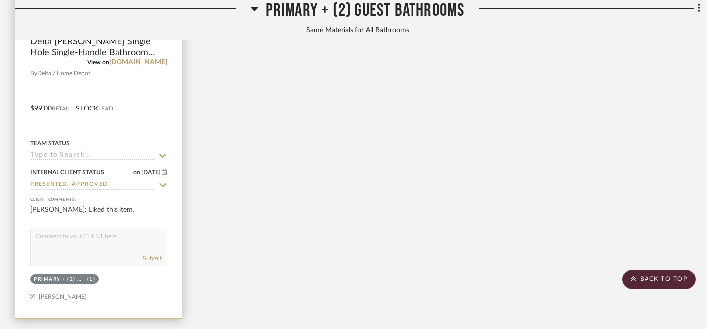
scroll to position [4797, 0]
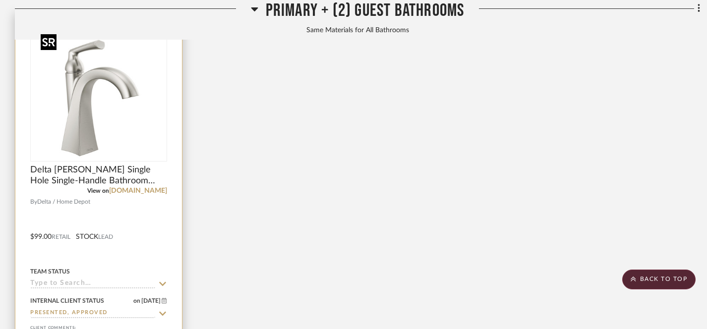
click at [106, 92] on div at bounding box center [98, 99] width 137 height 126
click at [88, 134] on img "0" at bounding box center [99, 99] width 124 height 124
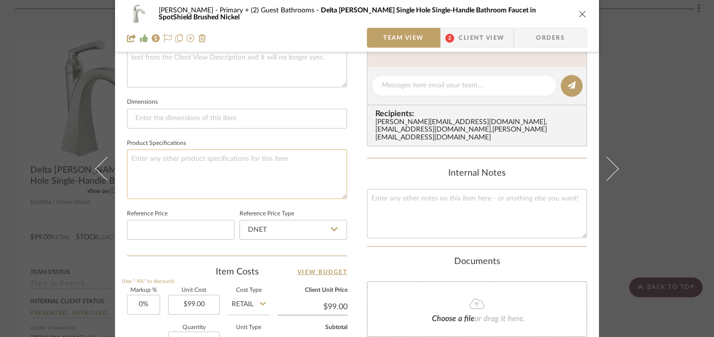
scroll to position [389, 0]
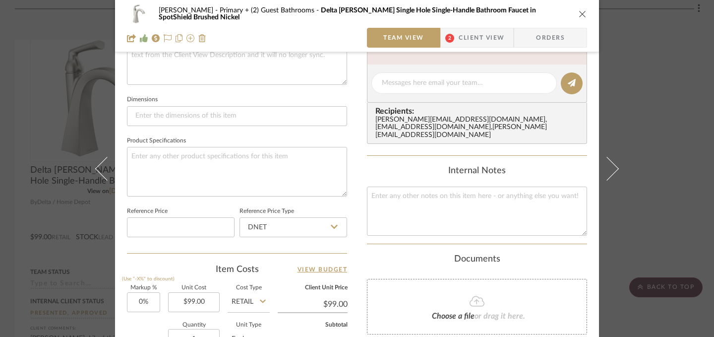
click at [331, 225] on icon at bounding box center [334, 227] width 7 height 8
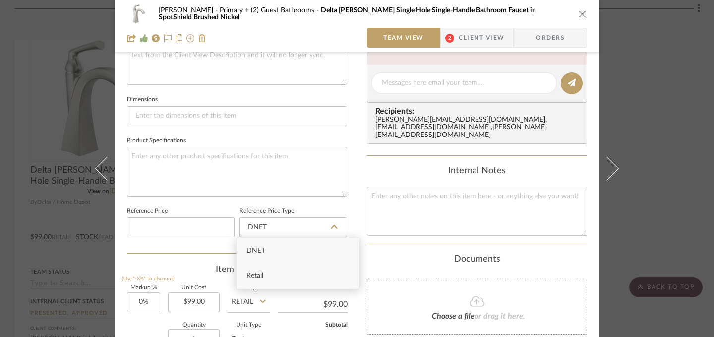
click at [290, 276] on div "Retail" at bounding box center [298, 275] width 122 height 25
type input "Retail"
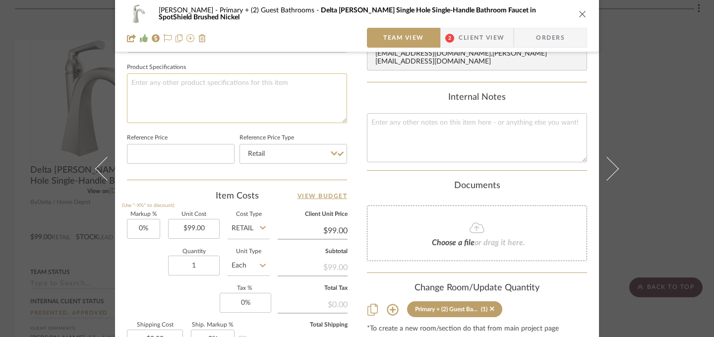
scroll to position [502, 0]
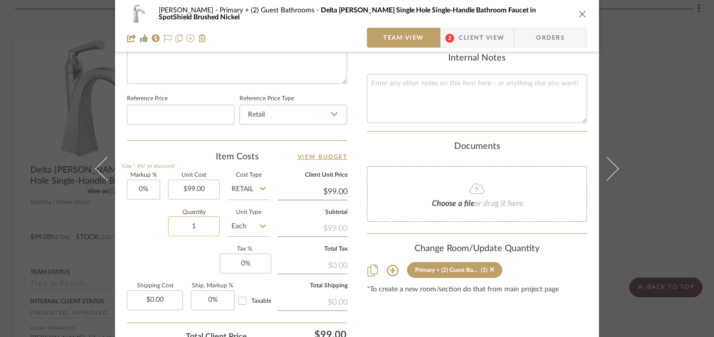
drag, startPoint x: 196, startPoint y: 226, endPoint x: 188, endPoint y: 227, distance: 8.0
click at [188, 227] on input "1" at bounding box center [194, 226] width 52 height 20
drag, startPoint x: 198, startPoint y: 228, endPoint x: 186, endPoint y: 229, distance: 11.9
click at [186, 229] on input "1" at bounding box center [194, 226] width 52 height 20
type input "3"
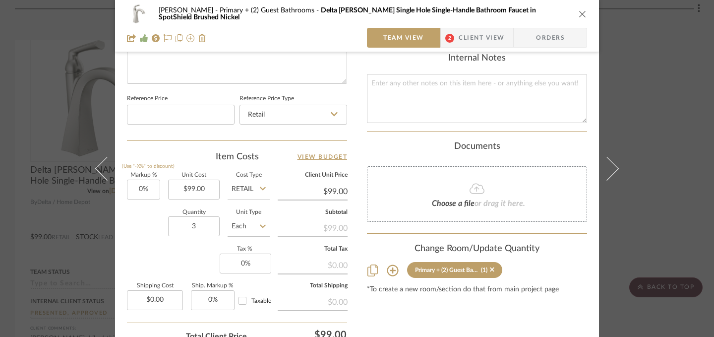
click at [579, 15] on icon "close" at bounding box center [583, 14] width 8 height 8
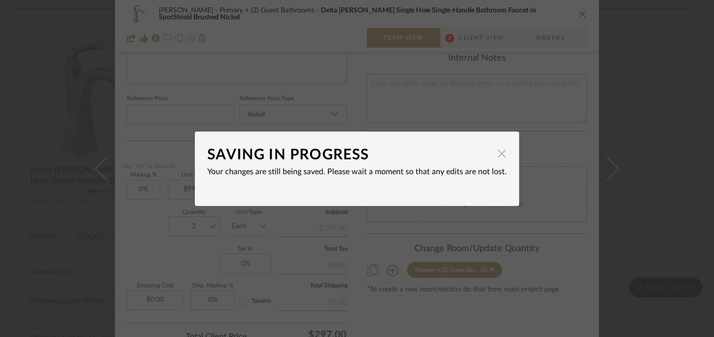
click at [498, 154] on span "button" at bounding box center [502, 154] width 20 height 20
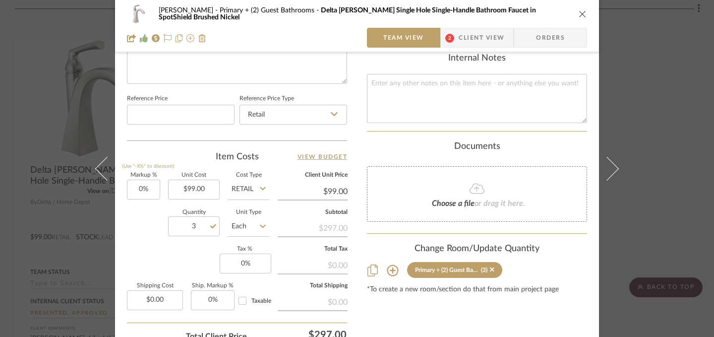
click at [579, 14] on icon "close" at bounding box center [583, 14] width 8 height 8
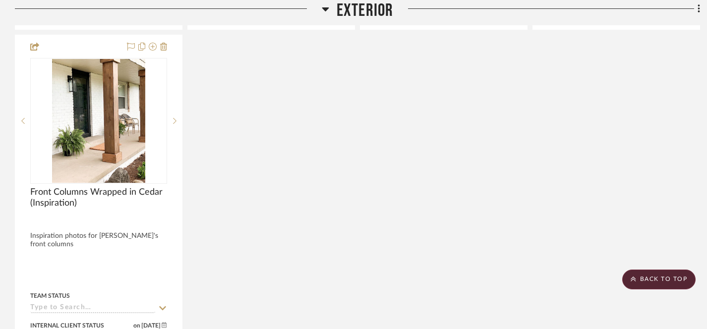
scroll to position [509, 0]
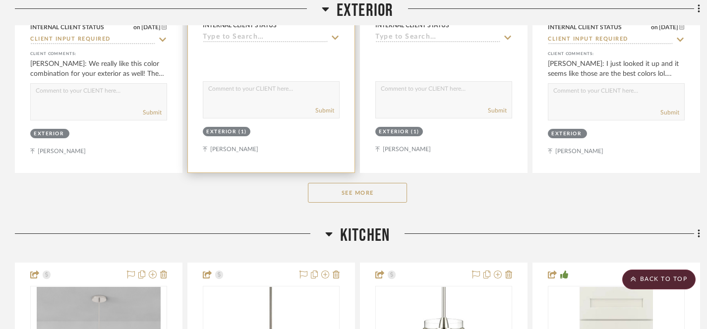
scroll to position [562, 0]
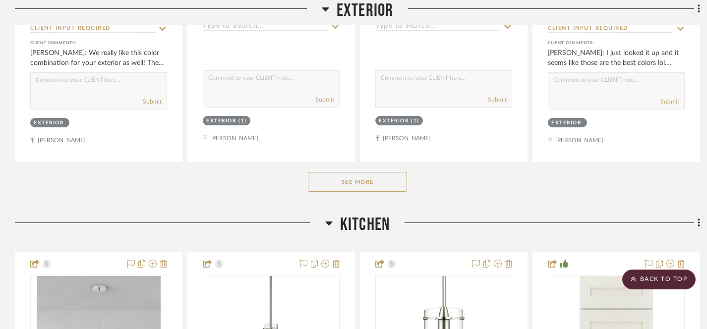
click at [352, 187] on button "See More" at bounding box center [357, 182] width 99 height 20
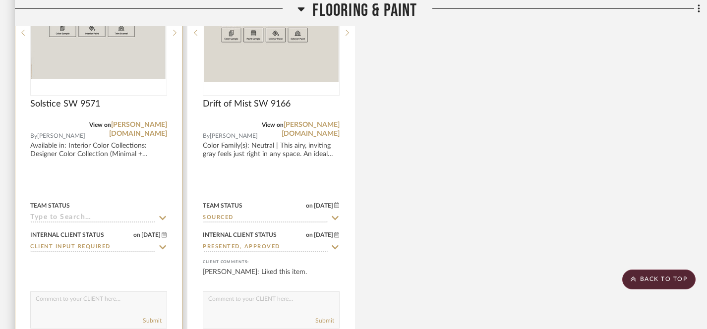
scroll to position [1695, 0]
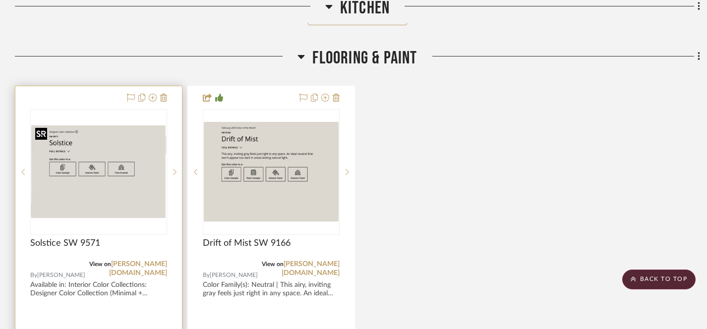
click at [126, 142] on img "0" at bounding box center [98, 171] width 135 height 93
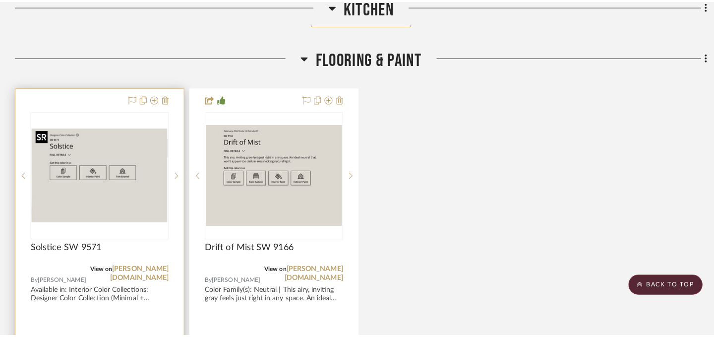
scroll to position [0, 0]
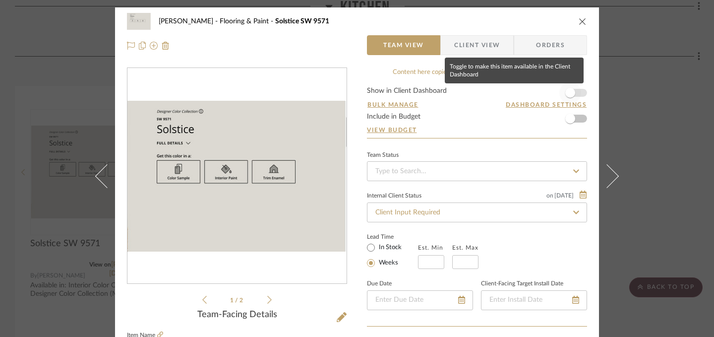
click at [565, 94] on span "button" at bounding box center [570, 93] width 10 height 10
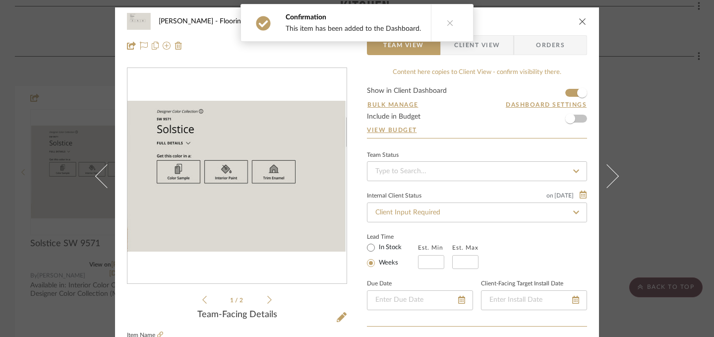
click at [579, 25] on icon "close" at bounding box center [583, 21] width 8 height 8
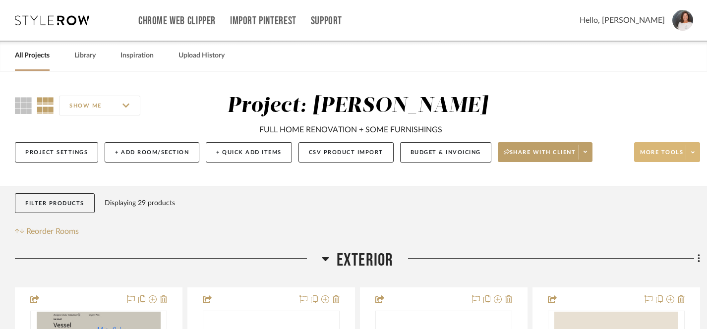
click at [661, 152] on span "More tools" at bounding box center [661, 156] width 43 height 15
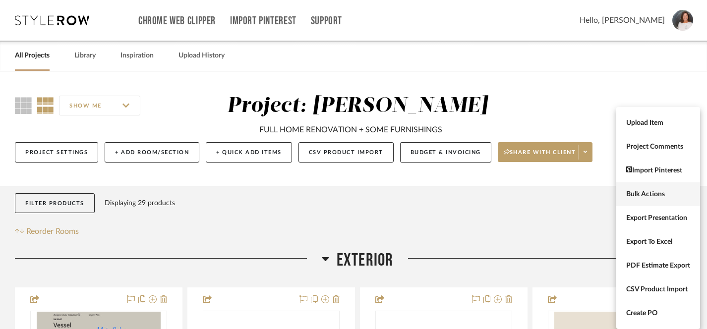
click at [643, 197] on span "Bulk Actions" at bounding box center [658, 194] width 64 height 8
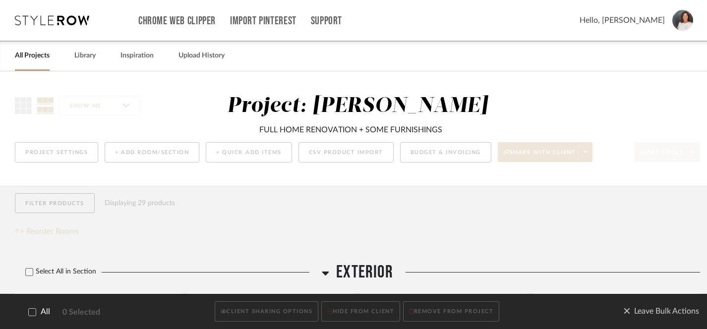
click at [31, 311] on icon at bounding box center [32, 312] width 7 height 7
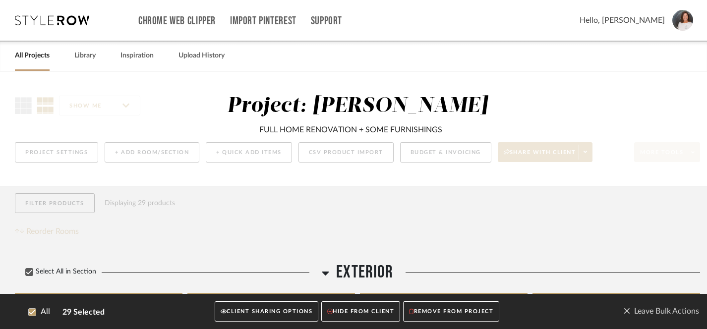
click at [250, 314] on button "CLIENT SHARING OPTIONS" at bounding box center [267, 312] width 104 height 20
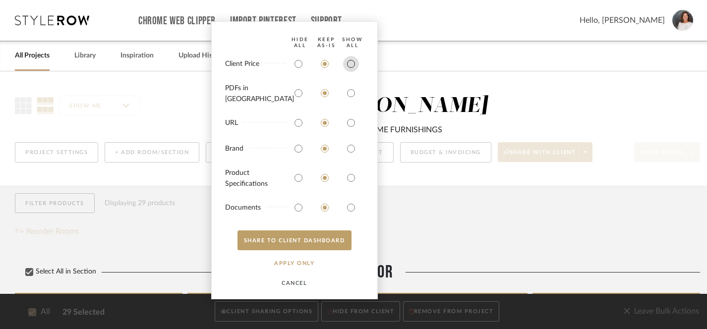
click at [351, 72] on input "radio" at bounding box center [351, 64] width 16 height 16
radio input "true"
click at [348, 91] on input "radio" at bounding box center [351, 93] width 16 height 16
radio input "true"
drag, startPoint x: 349, startPoint y: 120, endPoint x: 350, endPoint y: 124, distance: 5.1
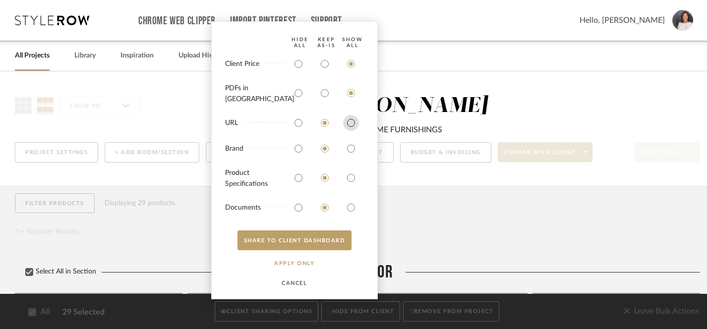
click at [349, 120] on input "radio" at bounding box center [351, 123] width 16 height 16
radio input "true"
click at [352, 148] on input "radio" at bounding box center [351, 149] width 16 height 16
radio input "true"
click at [350, 180] on input "radio" at bounding box center [351, 178] width 16 height 16
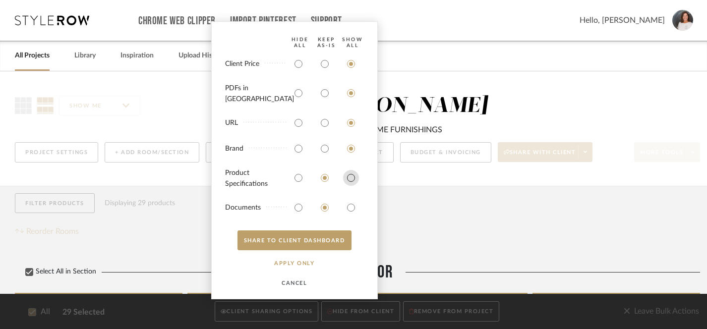
radio input "true"
click at [350, 208] on input "radio" at bounding box center [351, 208] width 16 height 16
radio input "true"
click at [301, 241] on button "SHARE TO CLIENT Dashboard" at bounding box center [295, 241] width 114 height 20
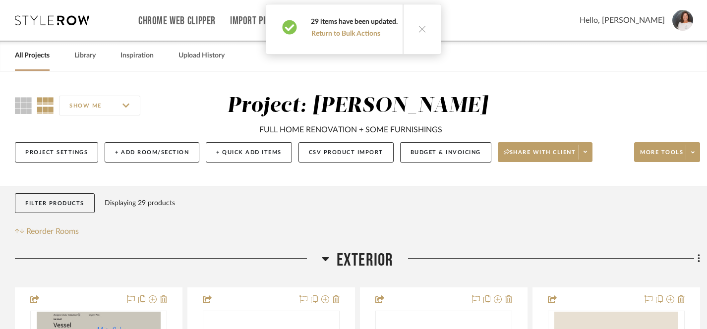
click at [420, 30] on icon at bounding box center [422, 29] width 8 height 8
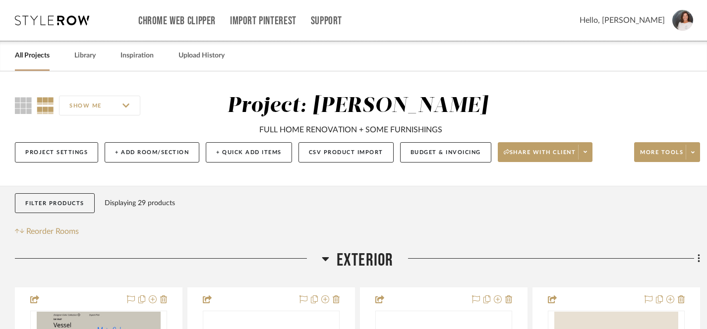
click at [31, 56] on link "All Projects" at bounding box center [32, 55] width 35 height 13
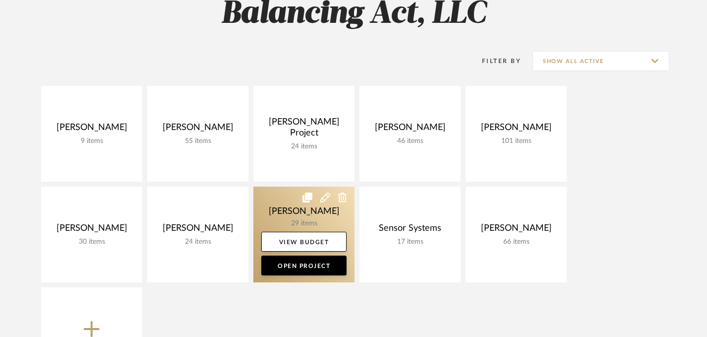
scroll to position [61, 0]
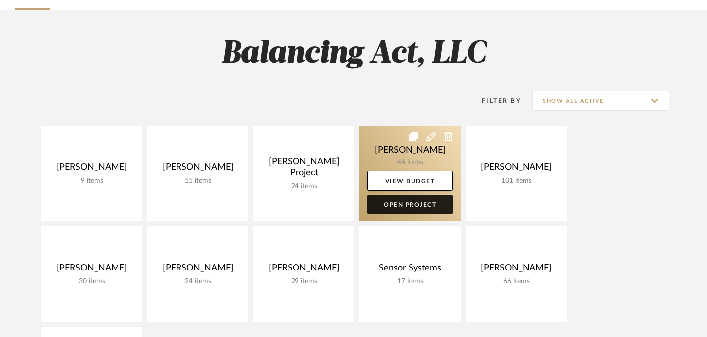
click at [416, 205] on link "Open Project" at bounding box center [409, 204] width 85 height 20
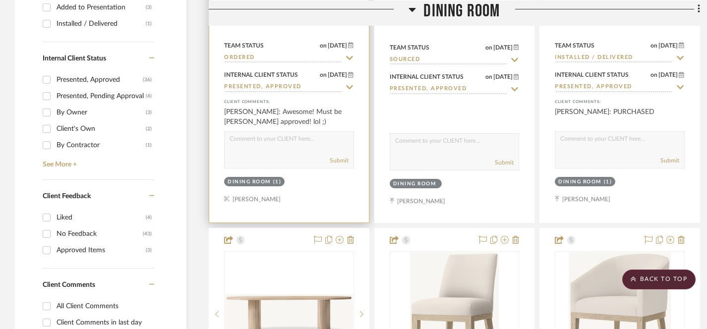
scroll to position [657, 0]
